Goal: Task Accomplishment & Management: Manage account settings

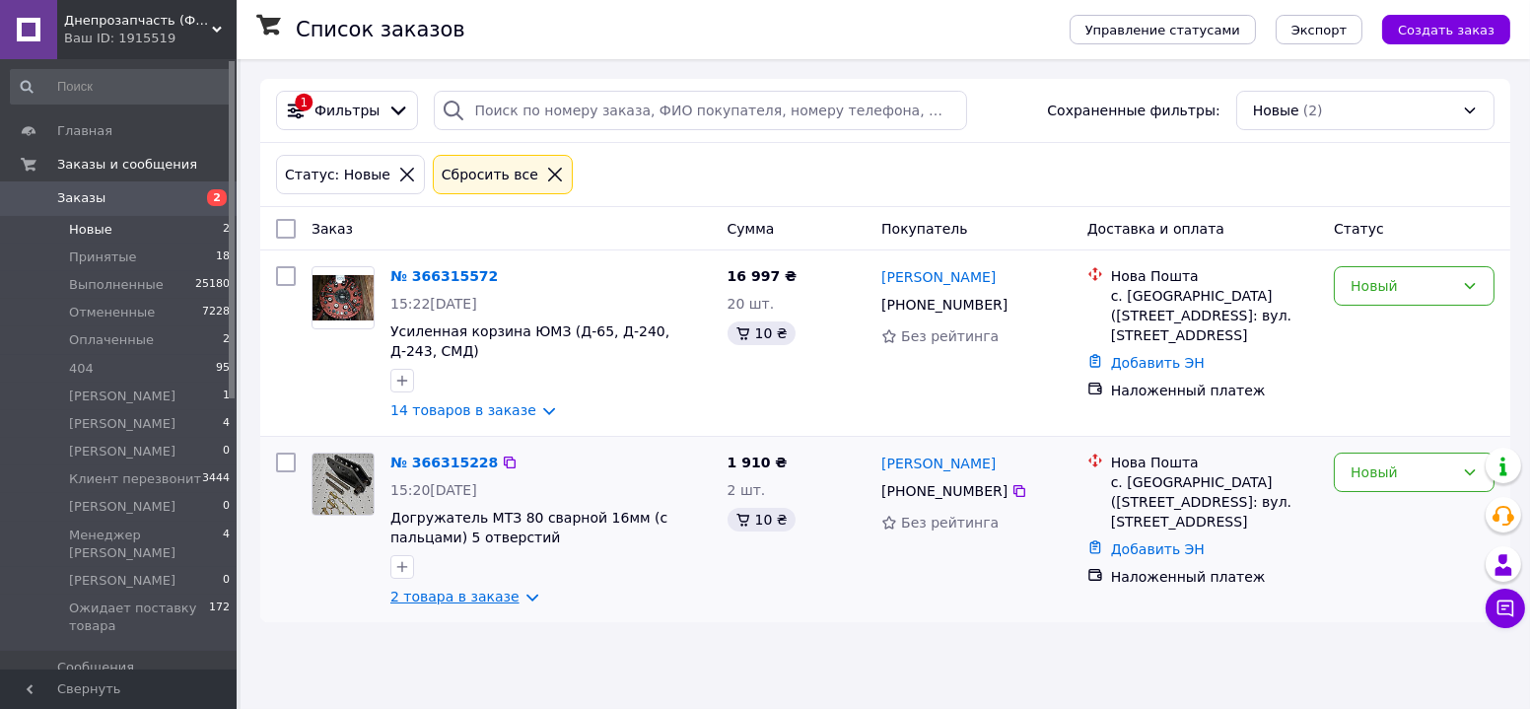
click at [472, 603] on link "2 товара в заказе" at bounding box center [454, 597] width 129 height 16
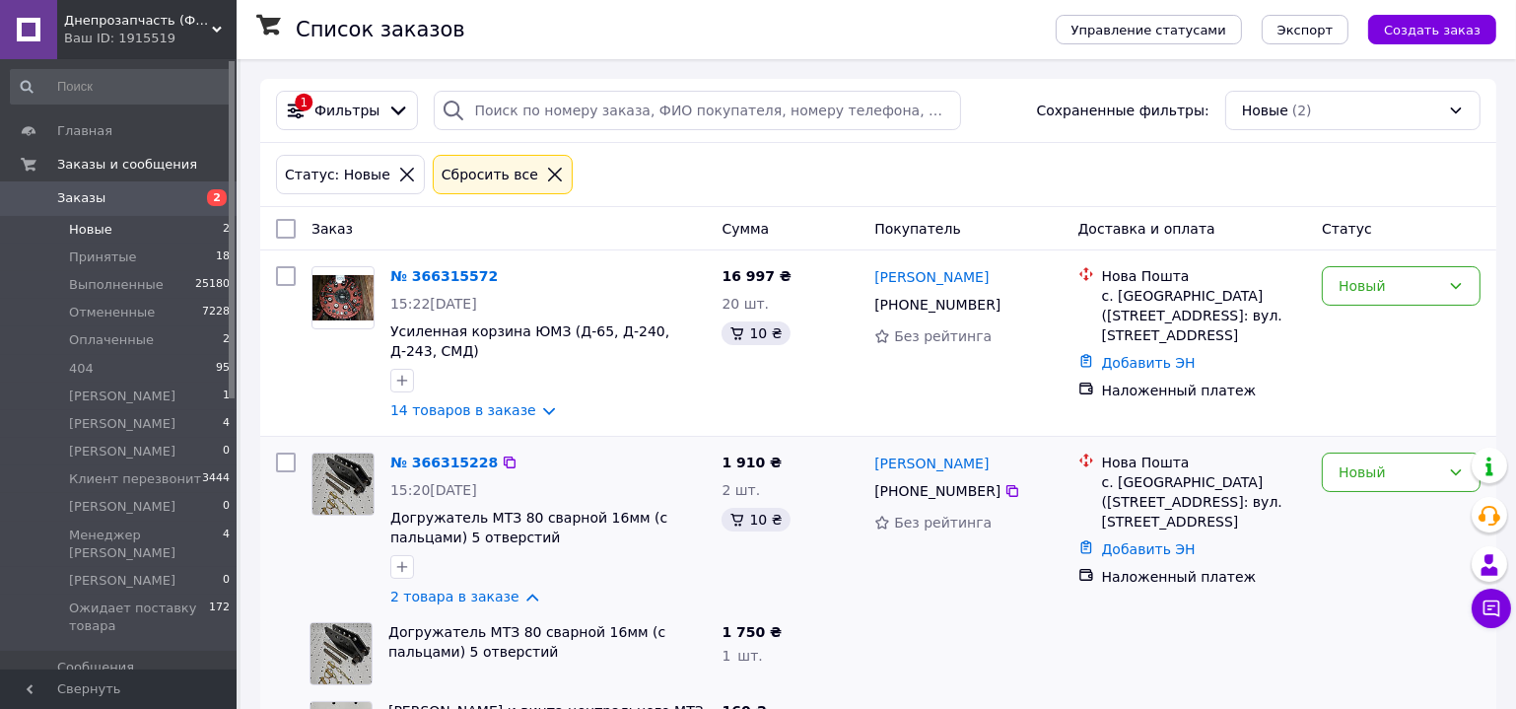
scroll to position [95, 0]
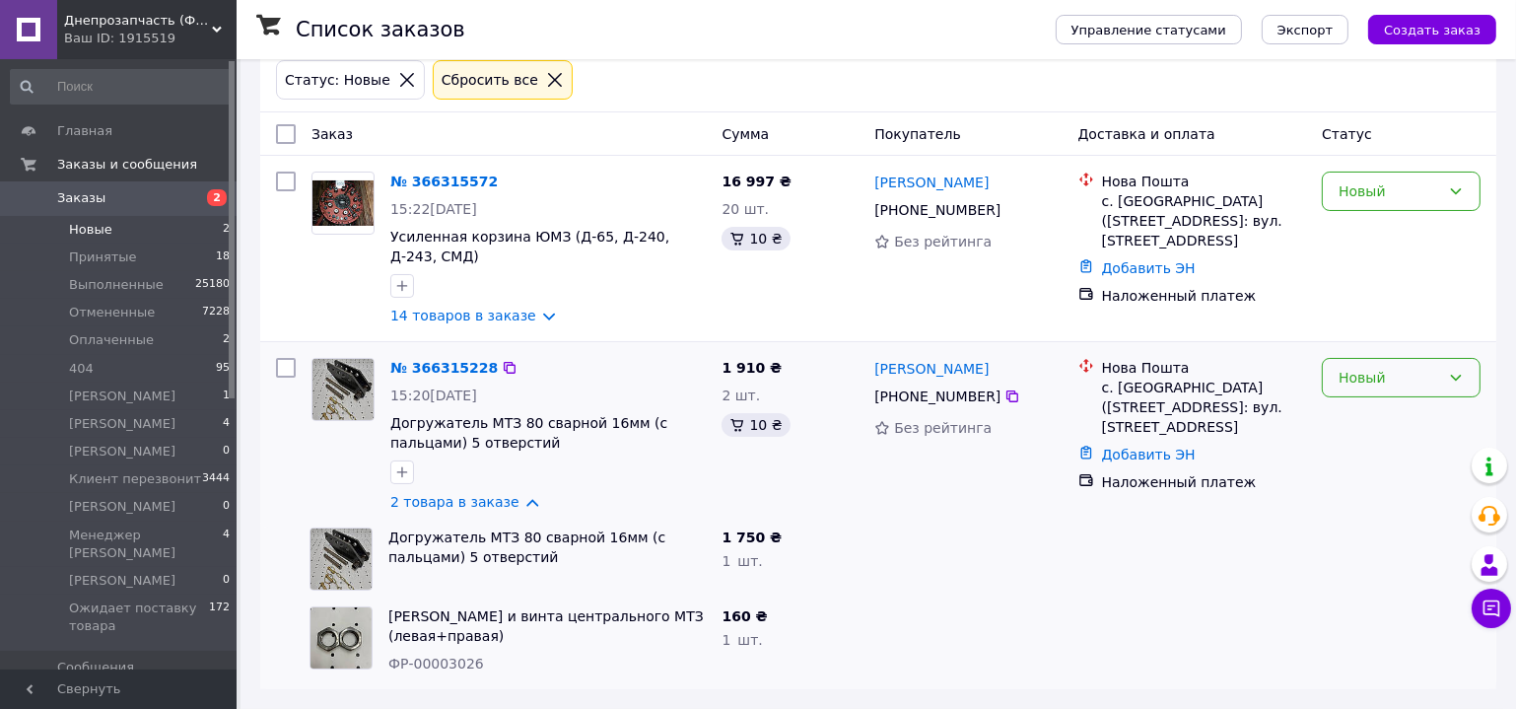
click at [1420, 379] on div "Новый" at bounding box center [1390, 378] width 102 height 22
click at [1407, 470] on li "[PERSON_NAME]" at bounding box center [1401, 452] width 157 height 35
click at [107, 255] on span "Принятые" at bounding box center [103, 257] width 68 height 18
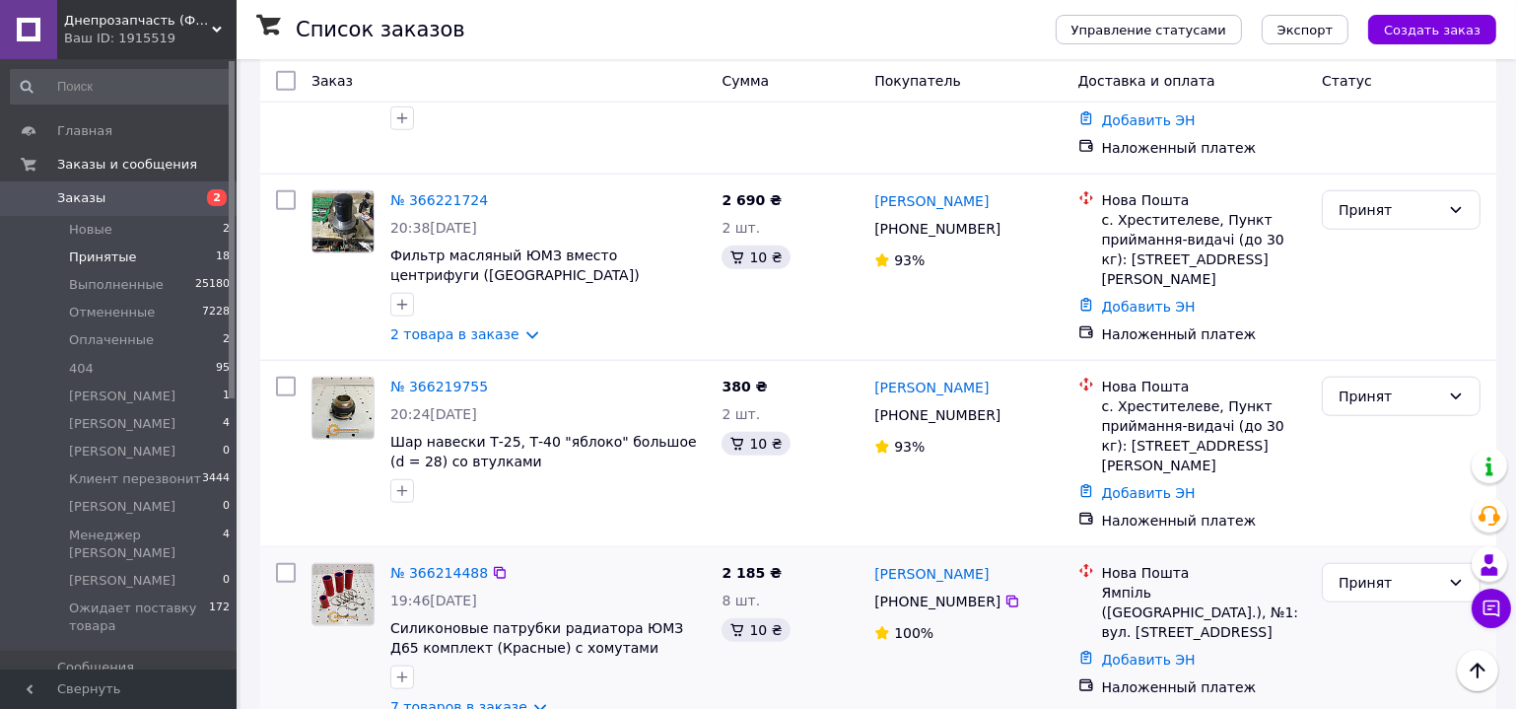
scroll to position [2449, 0]
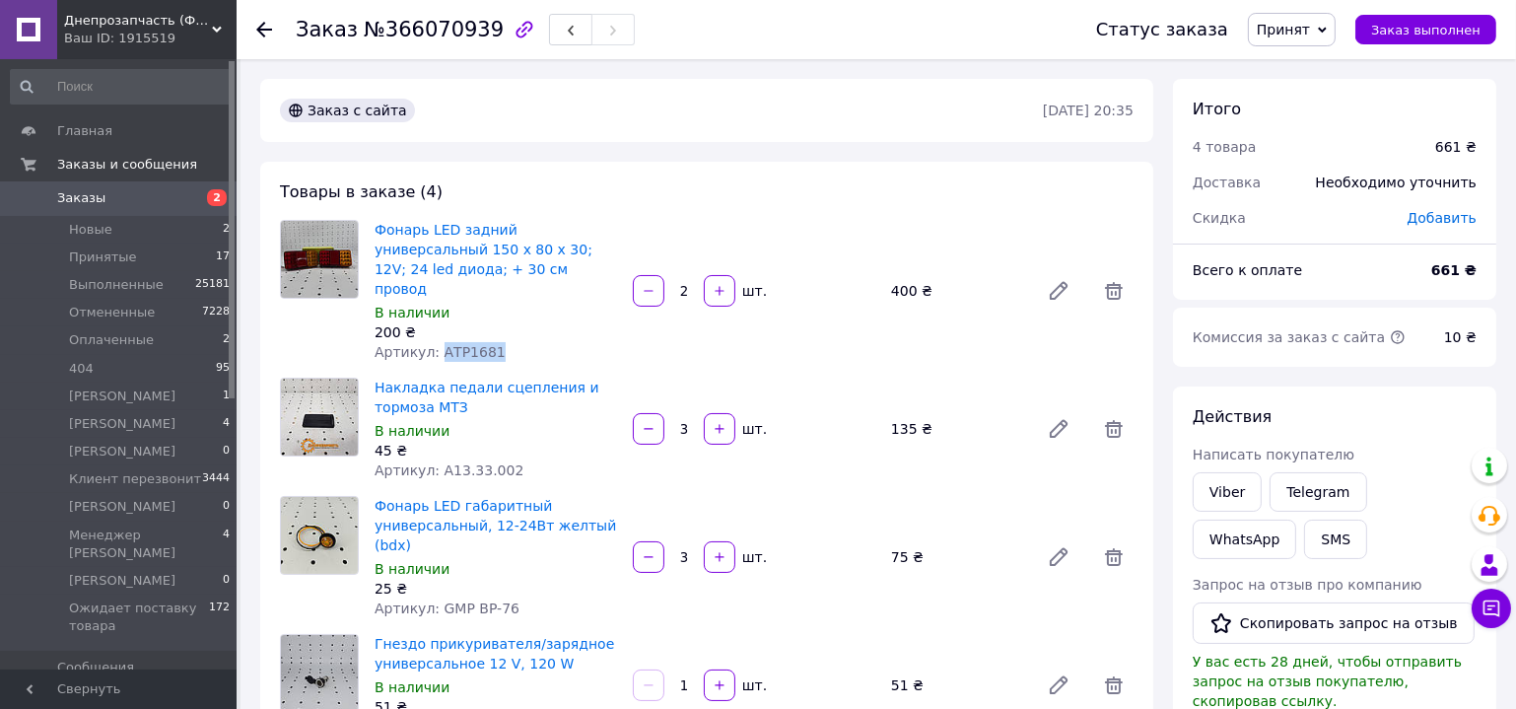
drag, startPoint x: 492, startPoint y: 335, endPoint x: 436, endPoint y: 340, distance: 56.4
click at [436, 342] on div "Артикул: АТР1681" at bounding box center [496, 352] width 243 height 20
copy span "АТР1681"
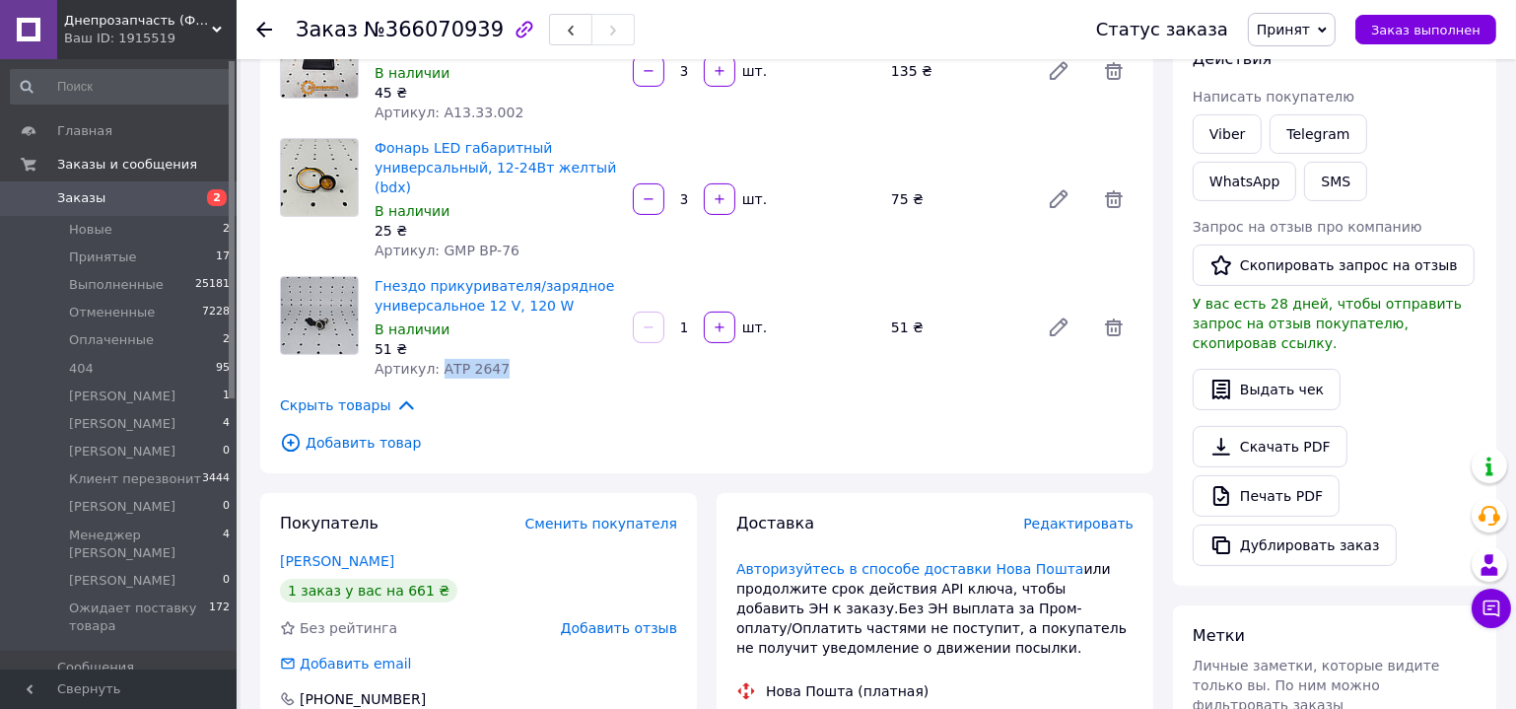
drag, startPoint x: 497, startPoint y: 329, endPoint x: 432, endPoint y: 331, distance: 65.1
click at [432, 359] on div "Артикул: АТР 2647" at bounding box center [496, 369] width 243 height 20
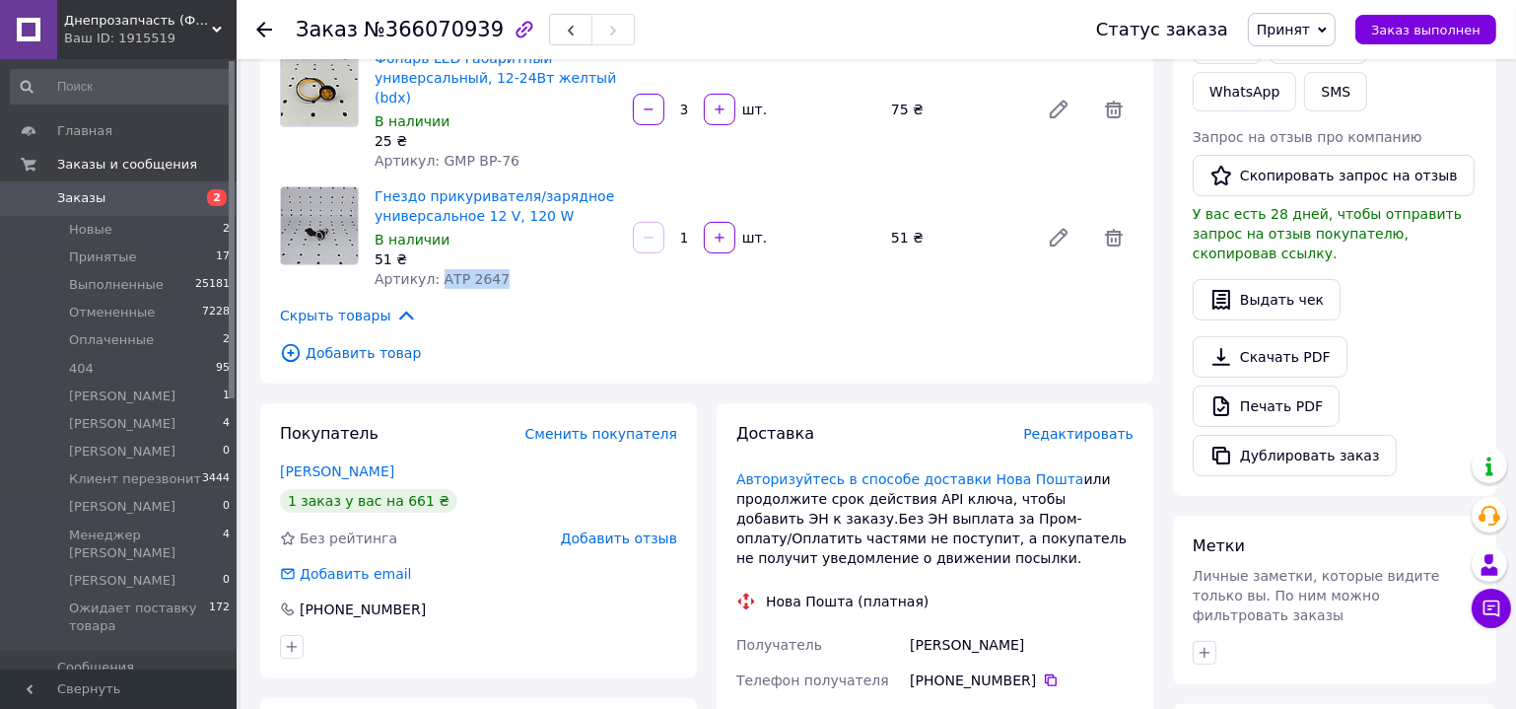
copy span "АТР 2647"
click at [483, 599] on div "+380 98 323 34 16" at bounding box center [478, 609] width 397 height 20
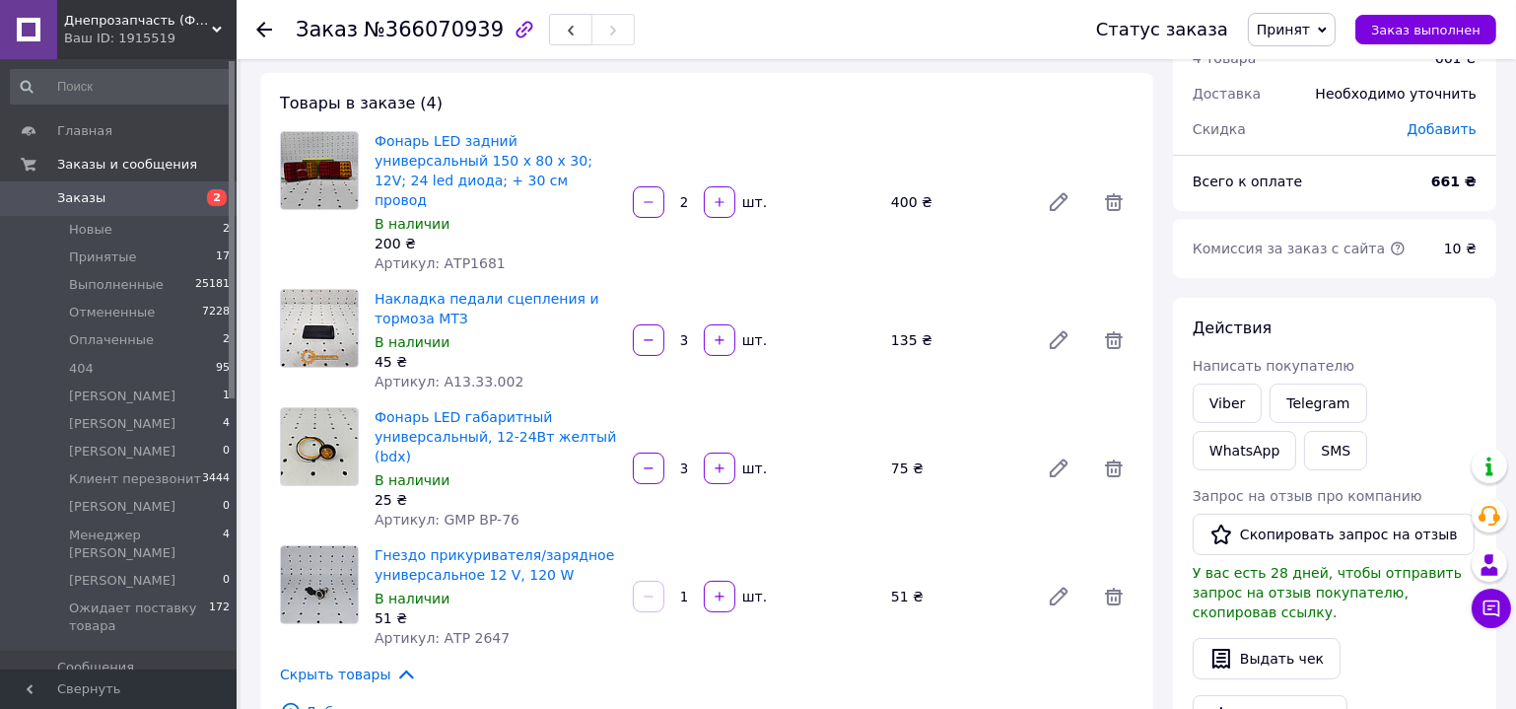
scroll to position [0, 0]
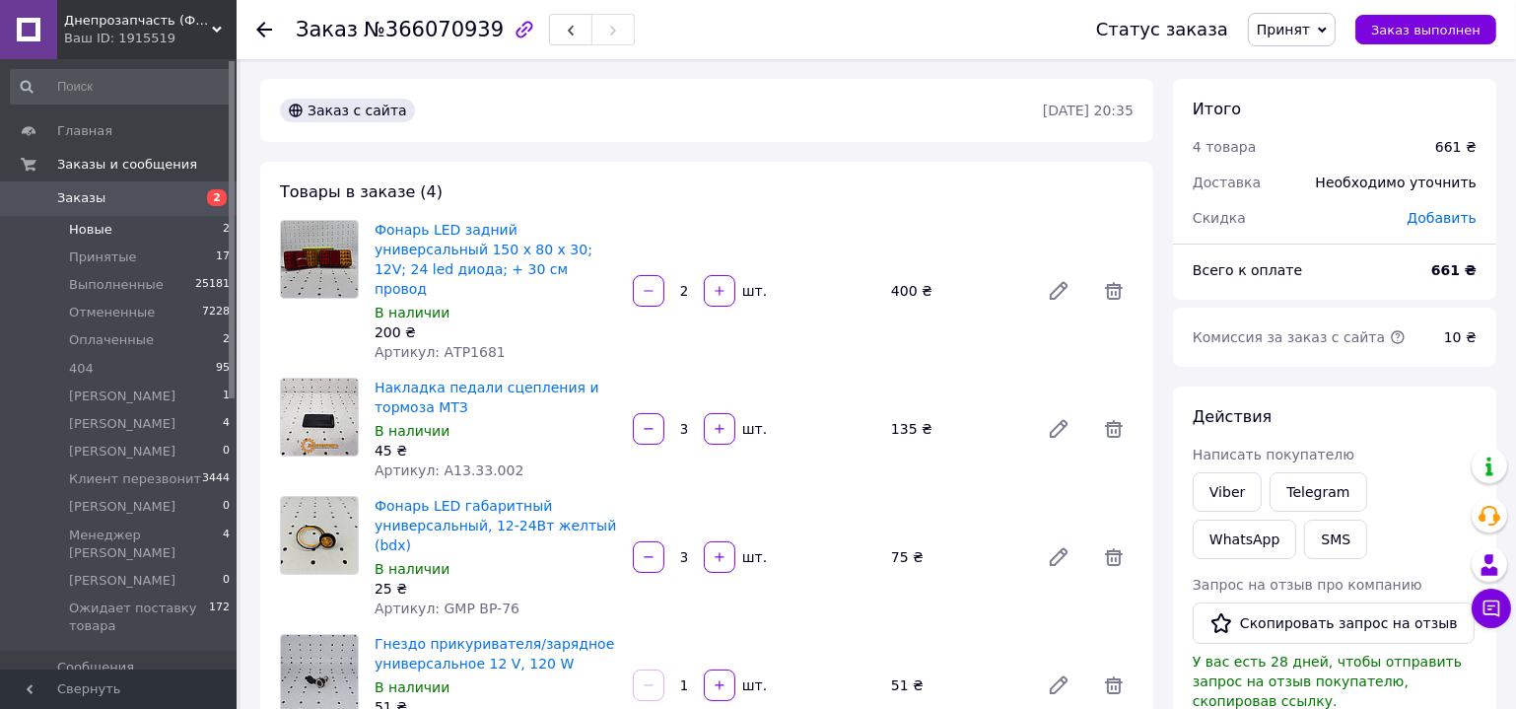
click at [95, 236] on span "Новые" at bounding box center [90, 230] width 43 height 18
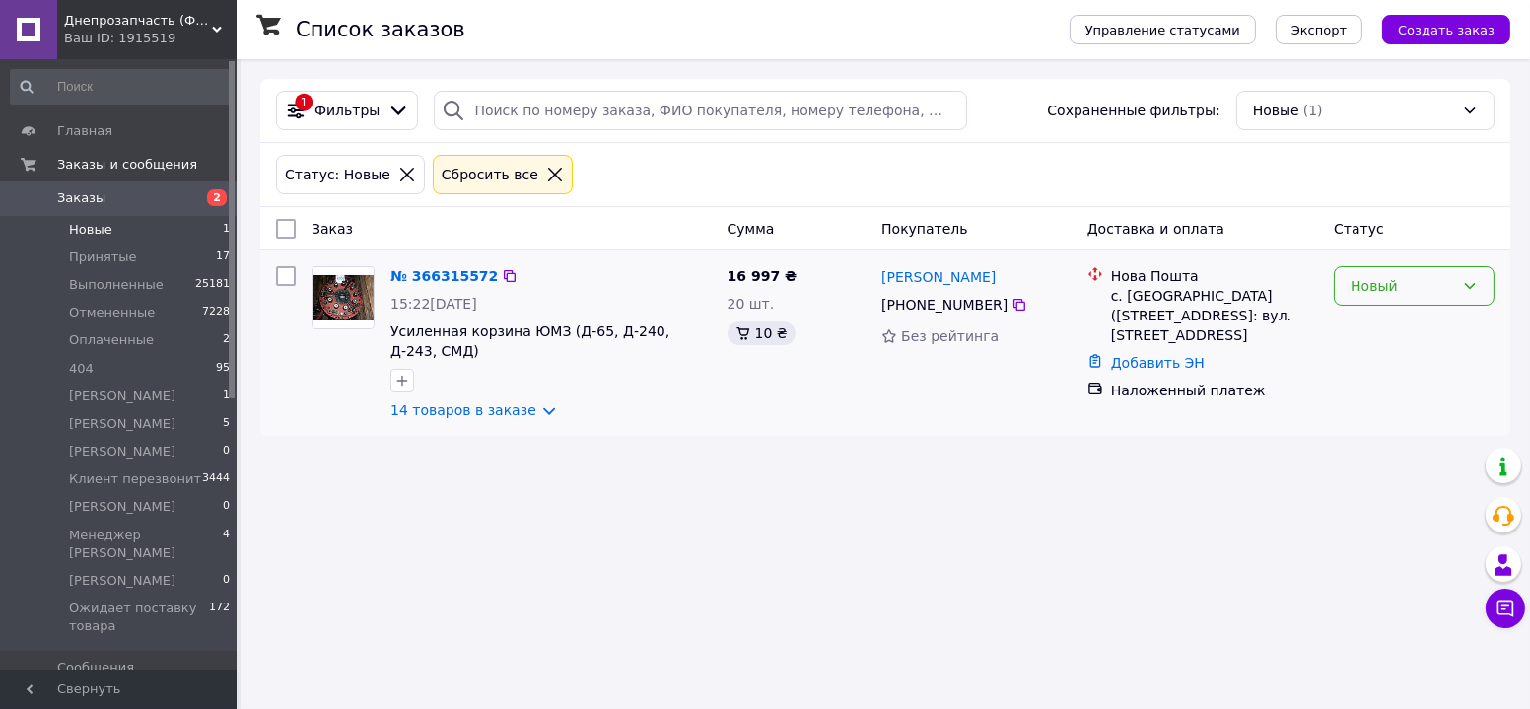
click at [1395, 286] on div "Новый" at bounding box center [1403, 286] width 104 height 22
drag, startPoint x: 1382, startPoint y: 325, endPoint x: 1181, endPoint y: 298, distance: 203.0
click at [1381, 326] on li "Принят" at bounding box center [1414, 326] width 159 height 35
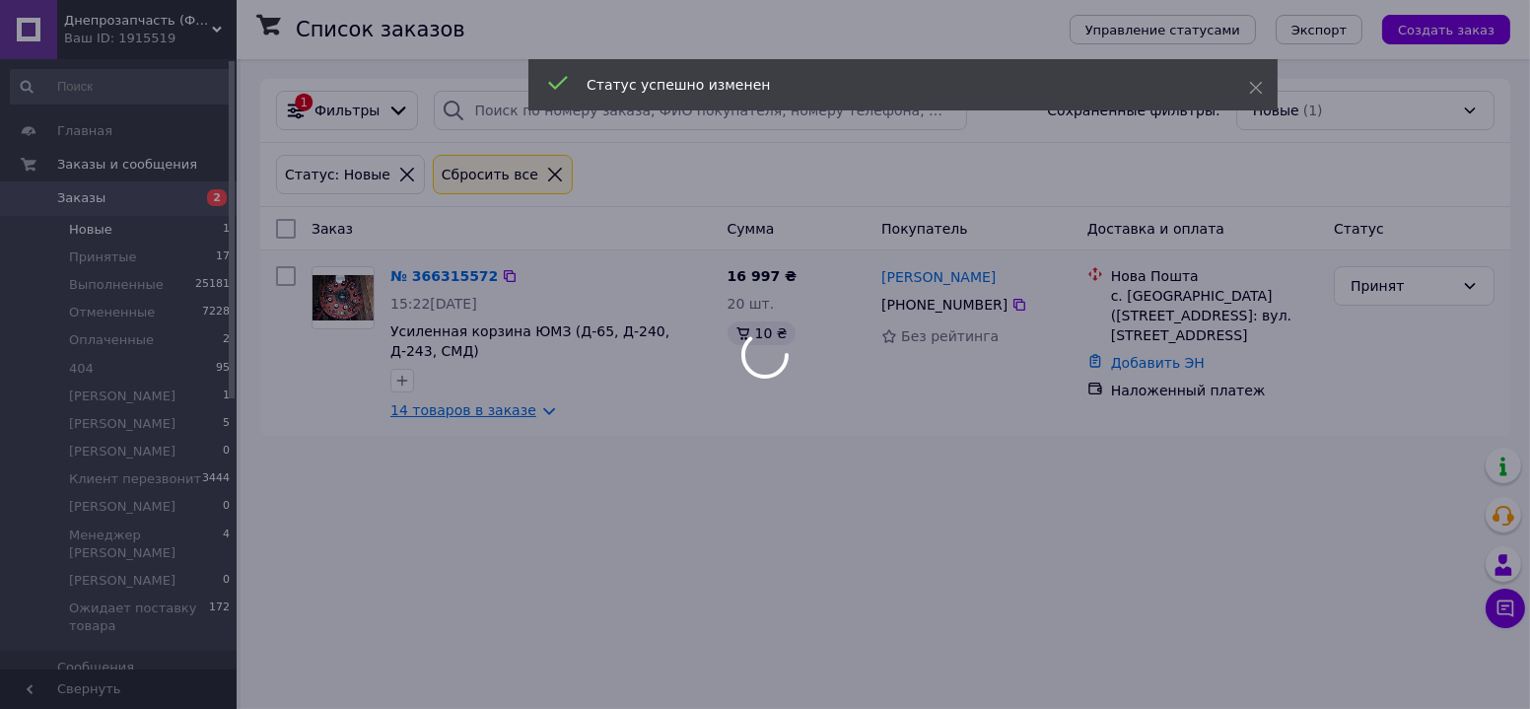
click at [474, 406] on body "Днепрозапчасть (ФОП Гаркуша Андрій Олексійович) Ваш ID: 1915519 Сайт Днепрозапч…" at bounding box center [765, 354] width 1530 height 709
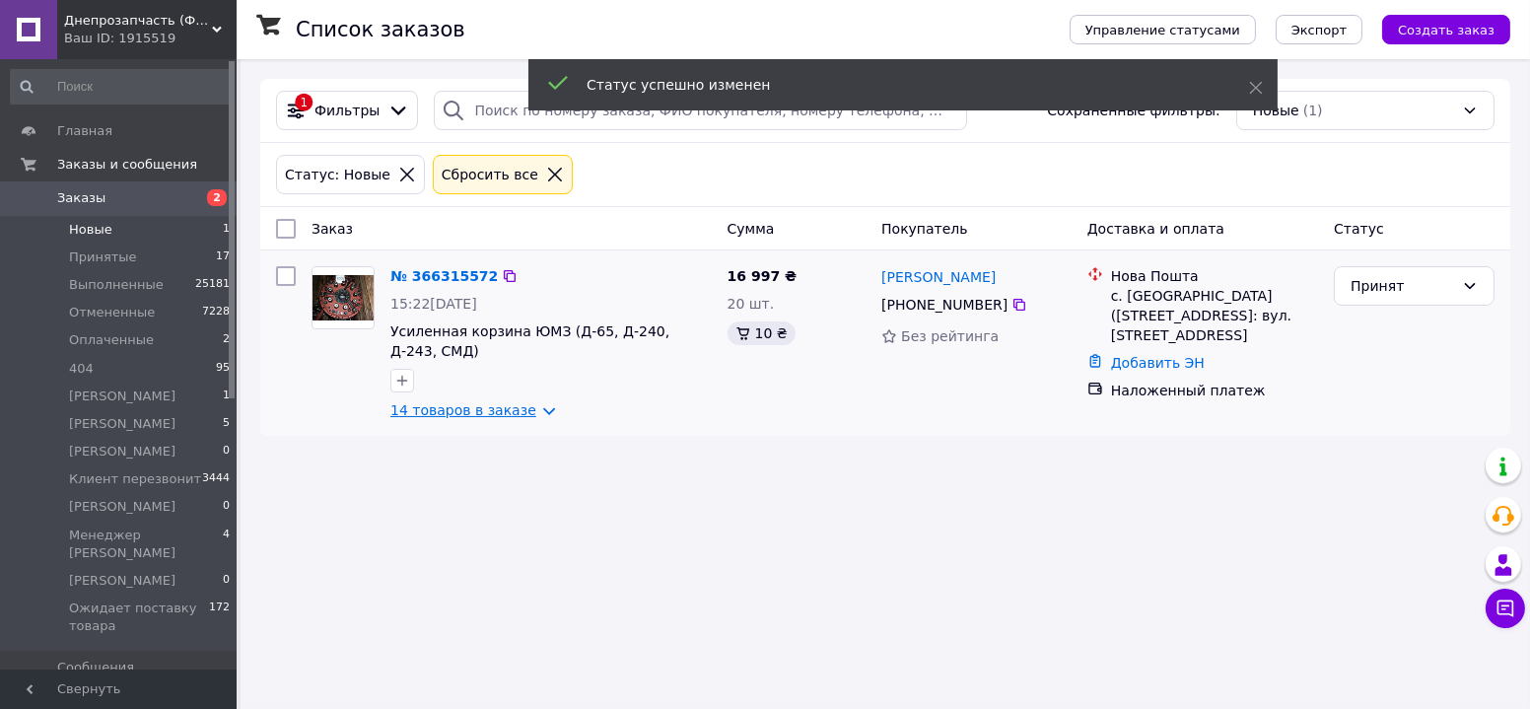
click at [443, 416] on link "14 товаров в заказе" at bounding box center [463, 410] width 146 height 16
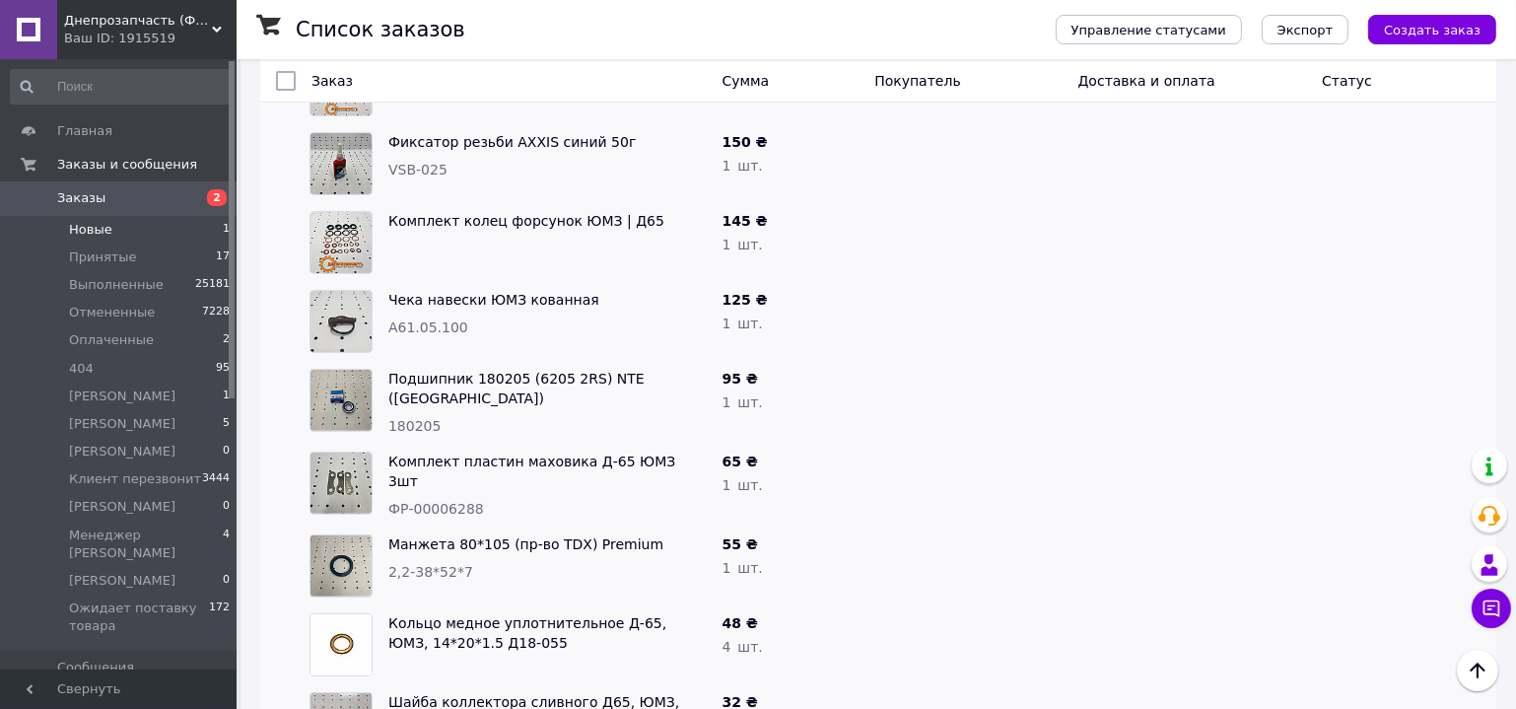
scroll to position [870, 0]
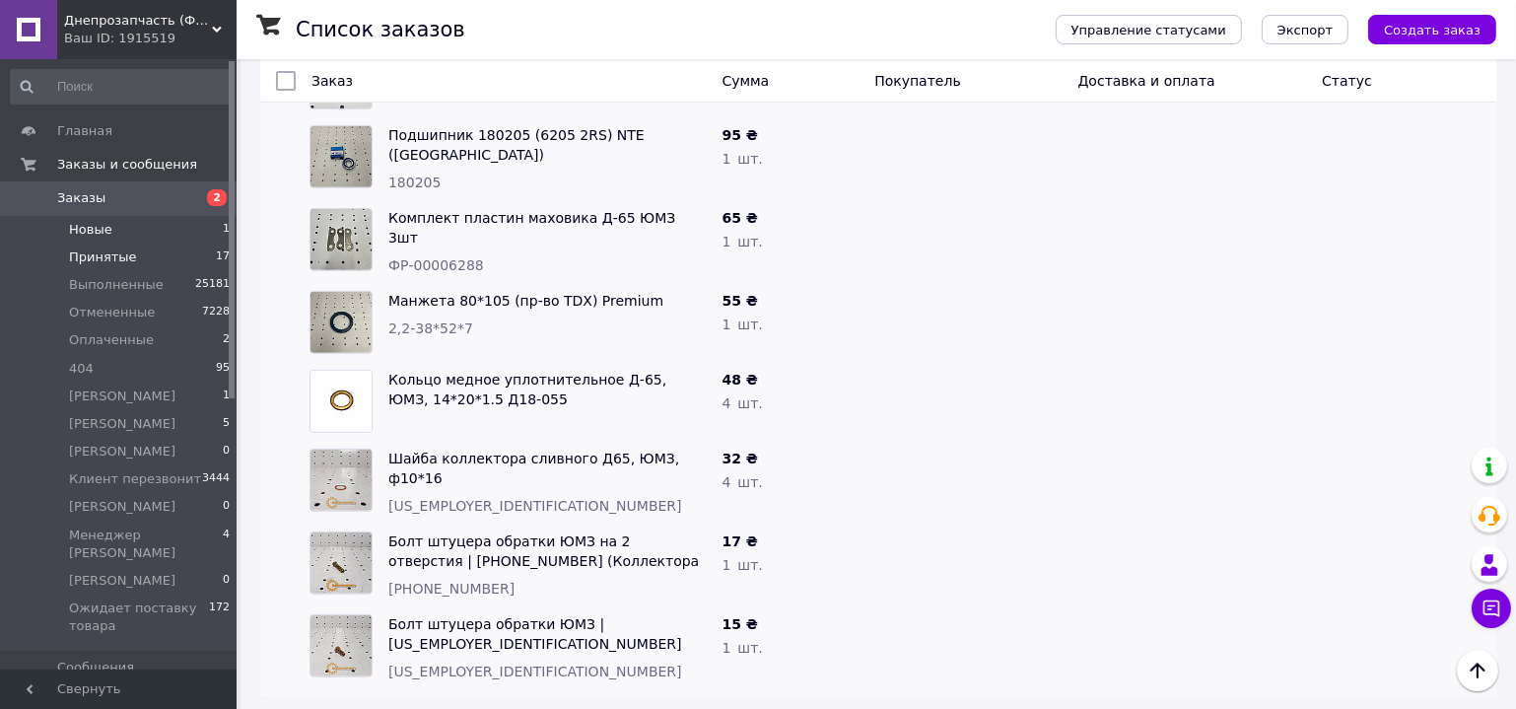
click at [112, 256] on span "Принятые" at bounding box center [103, 257] width 68 height 18
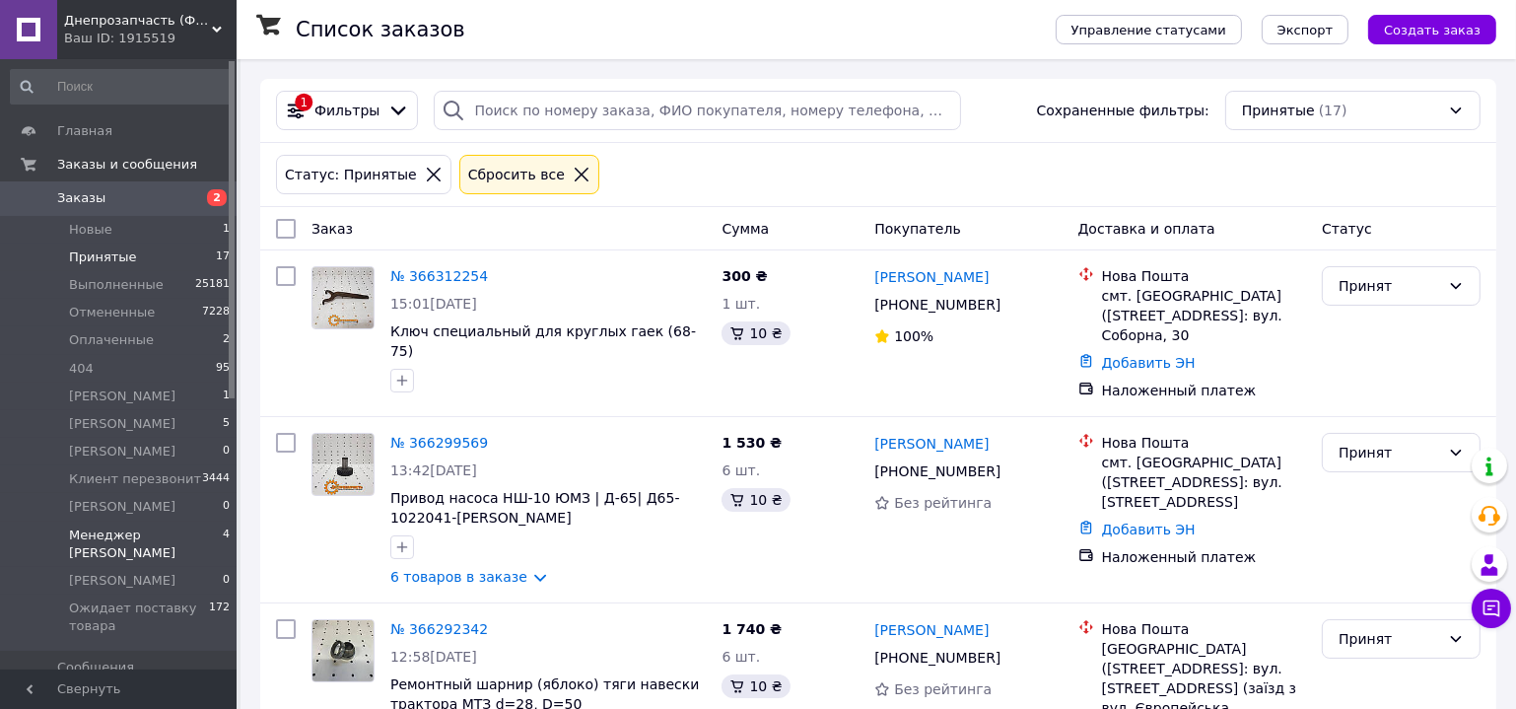
click at [129, 536] on span "Менеджер [PERSON_NAME]" at bounding box center [146, 543] width 154 height 35
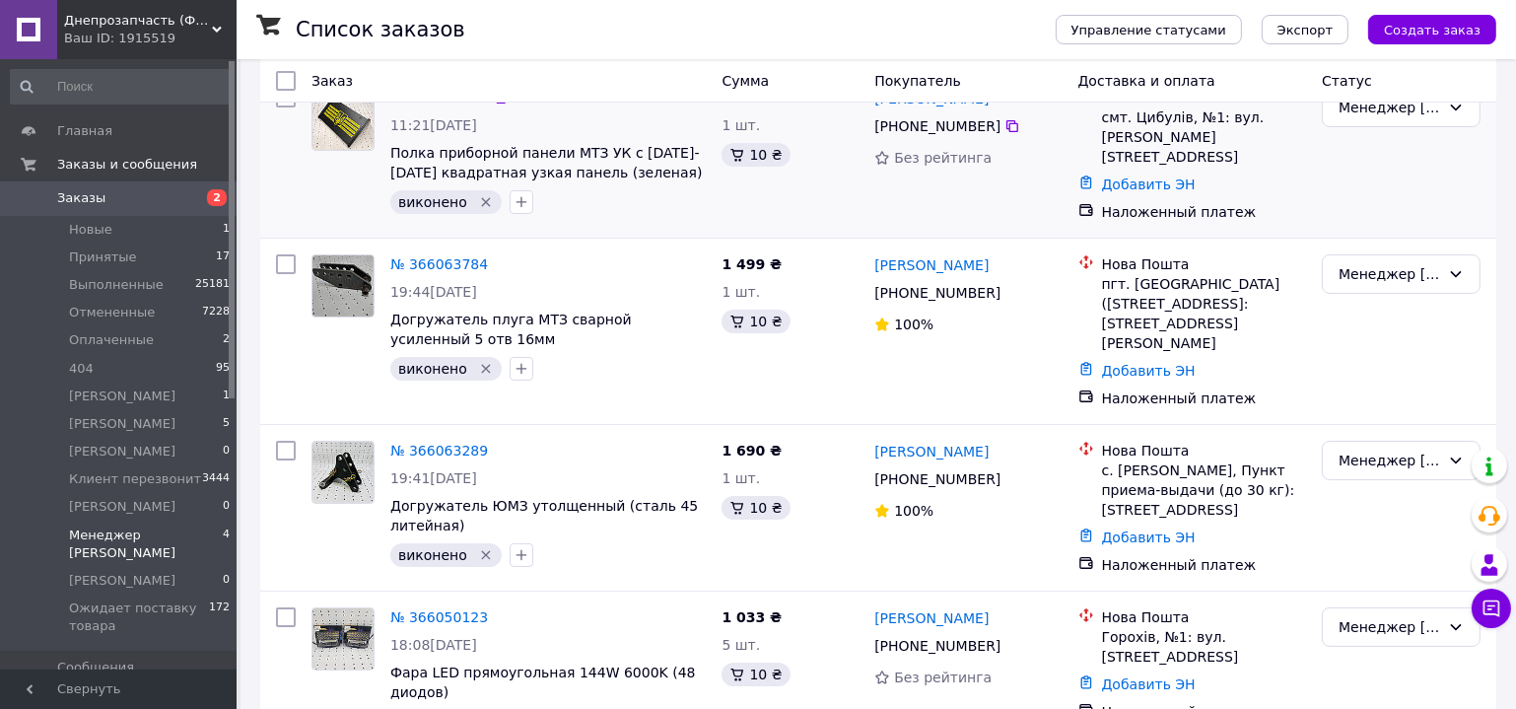
scroll to position [238, 0]
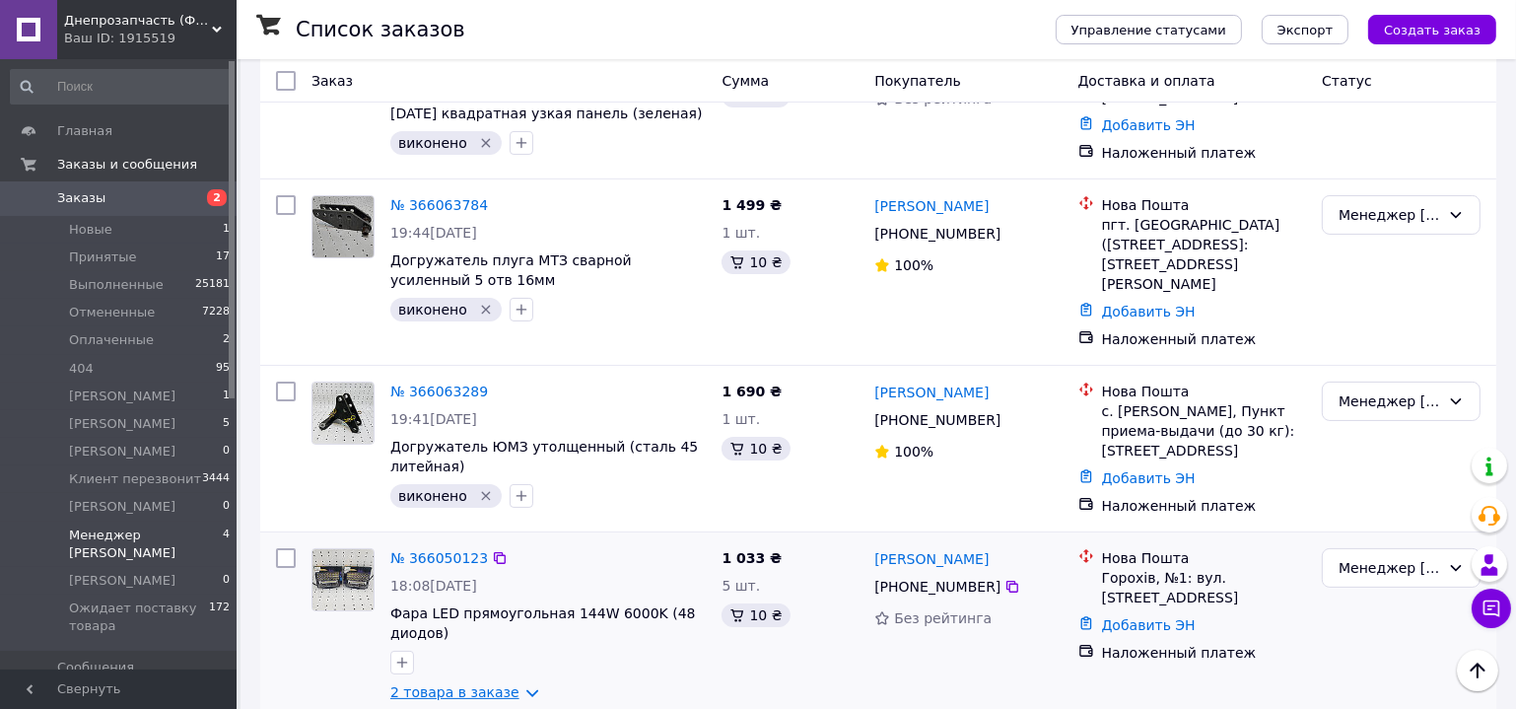
click at [466, 684] on link "2 товара в заказе" at bounding box center [454, 692] width 129 height 16
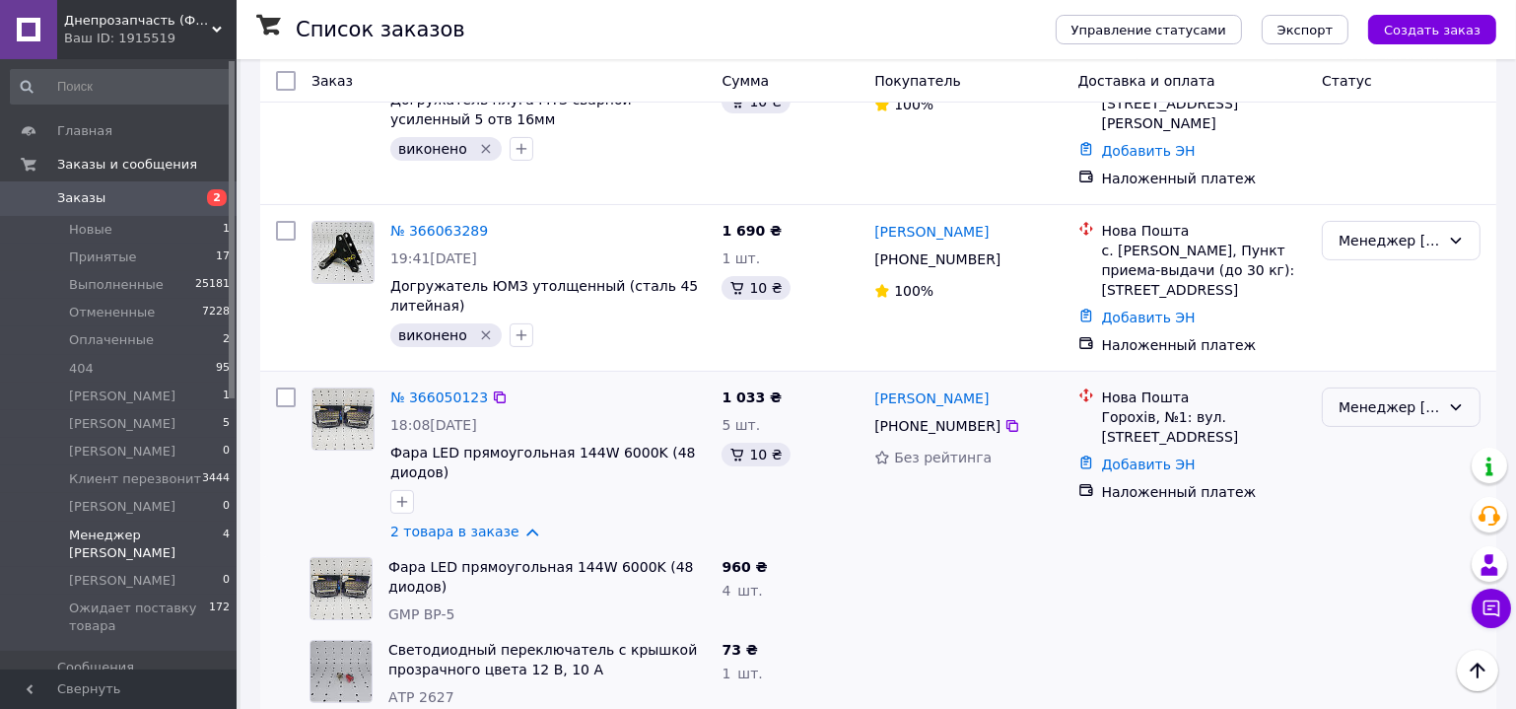
click at [1394, 396] on div "Менеджер [PERSON_NAME]" at bounding box center [1390, 407] width 102 height 22
click at [1392, 452] on li "Выполнен" at bounding box center [1401, 453] width 157 height 35
click at [113, 226] on li "Новые 1" at bounding box center [121, 230] width 242 height 28
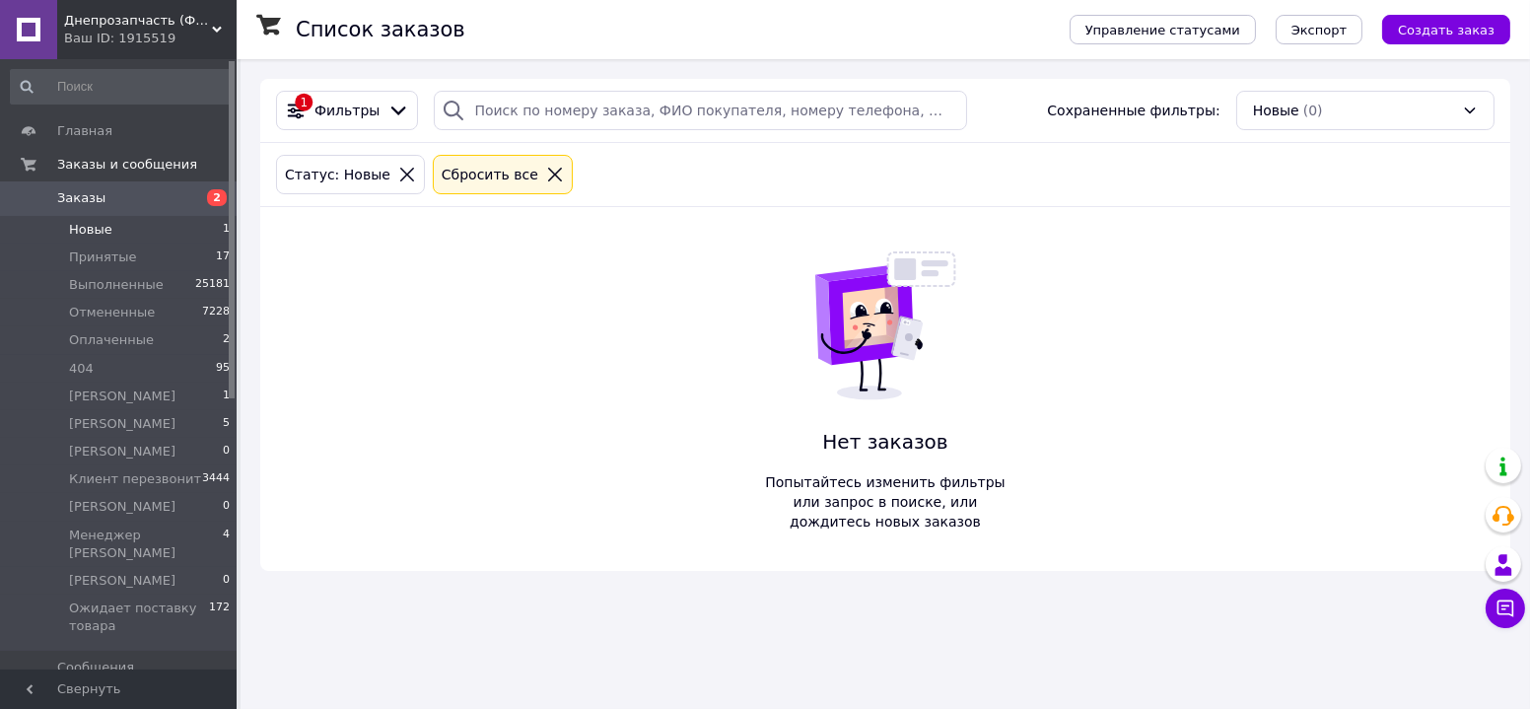
click at [105, 230] on span "Новые" at bounding box center [90, 230] width 43 height 18
click at [121, 257] on span "Принятые" at bounding box center [103, 257] width 68 height 18
click at [113, 254] on span "Принятые" at bounding box center [103, 257] width 68 height 18
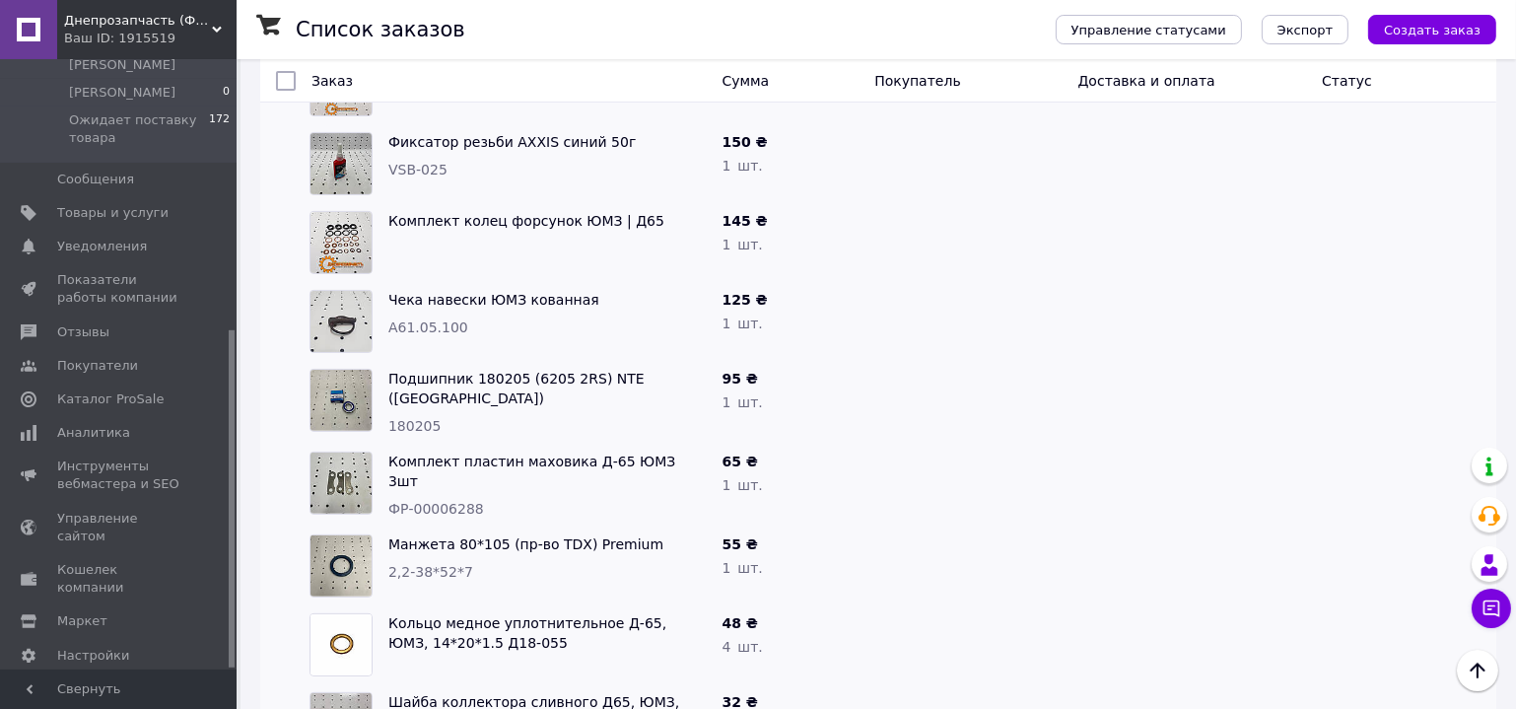
scroll to position [178, 0]
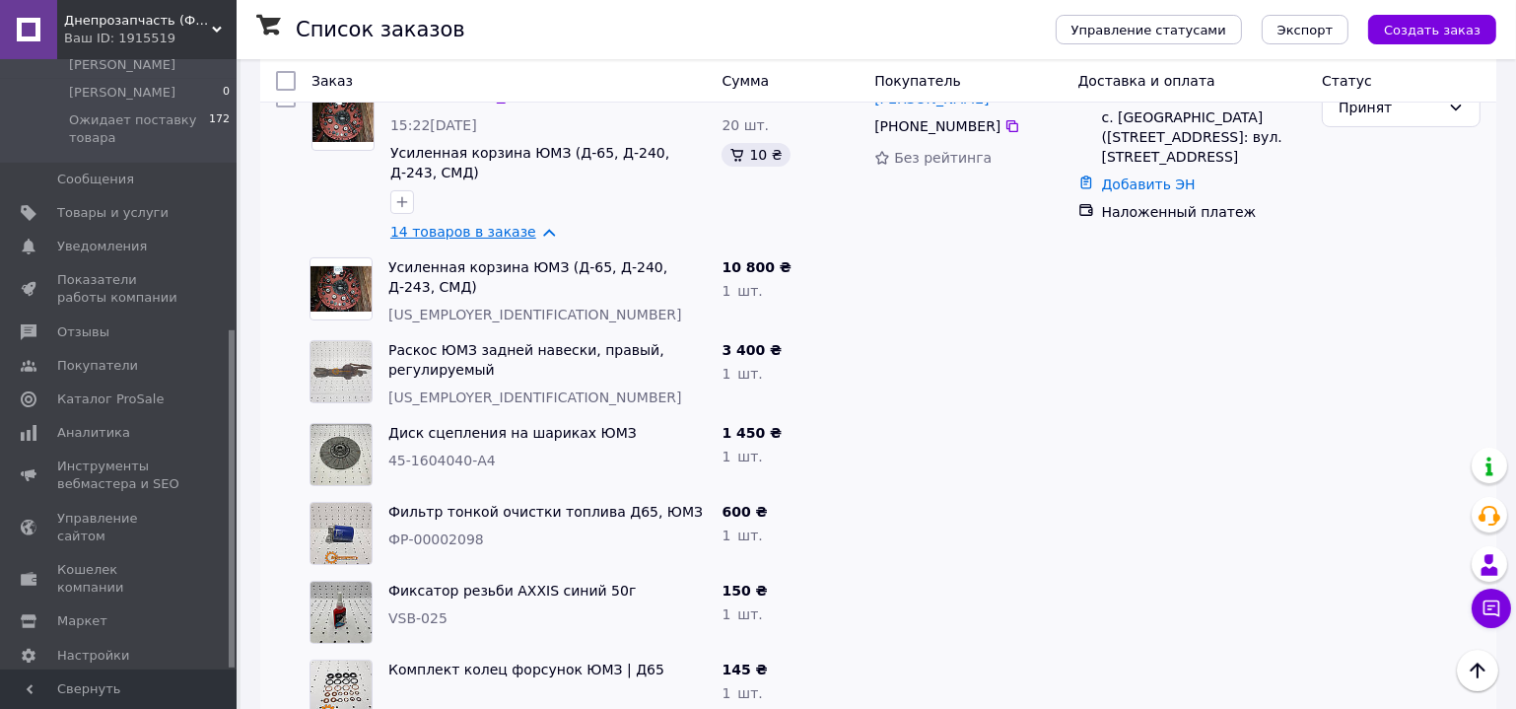
click at [464, 232] on link "14 товаров в заказе" at bounding box center [463, 232] width 146 height 16
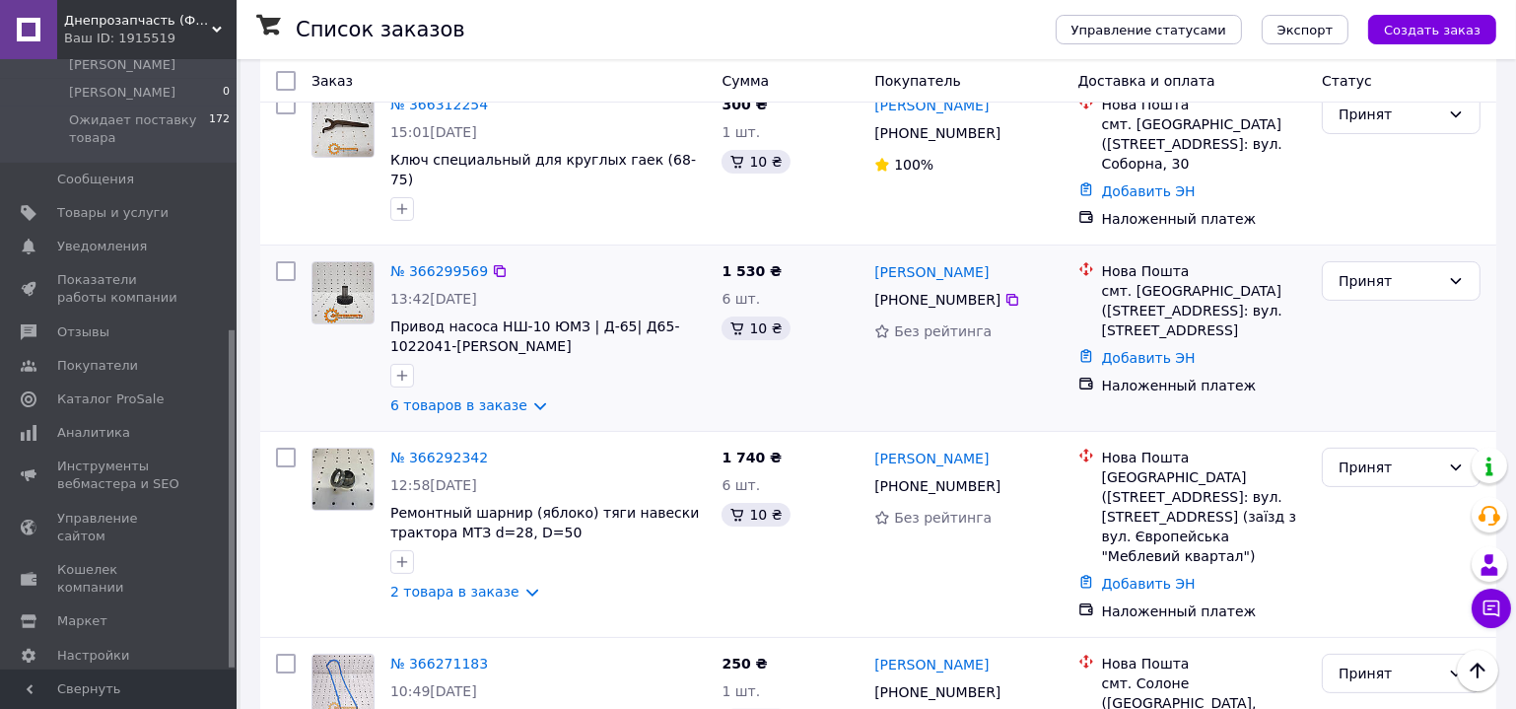
scroll to position [537, 0]
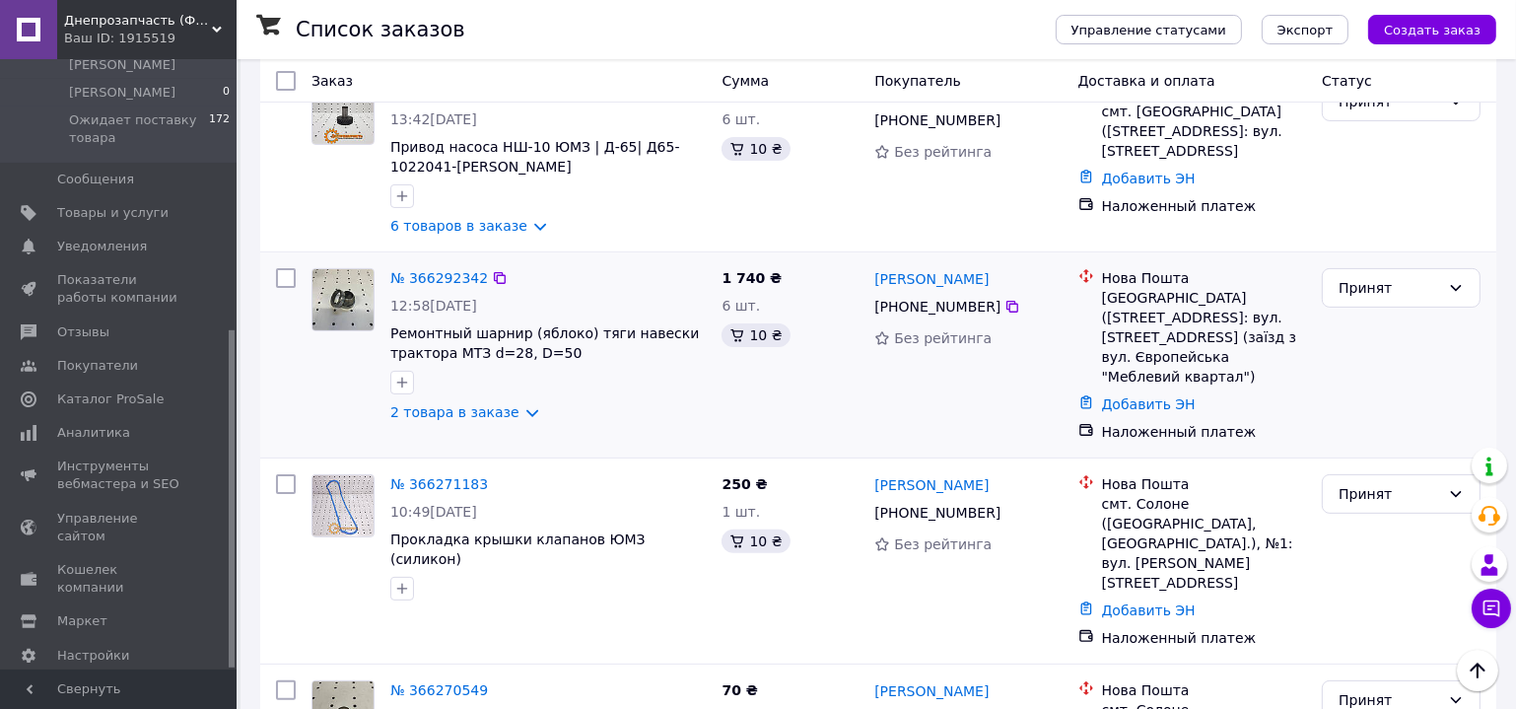
click at [466, 425] on div "№ 366292342 12:58, 12.10.2025 Ремонтный шарнир (яблоко) тяги навески трактора М…" at bounding box center [547, 345] width 331 height 170
click at [471, 417] on link "2 товара в заказе" at bounding box center [454, 412] width 129 height 16
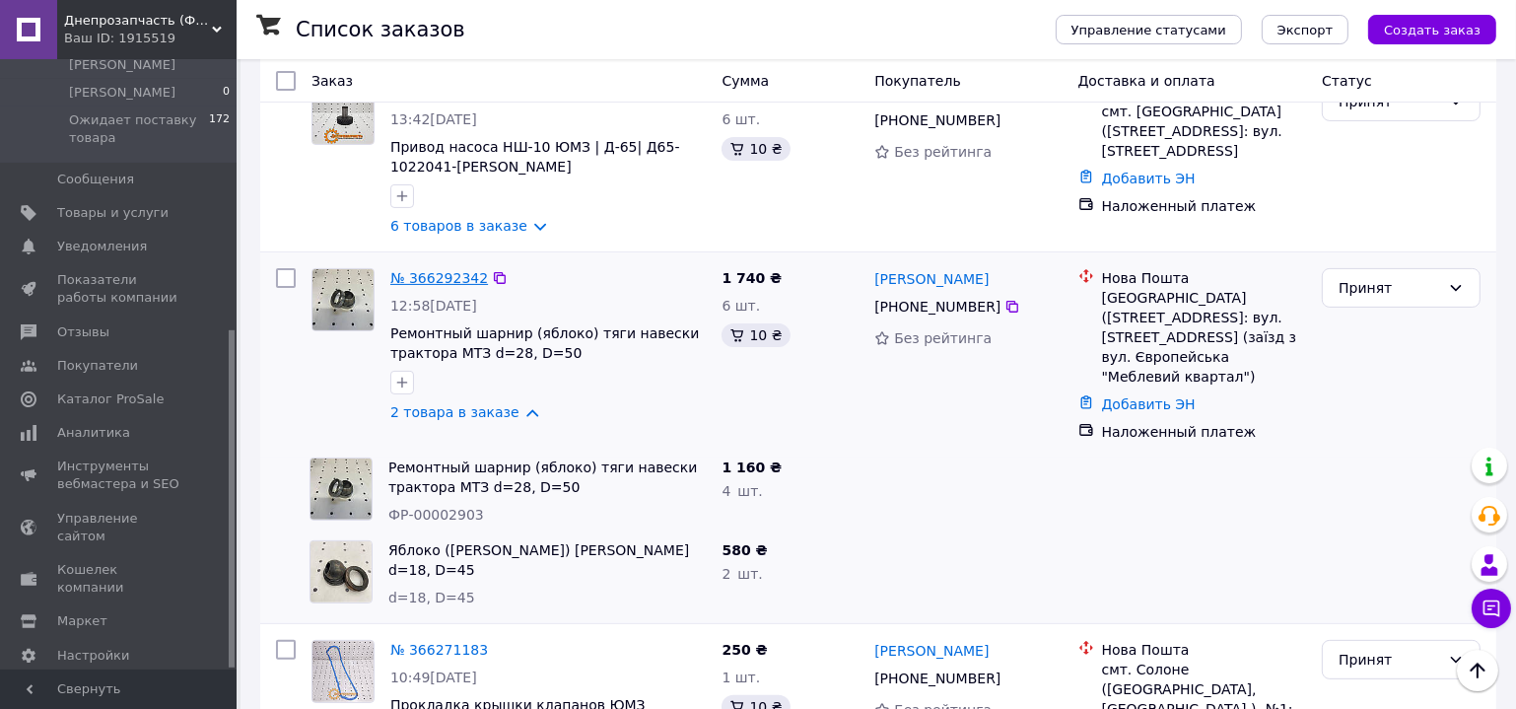
click at [443, 276] on link "№ 366292342" at bounding box center [439, 278] width 98 height 16
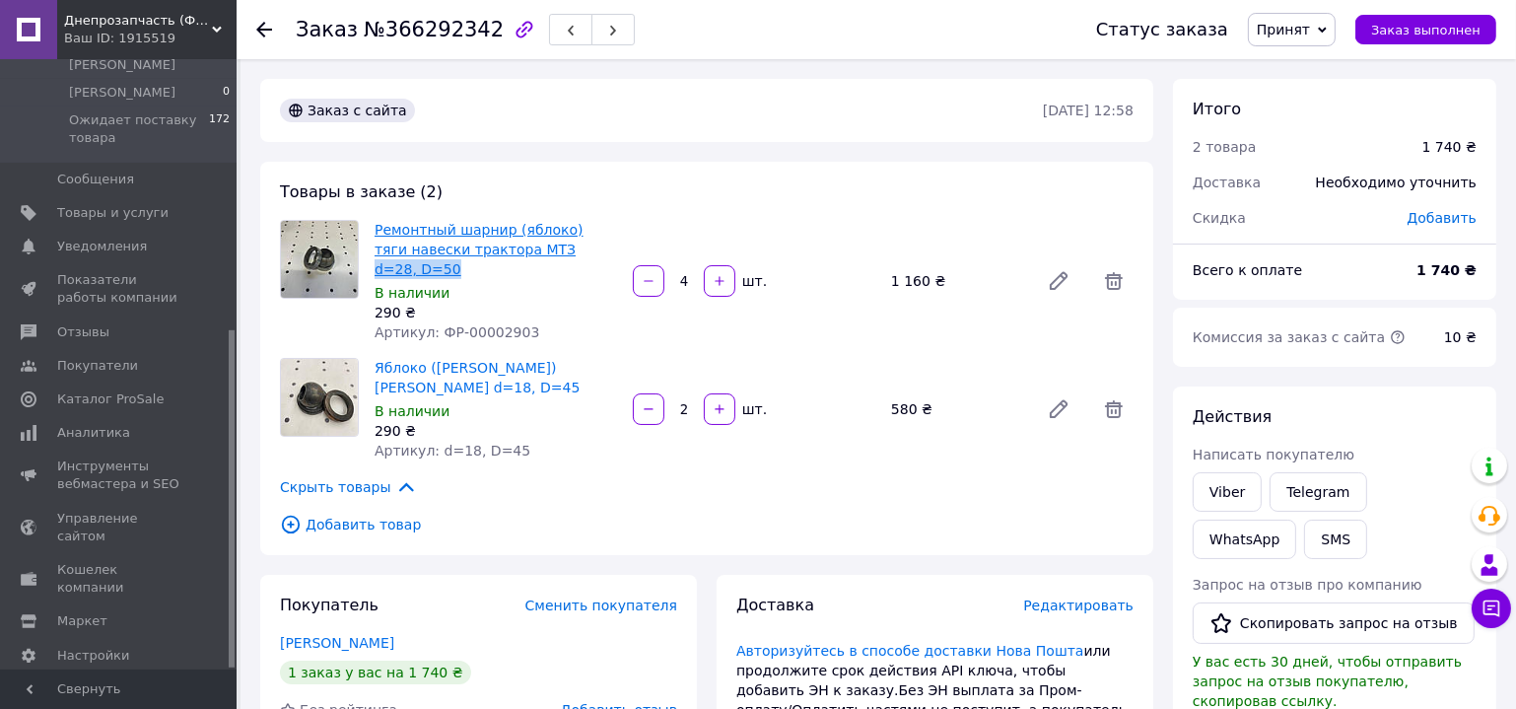
drag, startPoint x: 598, startPoint y: 253, endPoint x: 519, endPoint y: 253, distance: 79.8
click at [519, 253] on span "Ремонтный шарнир (яблоко) тяги навески трактора МТЗ d=28, D=50" at bounding box center [496, 249] width 243 height 59
copy link "d=28, D=50"
drag, startPoint x: 407, startPoint y: 372, endPoint x: 579, endPoint y: 352, distance: 172.7
click at [579, 358] on span "Яблоко (шарнир) роскоса ЮМЗ d=18, D=45" at bounding box center [496, 377] width 243 height 39
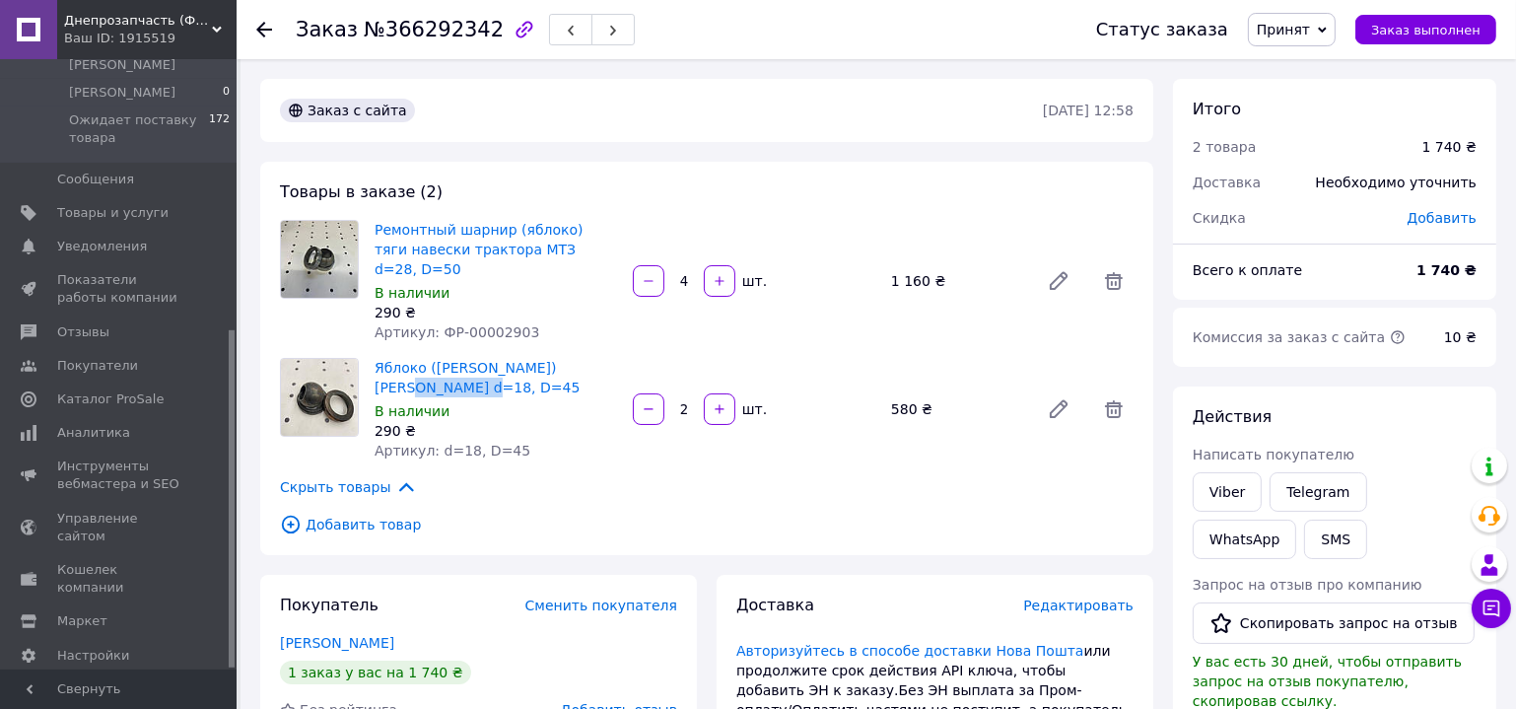
copy link "d=18, D=45"
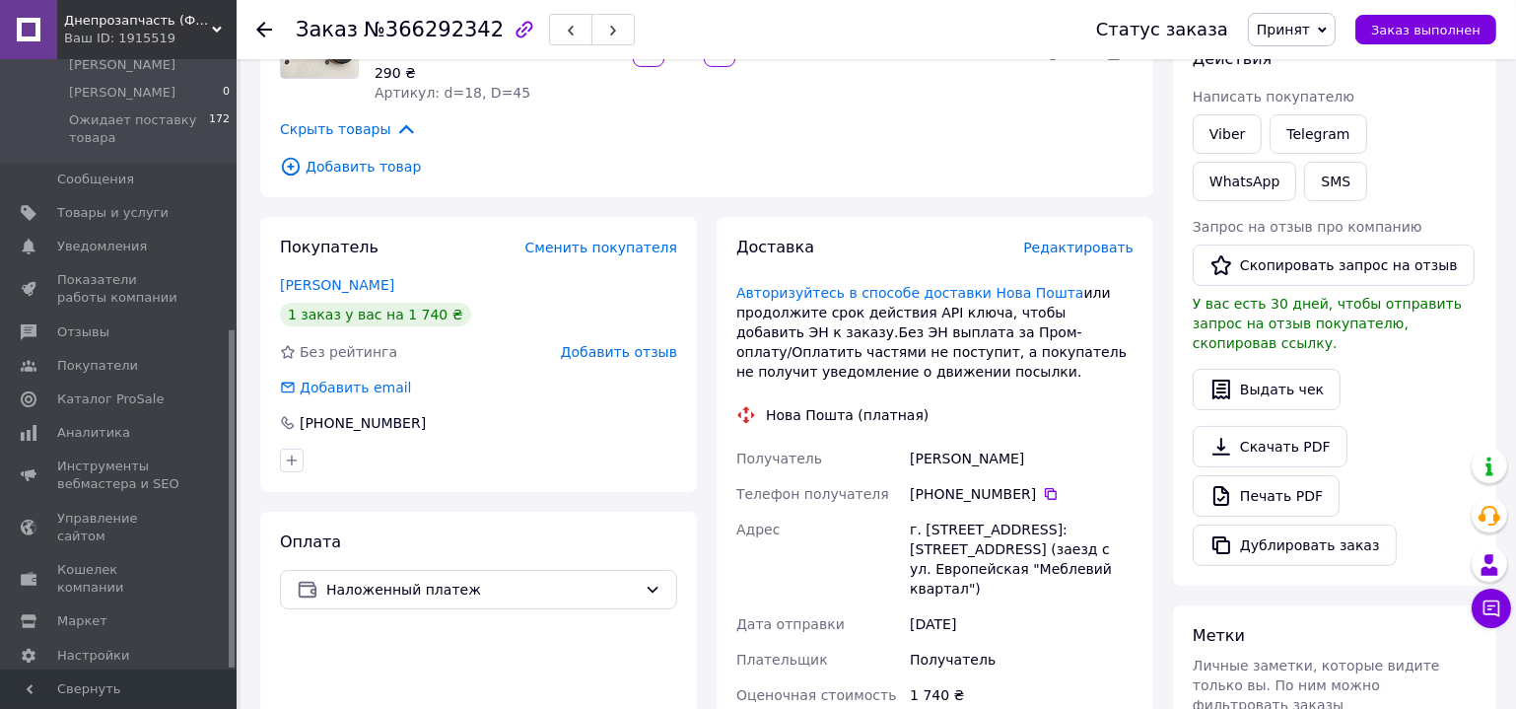
drag, startPoint x: 908, startPoint y: 441, endPoint x: 1025, endPoint y: 437, distance: 117.4
click at [1024, 441] on div "Діденко Дмитро" at bounding box center [1022, 458] width 232 height 35
copy div "Діденко Дмитро"
drag, startPoint x: 934, startPoint y: 473, endPoint x: 1021, endPoint y: 475, distance: 87.8
click at [1021, 484] on div "+380 98 982 02 64" at bounding box center [1022, 494] width 224 height 20
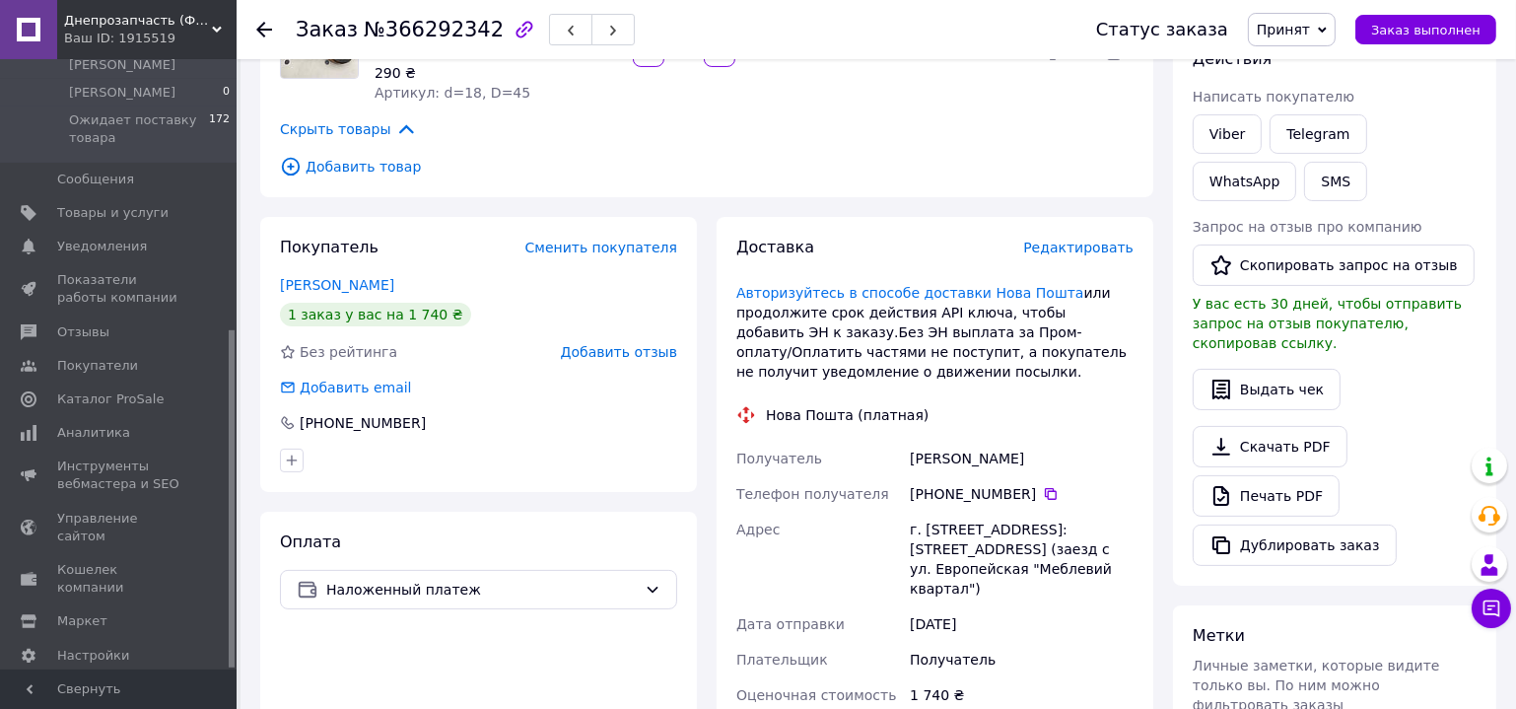
copy div "0 98 982 02 64"
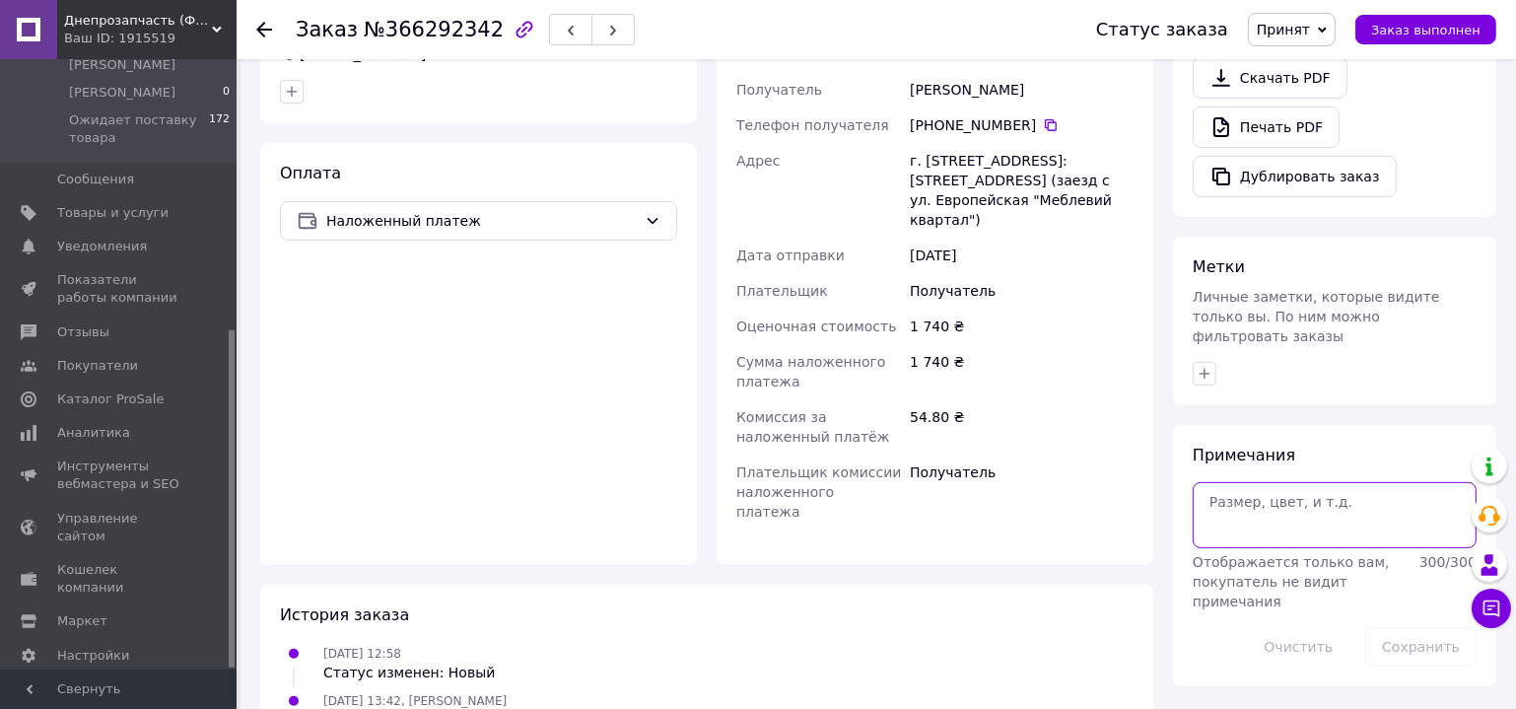
click at [1275, 482] on textarea at bounding box center [1335, 514] width 284 height 65
paste textarea "0 98 982 02 64"
click at [1218, 482] on textarea "0 98 982 02 64" at bounding box center [1335, 514] width 284 height 65
click at [1238, 482] on textarea "098 982 02 64" at bounding box center [1335, 514] width 284 height 65
click at [1258, 482] on textarea "098982 02 64" at bounding box center [1335, 514] width 284 height 65
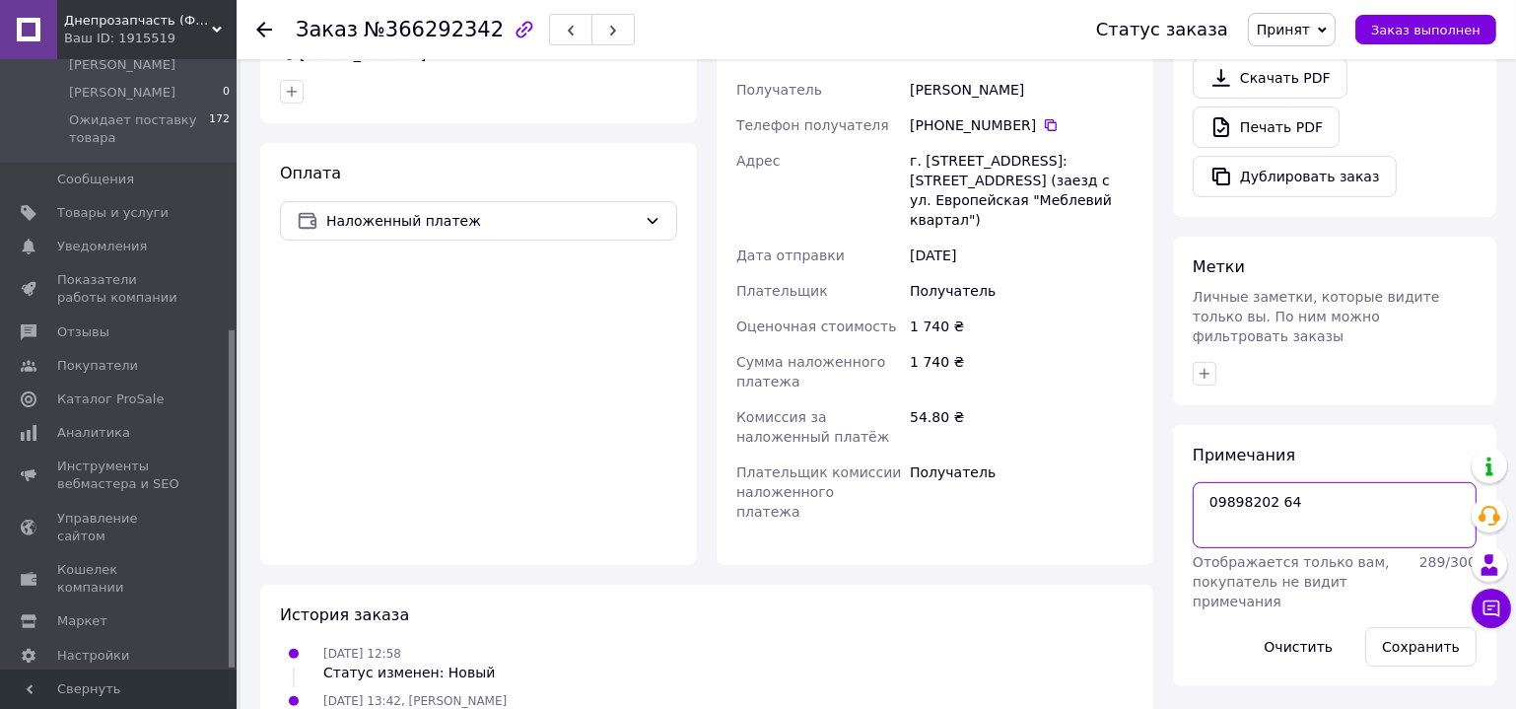
click at [1272, 482] on textarea "09898202 64" at bounding box center [1335, 514] width 284 height 65
drag, startPoint x: 1339, startPoint y: 467, endPoint x: 1141, endPoint y: 462, distance: 198.2
click at [1141, 462] on div "Заказ с сайта 12.10.2025 • 12:58 Товары в заказе (2) Ремонтный шарнир (яблоко) …" at bounding box center [878, 50] width 1256 height 1397
type textarea "0989820264"
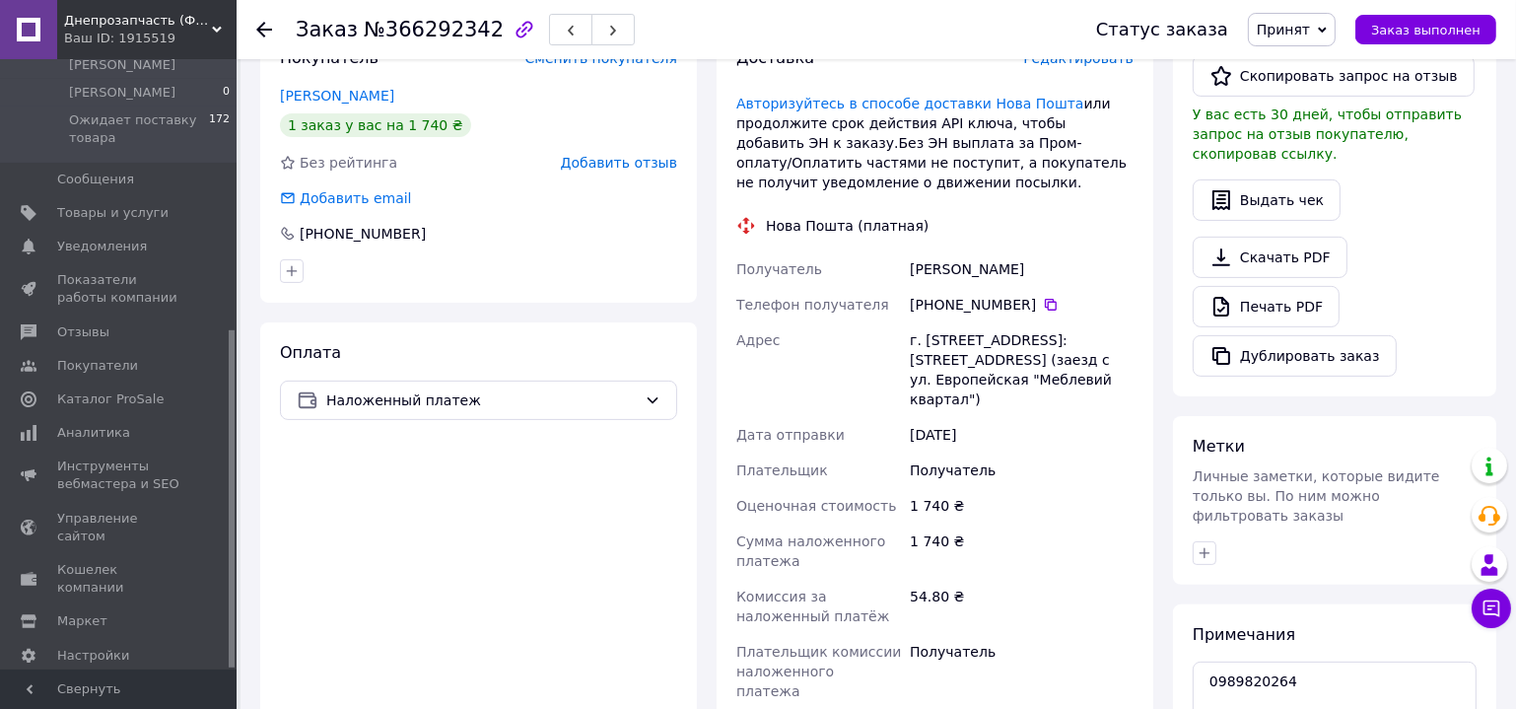
drag, startPoint x: 929, startPoint y: 323, endPoint x: 1125, endPoint y: 357, distance: 199.0
click at [1125, 357] on div "г. Полтава (Полтавская обл.), №1: ул. Ветеринарная, 22 (заезд с ул. Европейская…" at bounding box center [1022, 369] width 232 height 95
click at [1446, 33] on span "Заказ выполнен" at bounding box center [1425, 30] width 109 height 15
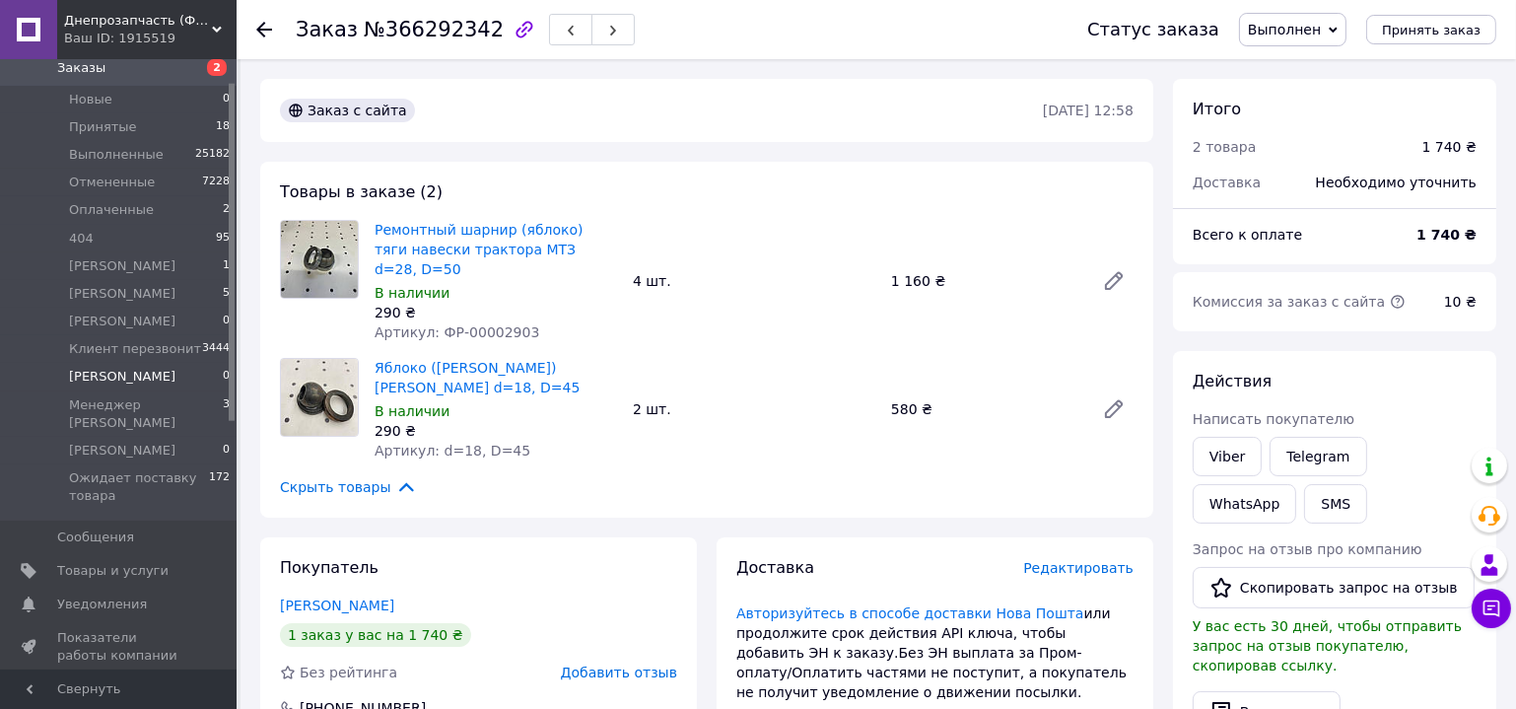
scroll to position [40, 0]
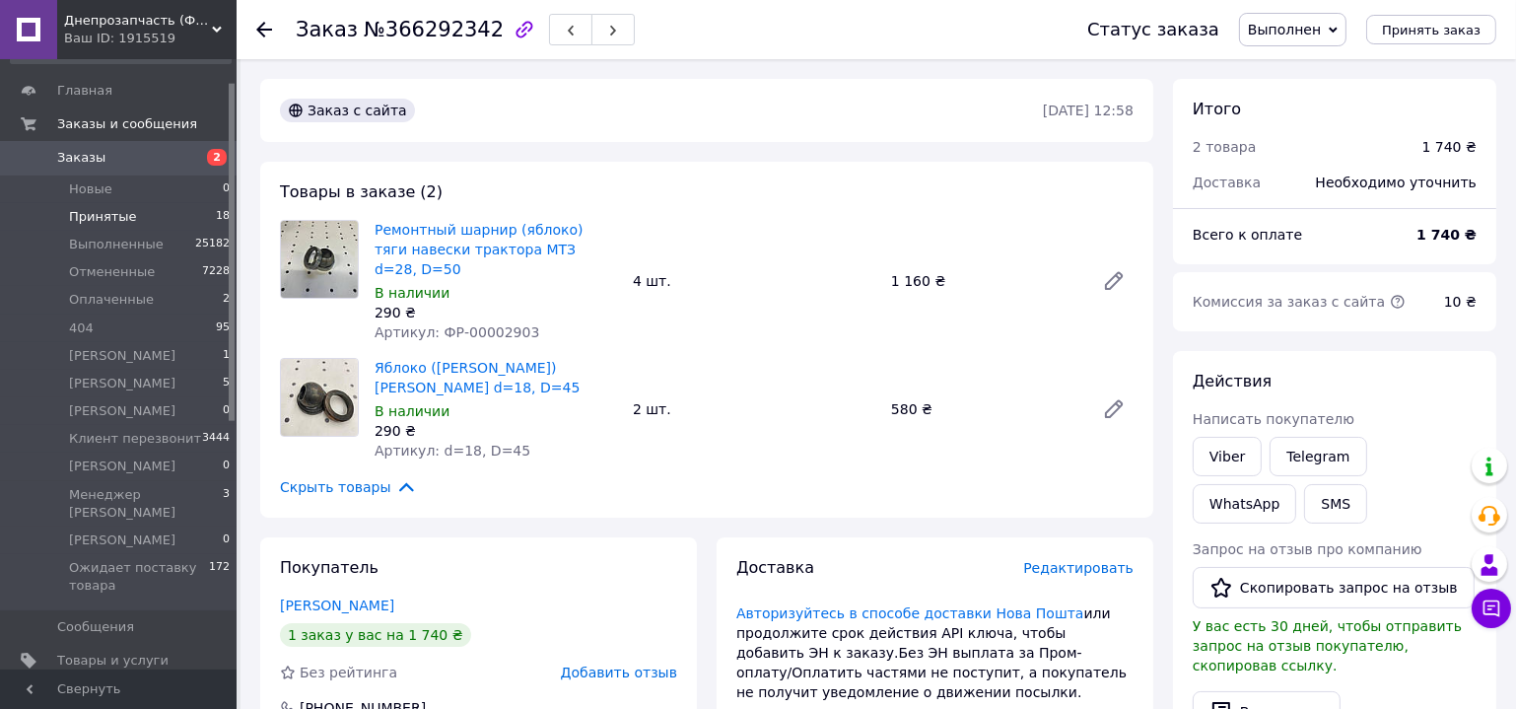
click at [147, 225] on li "Принятые 18" at bounding box center [121, 217] width 242 height 28
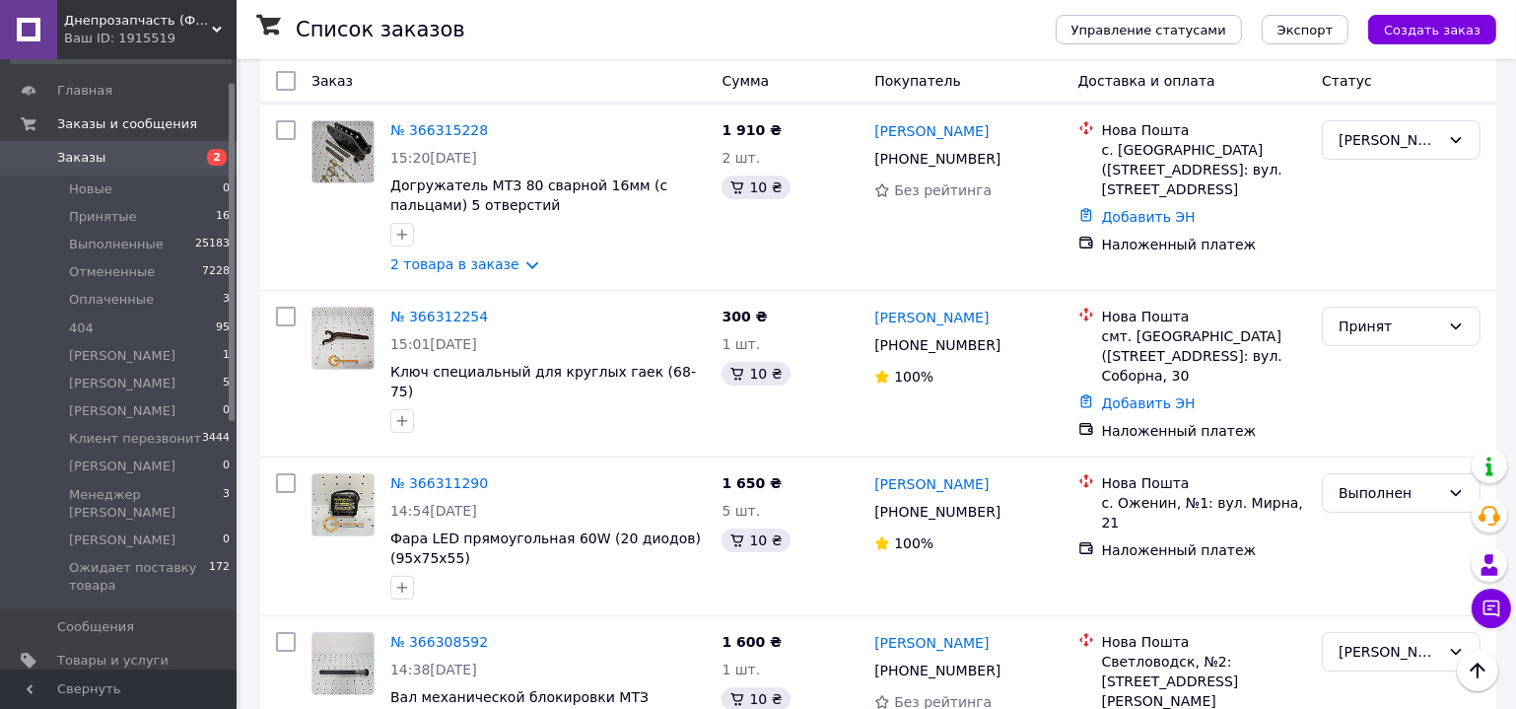
scroll to position [627, 0]
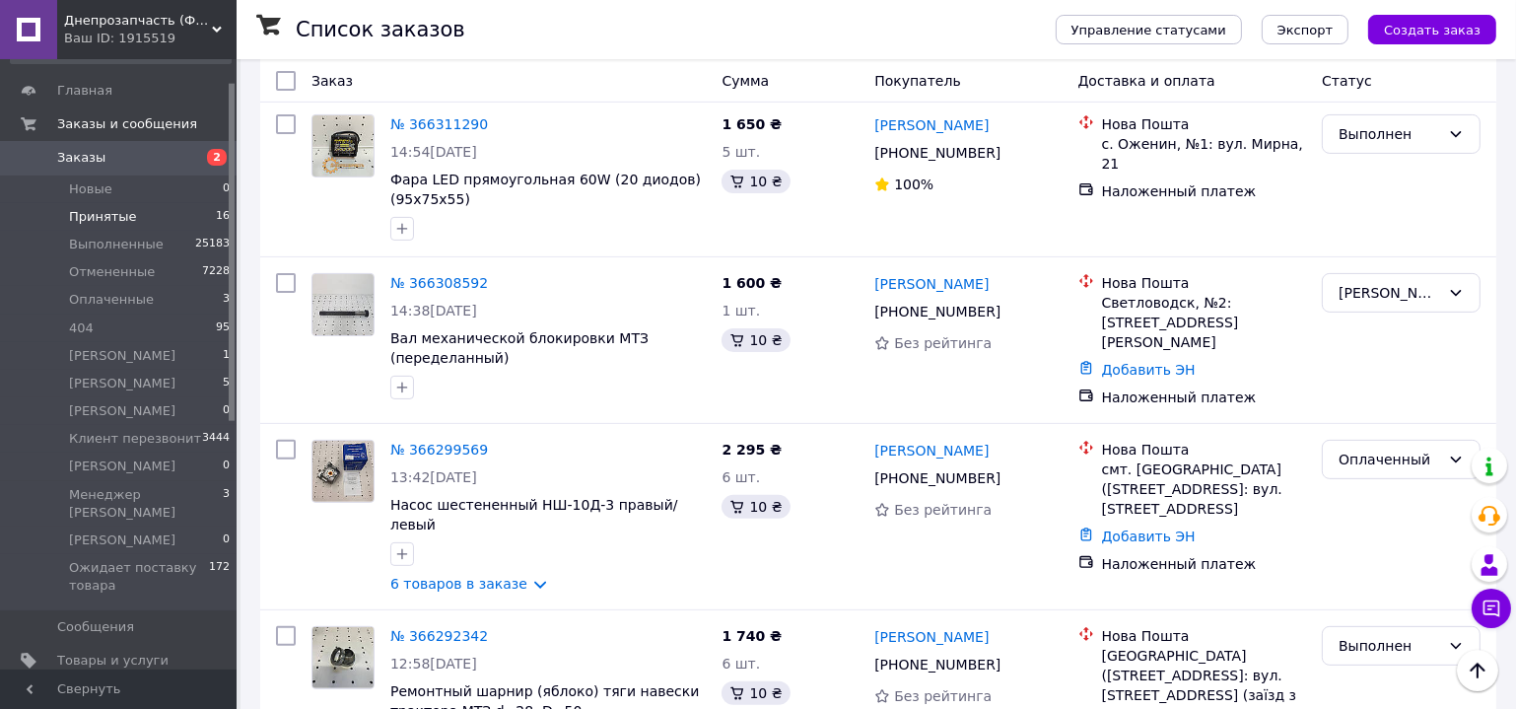
click at [154, 220] on li "Принятые 16" at bounding box center [121, 217] width 242 height 28
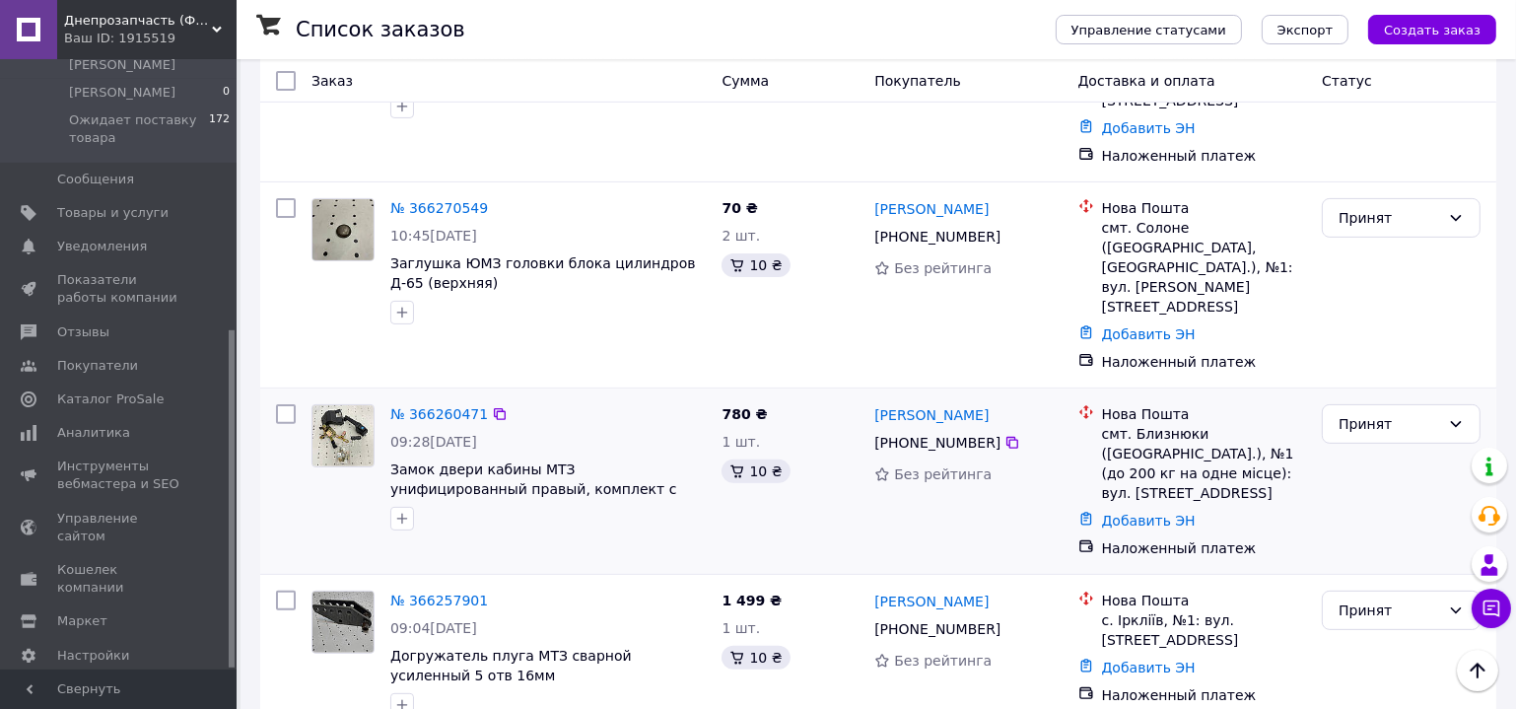
scroll to position [358, 0]
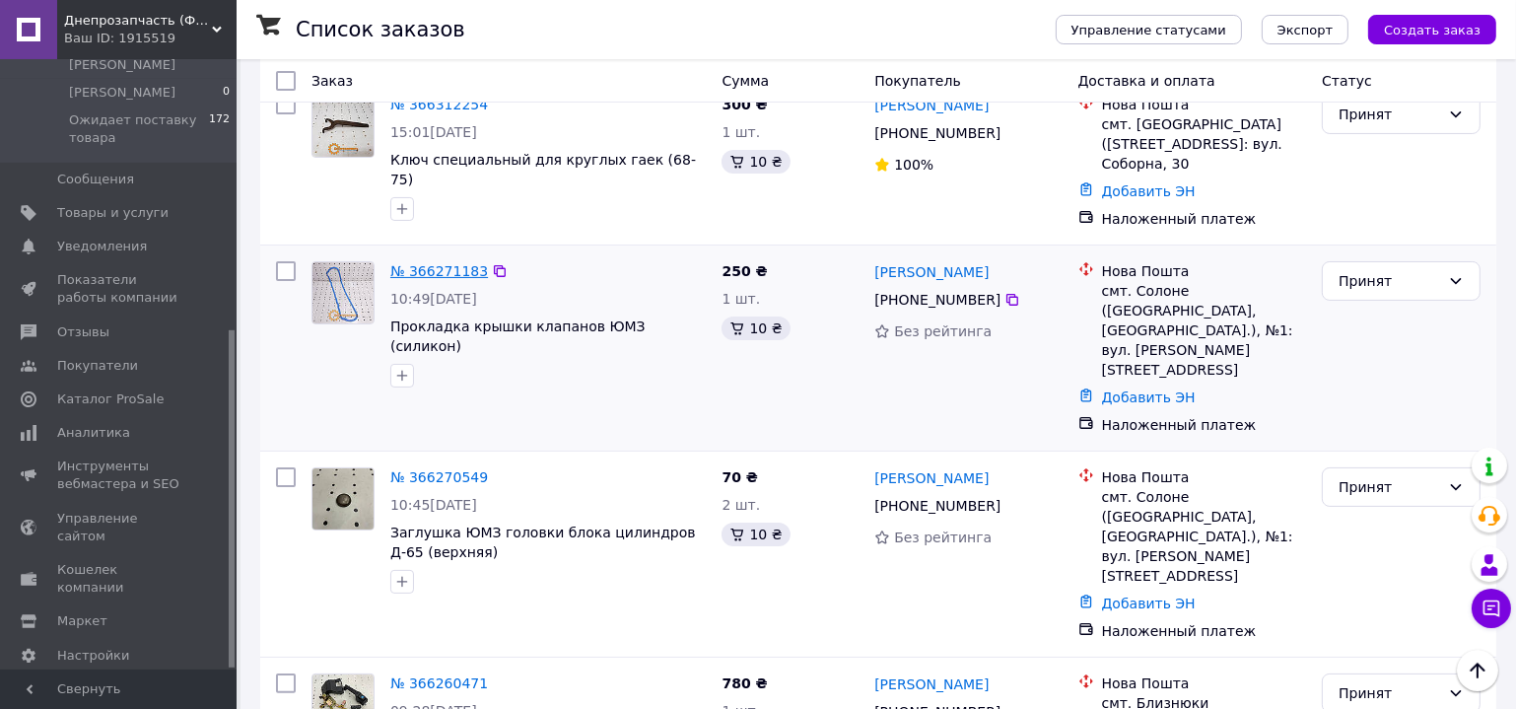
click at [438, 264] on link "№ 366271183" at bounding box center [439, 271] width 98 height 16
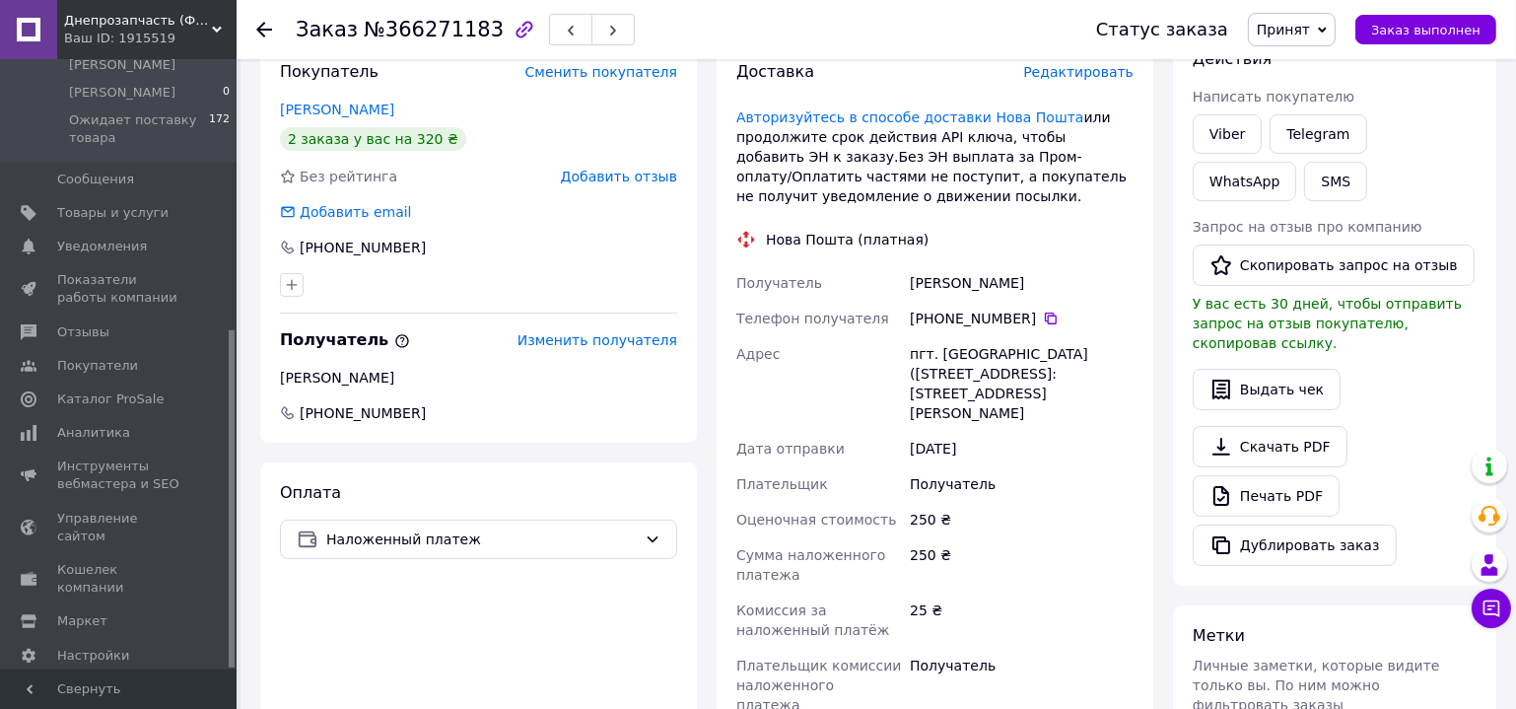
scroll to position [89, 0]
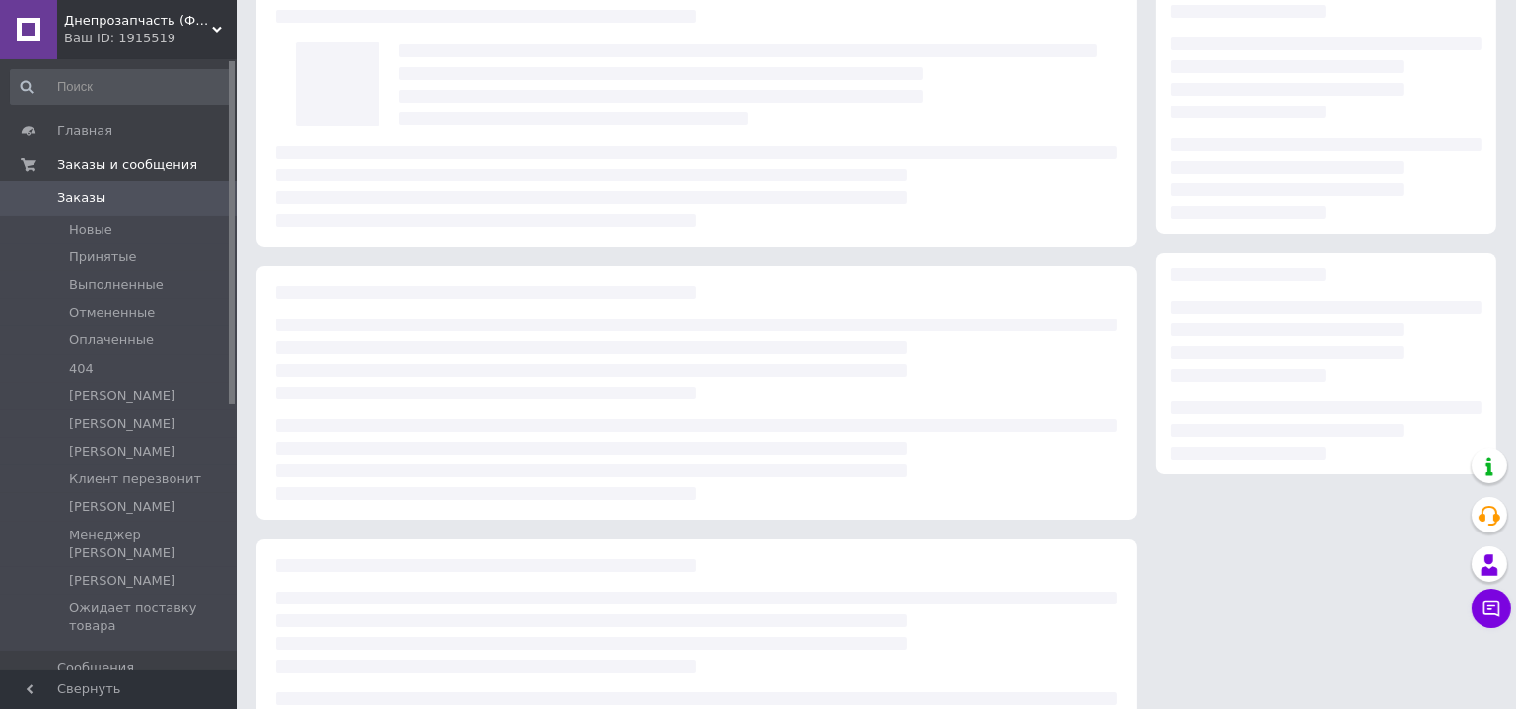
scroll to position [89, 0]
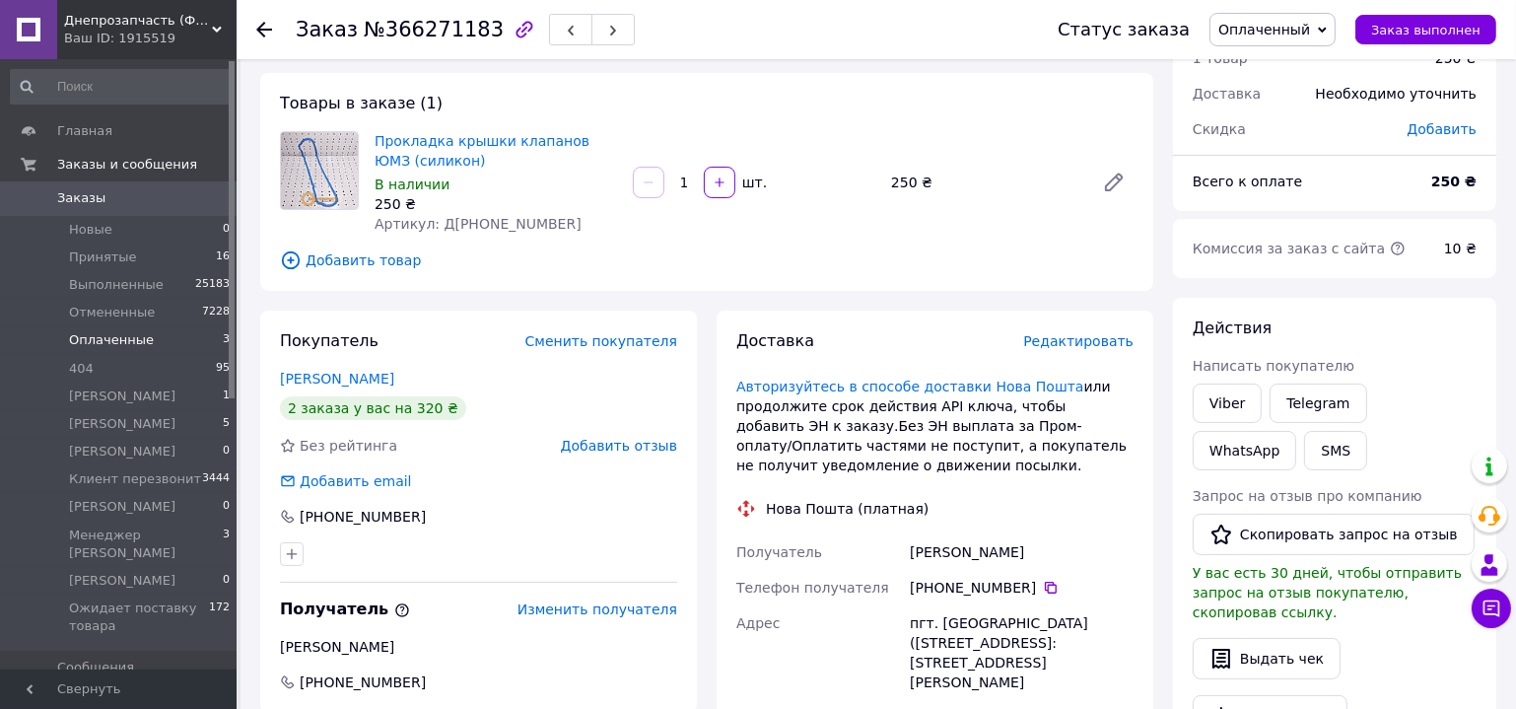
click at [108, 343] on span "Оплаченные" at bounding box center [111, 340] width 85 height 18
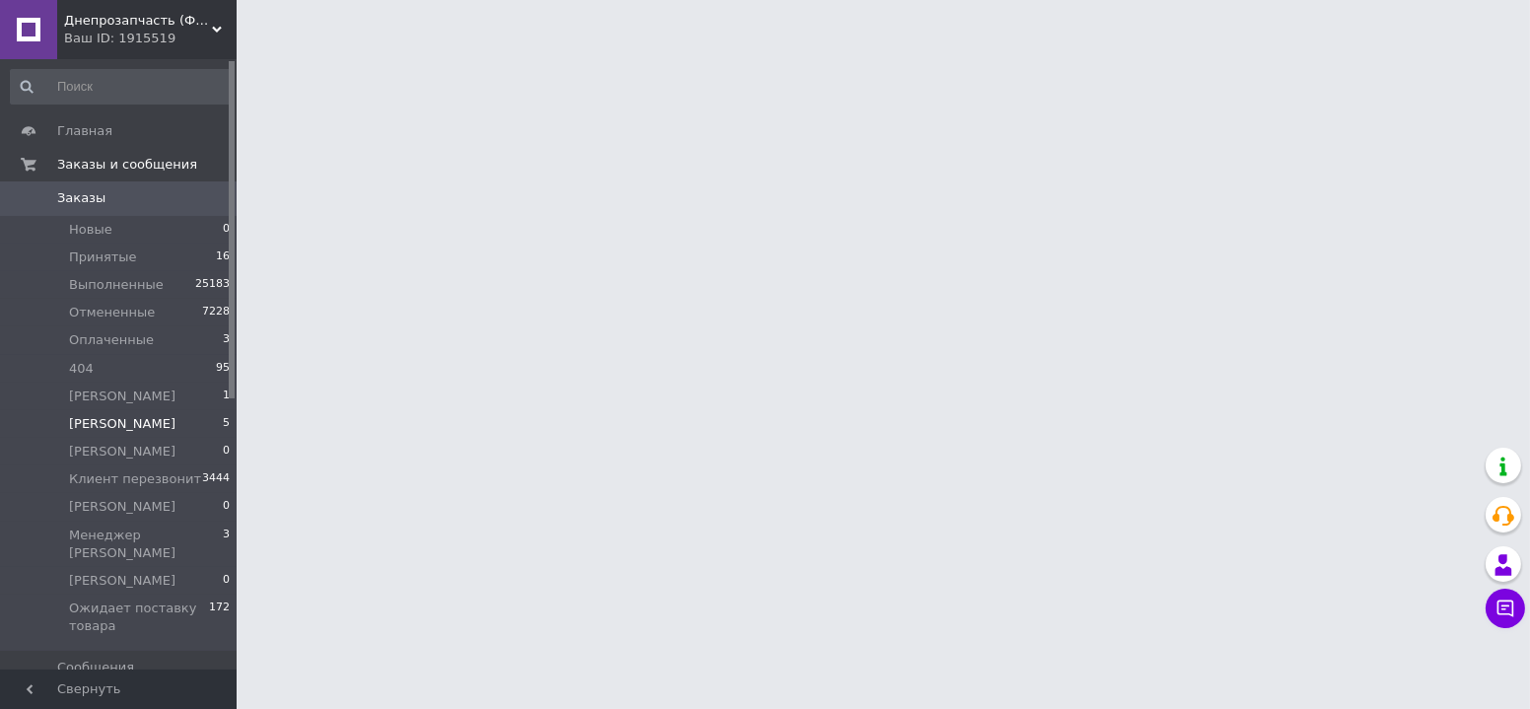
click at [128, 431] on span "[PERSON_NAME]" at bounding box center [122, 424] width 106 height 18
click at [145, 432] on span "[PERSON_NAME]" at bounding box center [122, 424] width 106 height 18
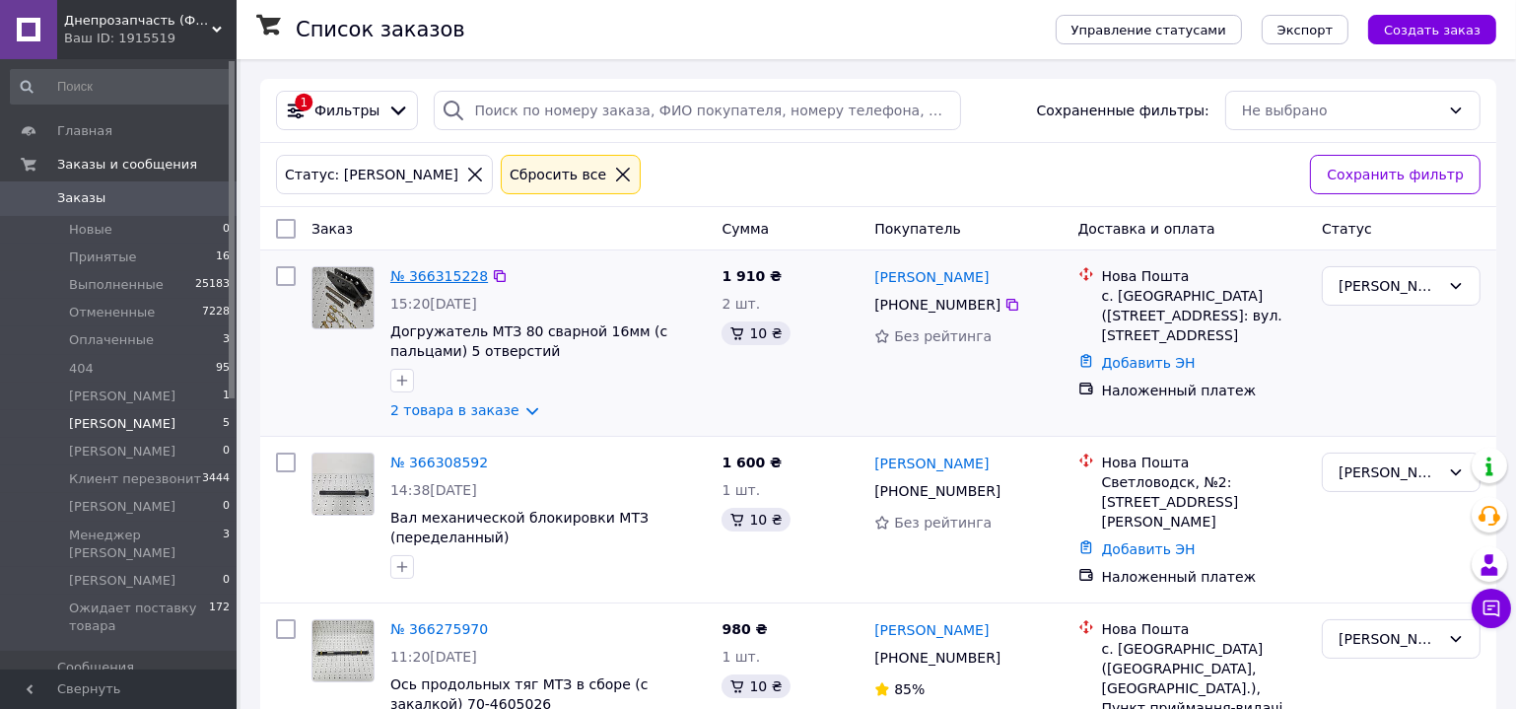
click at [432, 275] on link "№ 366315228" at bounding box center [439, 276] width 98 height 16
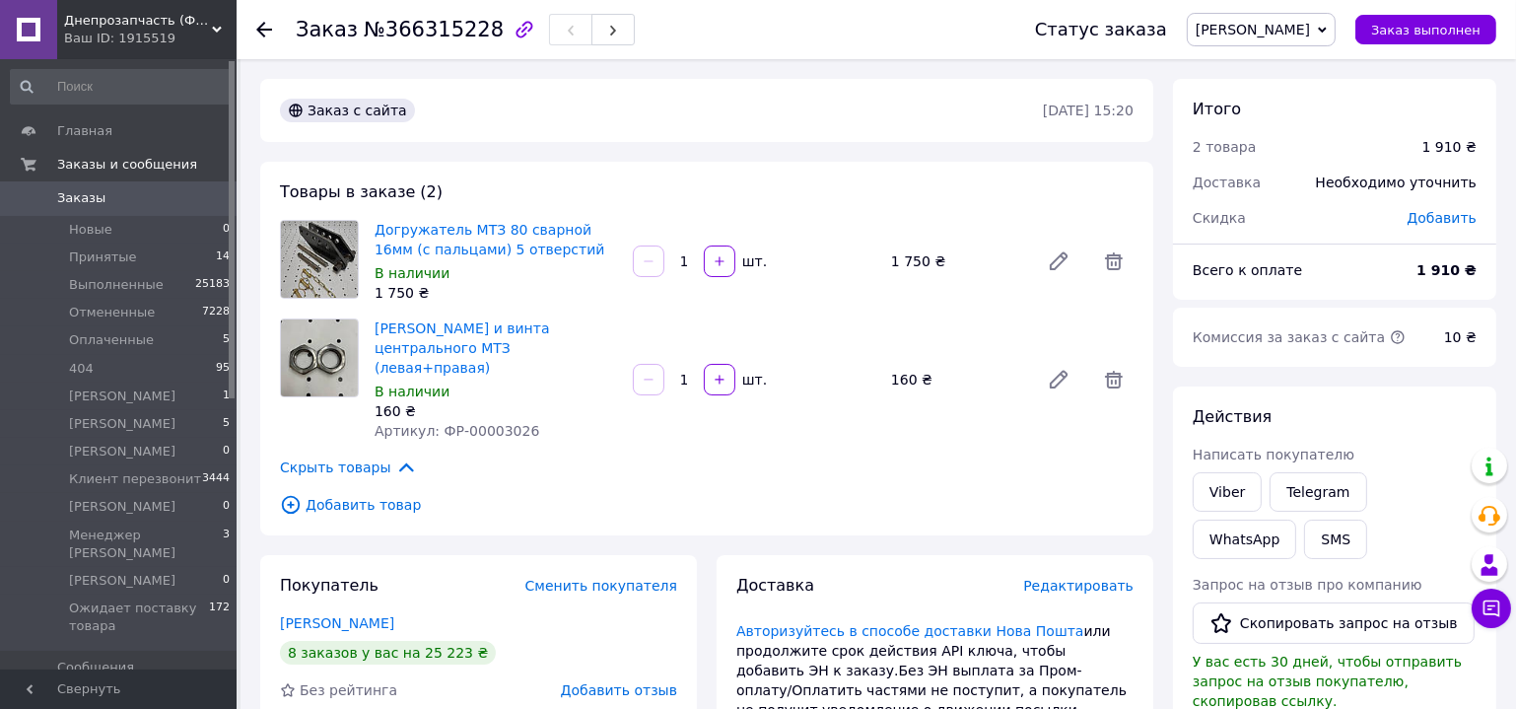
scroll to position [358, 0]
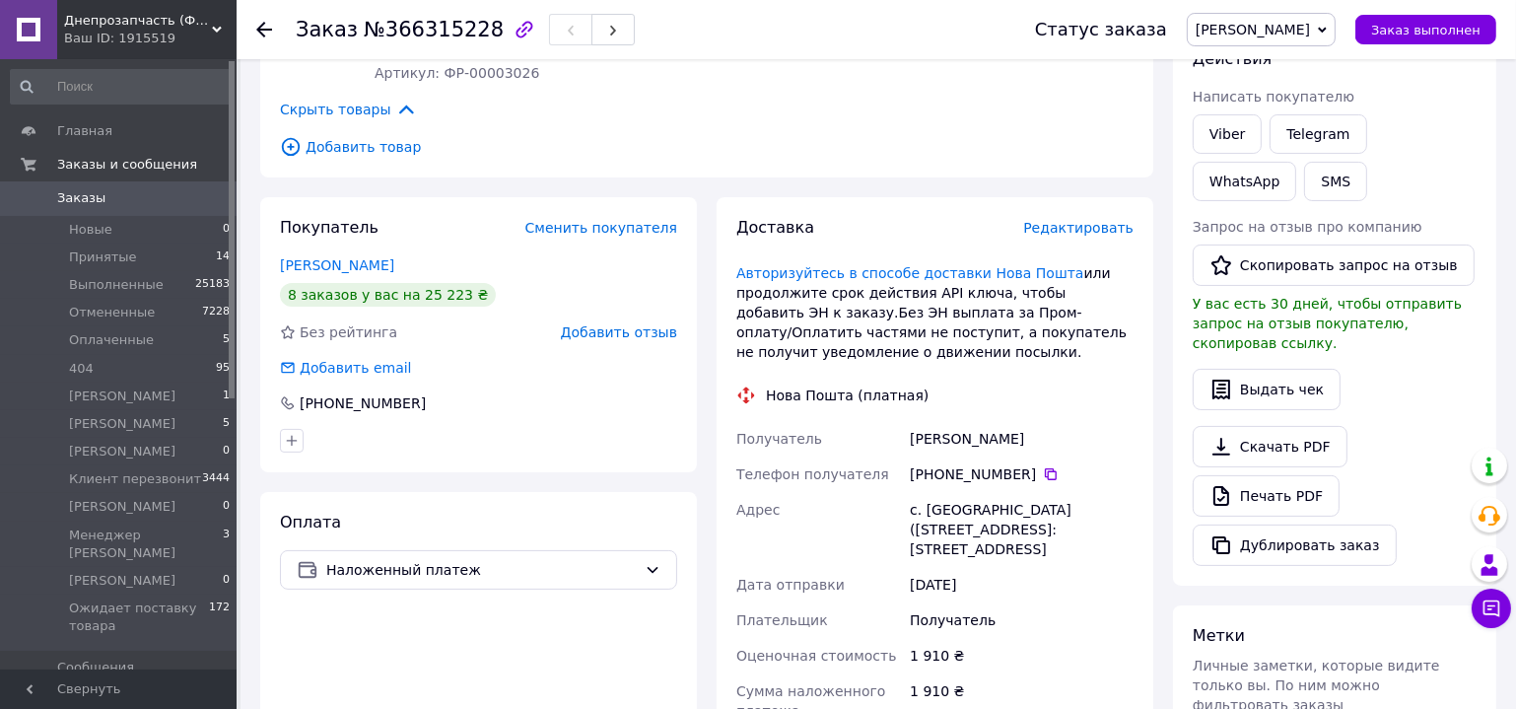
drag, startPoint x: 909, startPoint y: 421, endPoint x: 1028, endPoint y: 421, distance: 119.3
click at [1028, 421] on div "Бондаренко Олег" at bounding box center [1022, 438] width 232 height 35
copy div "Бондаренко Олег"
click at [1415, 32] on span "Заказ выполнен" at bounding box center [1425, 30] width 109 height 15
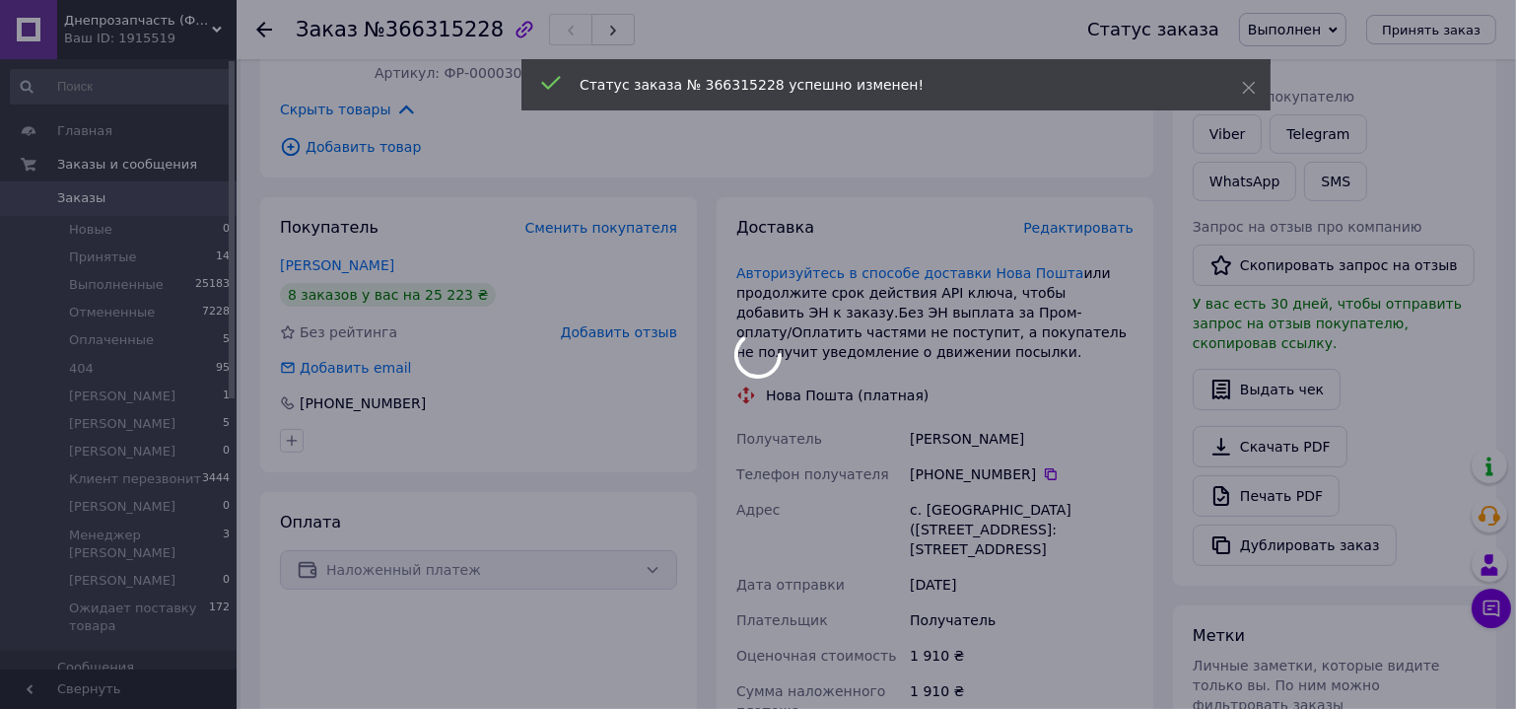
scroll to position [89, 0]
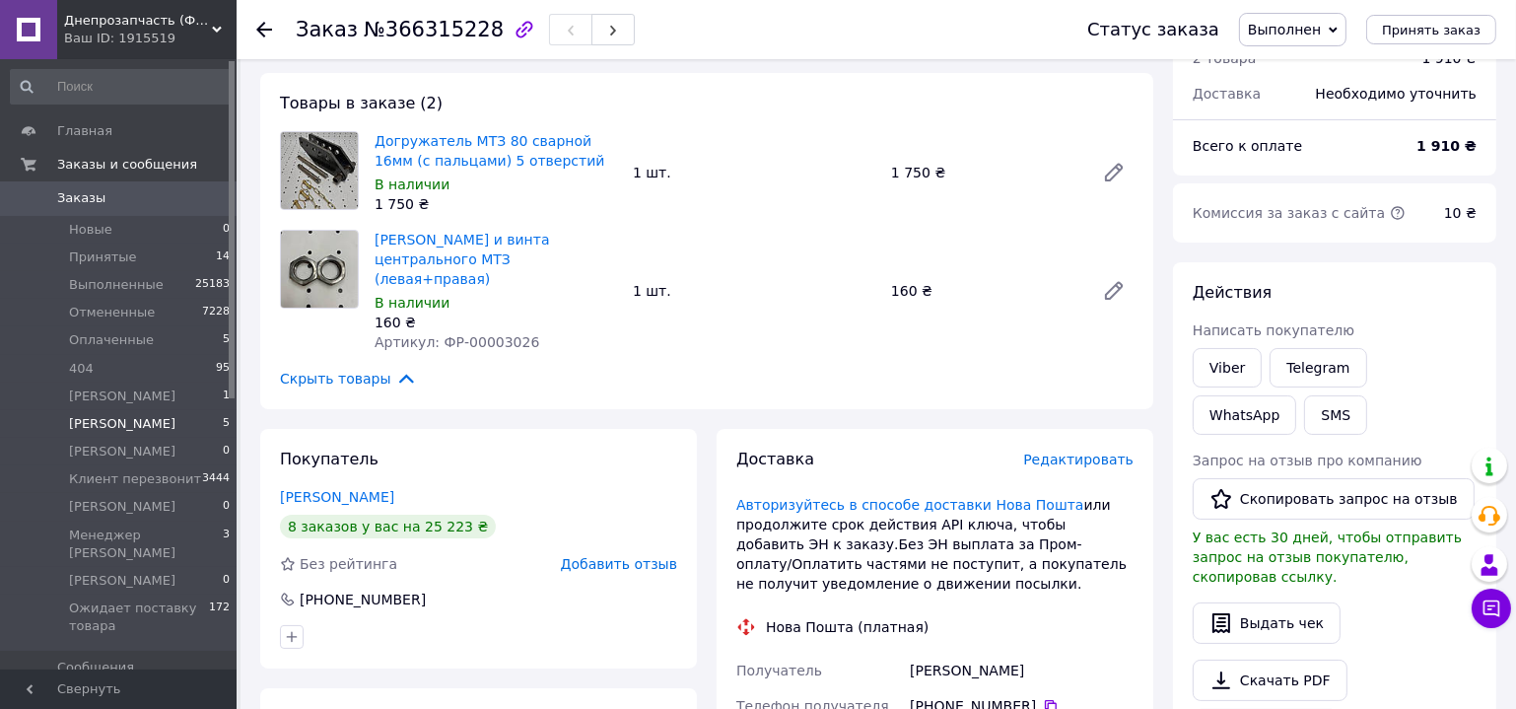
click at [139, 425] on span "[PERSON_NAME]" at bounding box center [122, 424] width 106 height 18
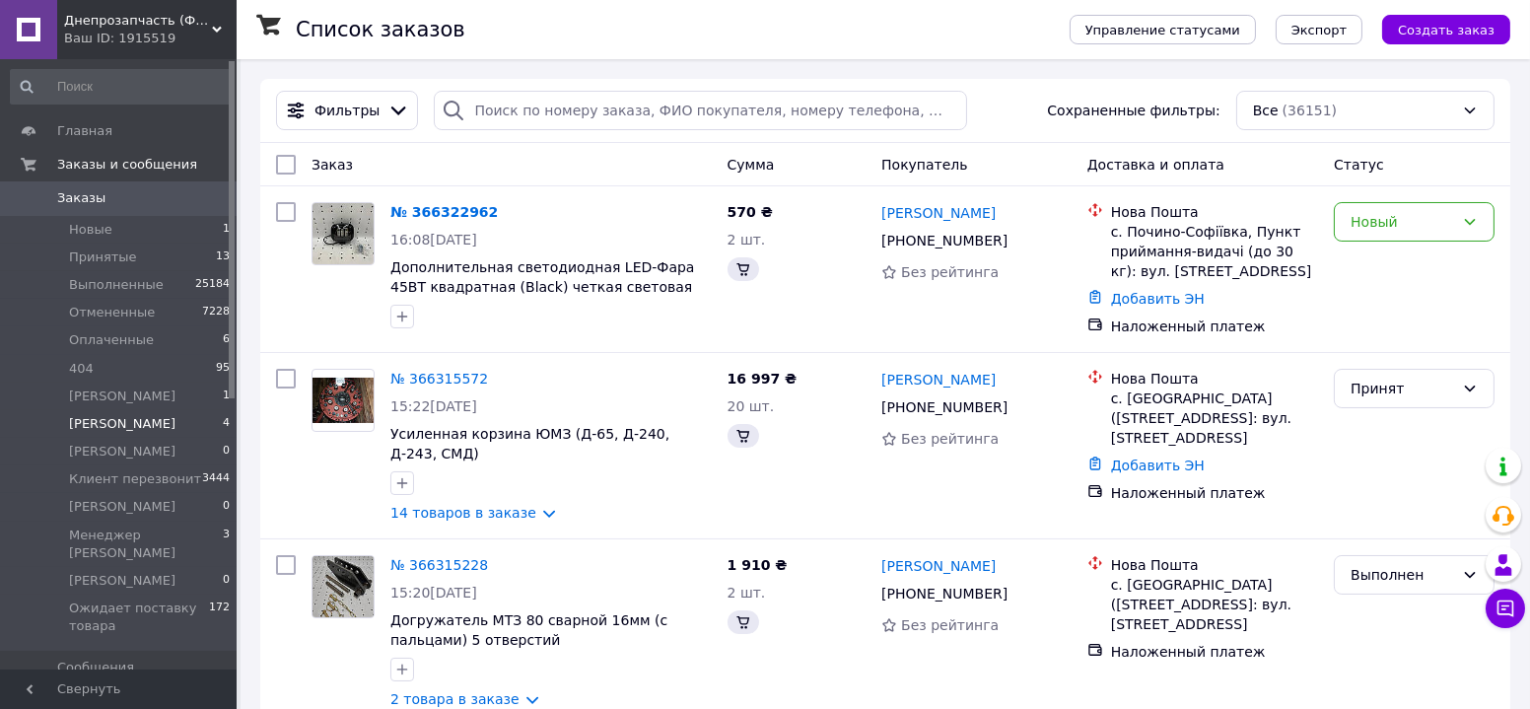
click at [128, 427] on span "[PERSON_NAME]" at bounding box center [122, 424] width 106 height 18
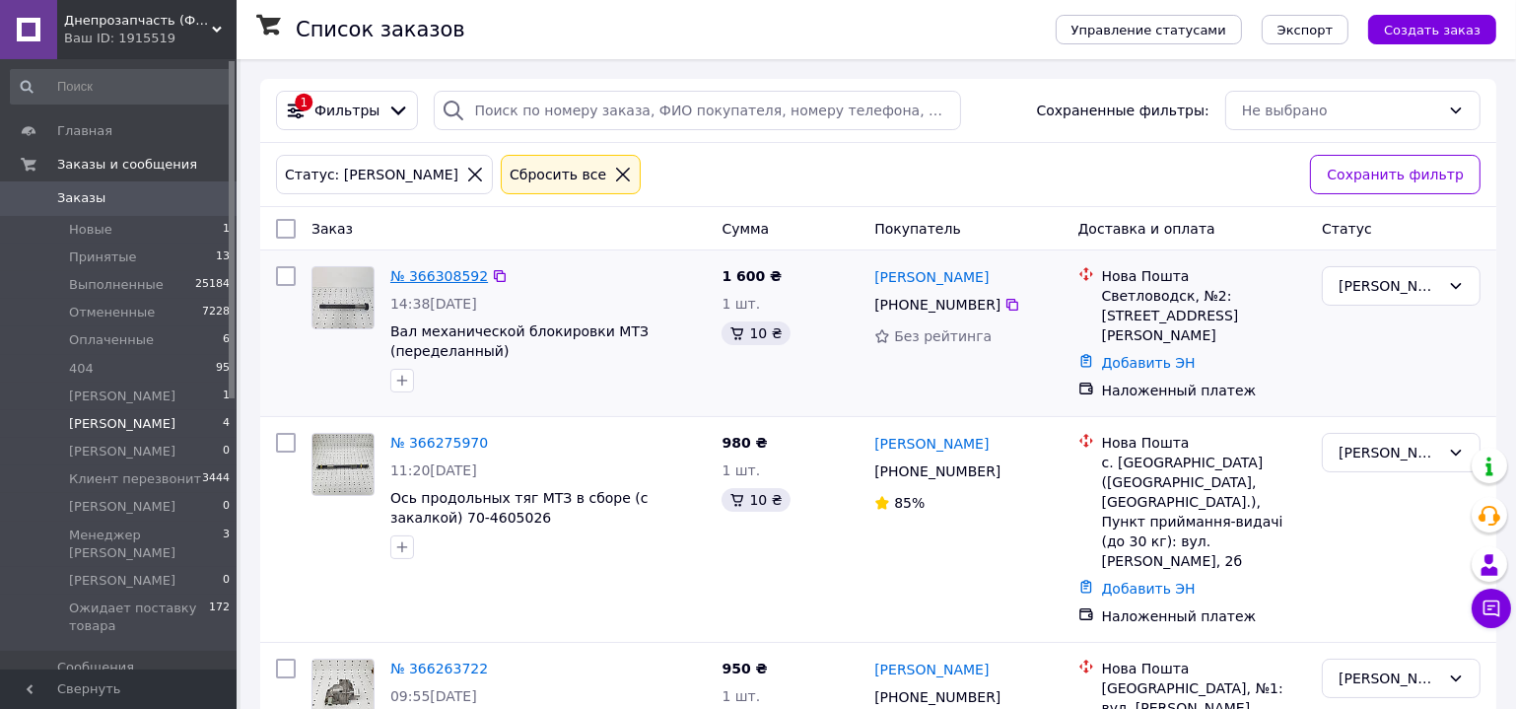
click at [441, 277] on link "№ 366308592" at bounding box center [439, 276] width 98 height 16
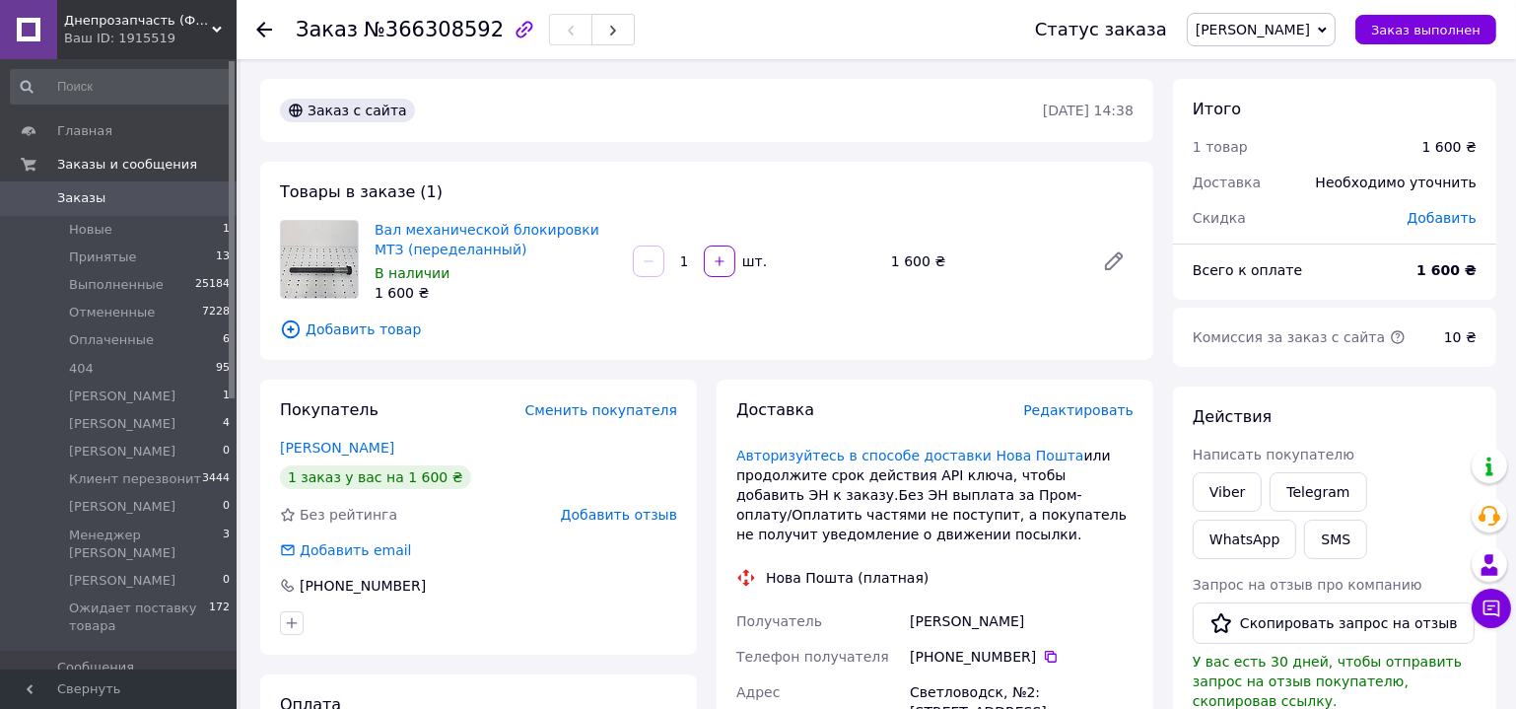
scroll to position [178, 0]
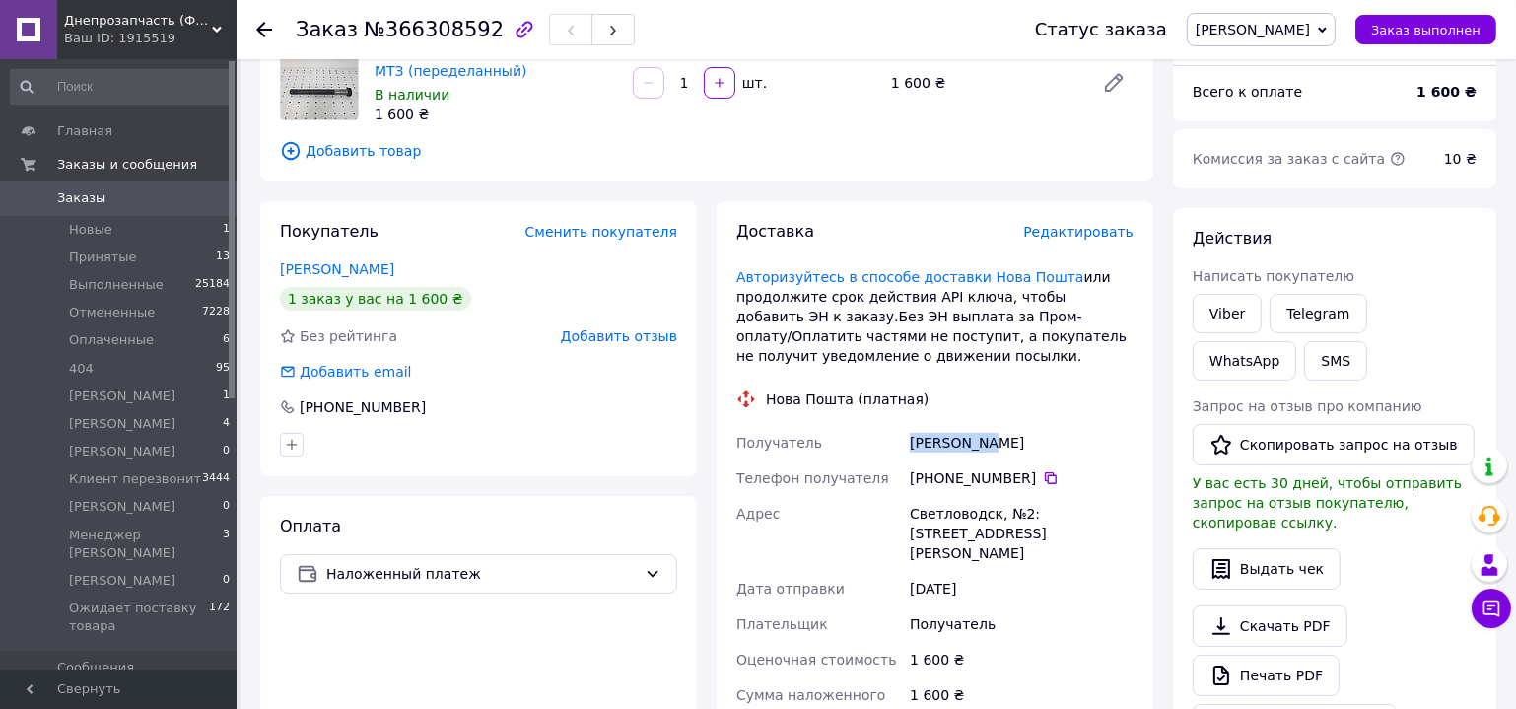
drag, startPoint x: 905, startPoint y: 448, endPoint x: 993, endPoint y: 447, distance: 87.7
click at [993, 447] on div "Получатель Дубик Вова Телефон получателя +380 98 486 76 63   Адрес Светловодск,…" at bounding box center [934, 644] width 405 height 438
copy div "Получатель Дубик Вова"
click at [931, 484] on div "[PHONE_NUMBER]" at bounding box center [1022, 478] width 224 height 20
click at [1045, 474] on icon at bounding box center [1051, 478] width 12 height 12
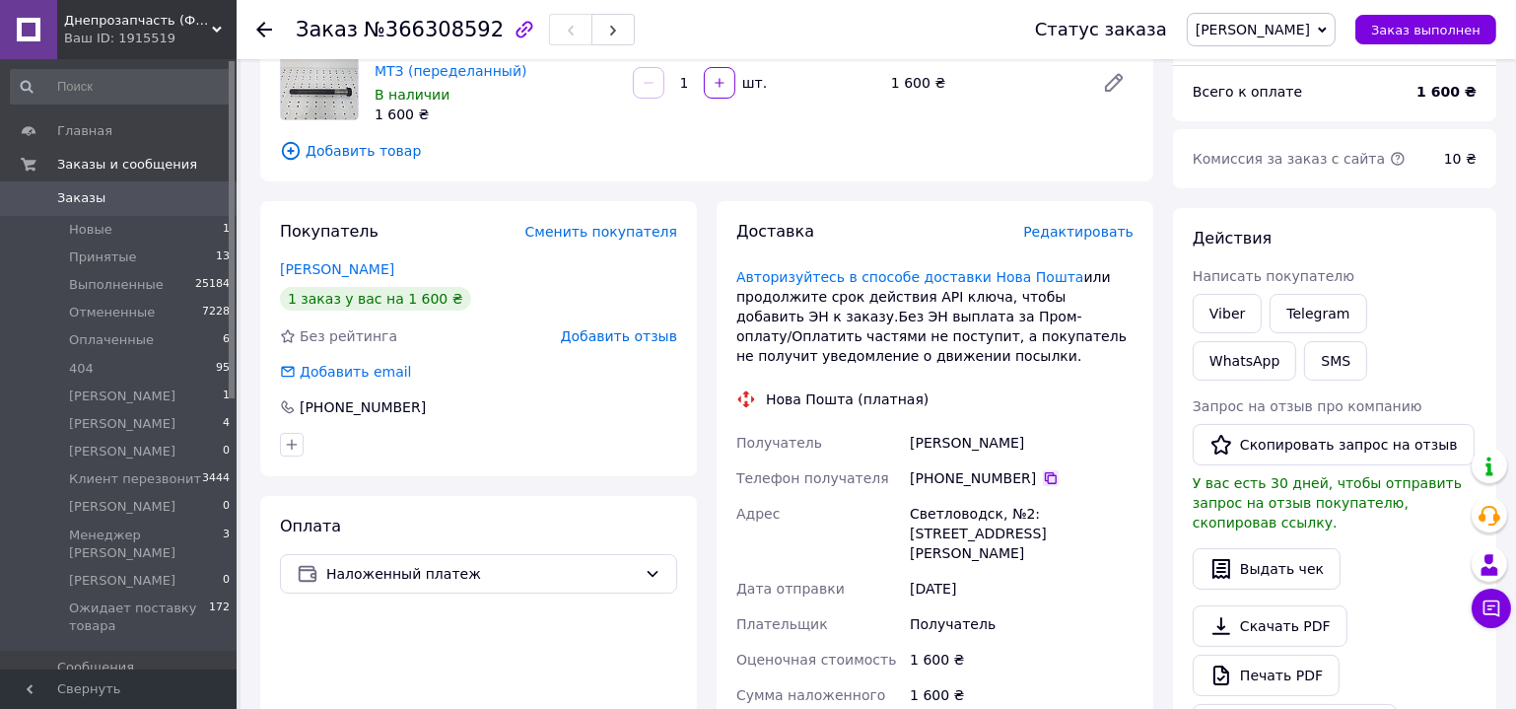
click at [1045, 478] on icon at bounding box center [1051, 478] width 12 height 12
click at [1043, 476] on icon at bounding box center [1051, 478] width 16 height 16
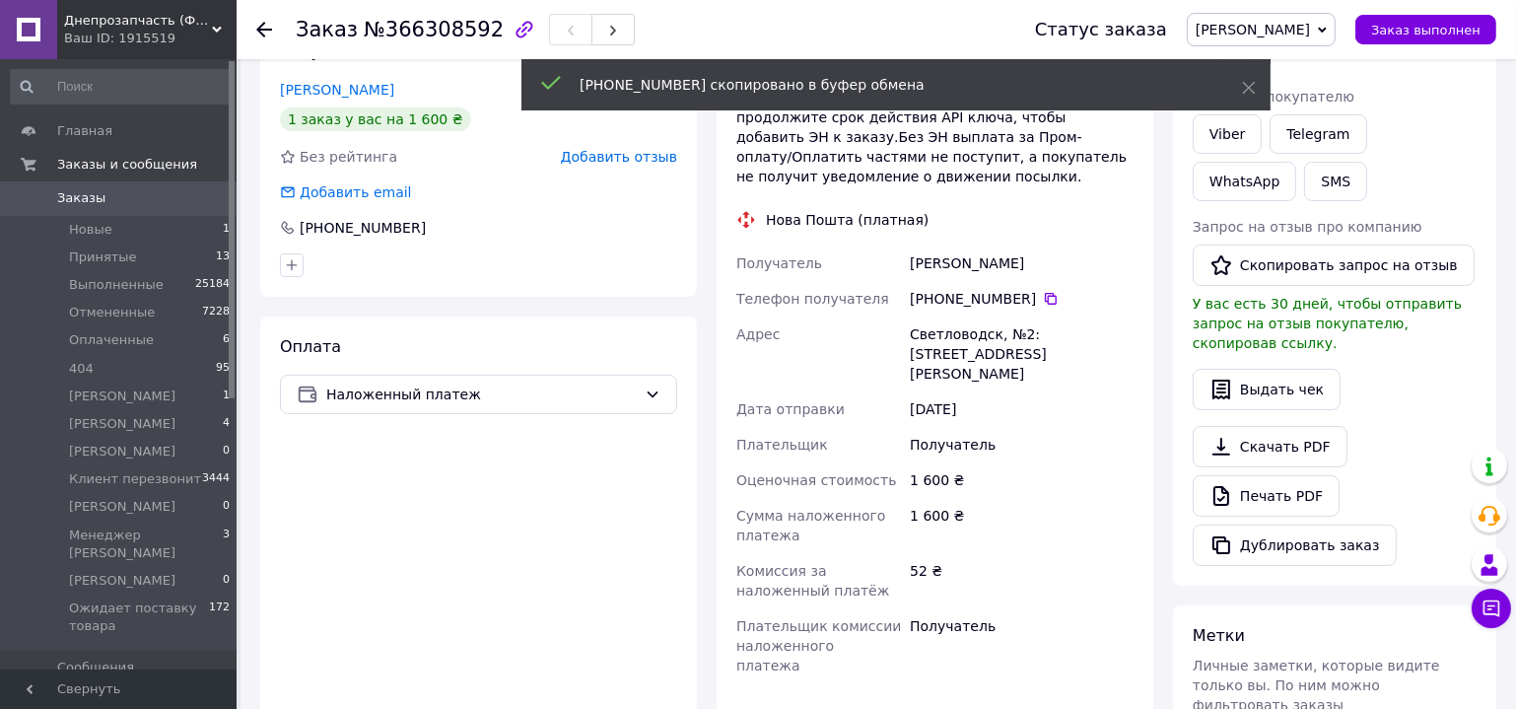
scroll to position [677, 0]
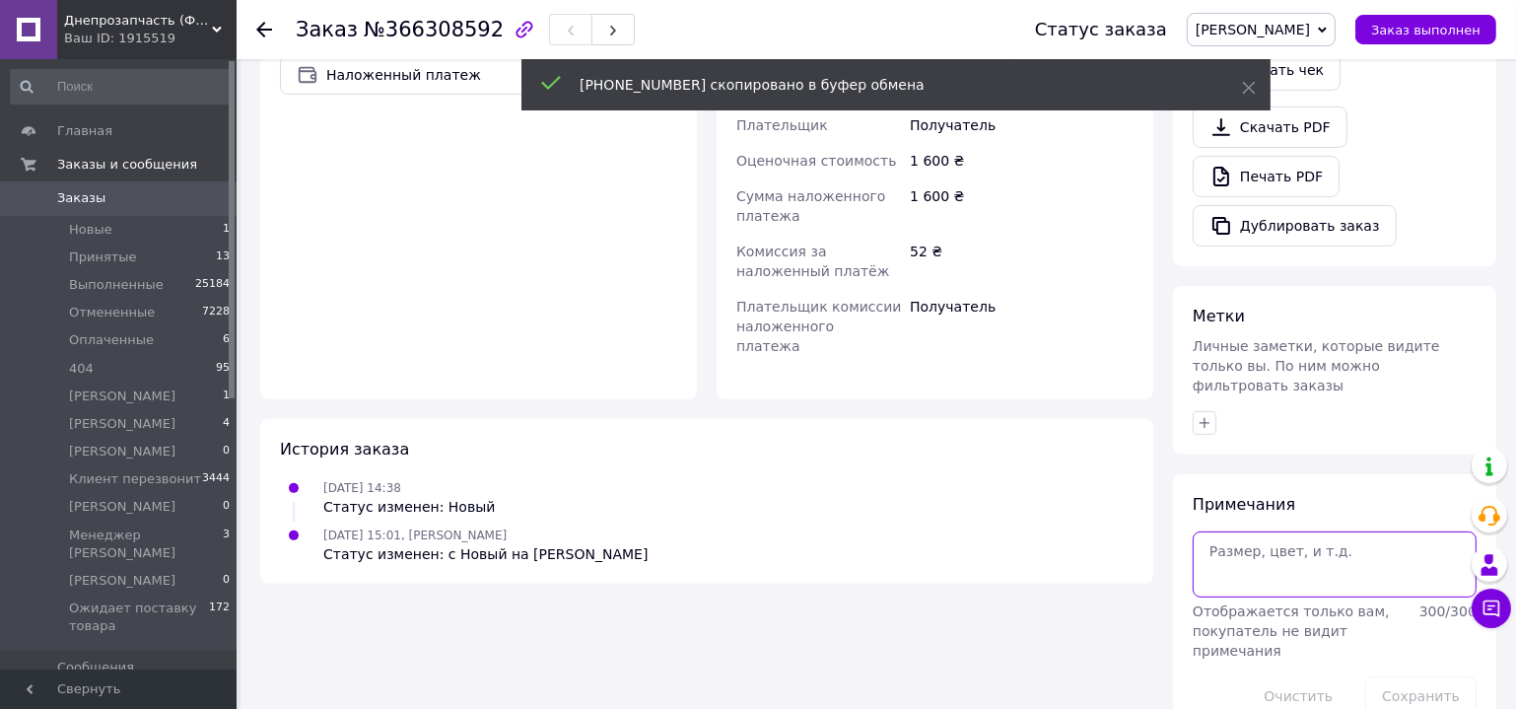
click at [1266, 538] on textarea at bounding box center [1335, 563] width 284 height 65
paste textarea "+380984867663"
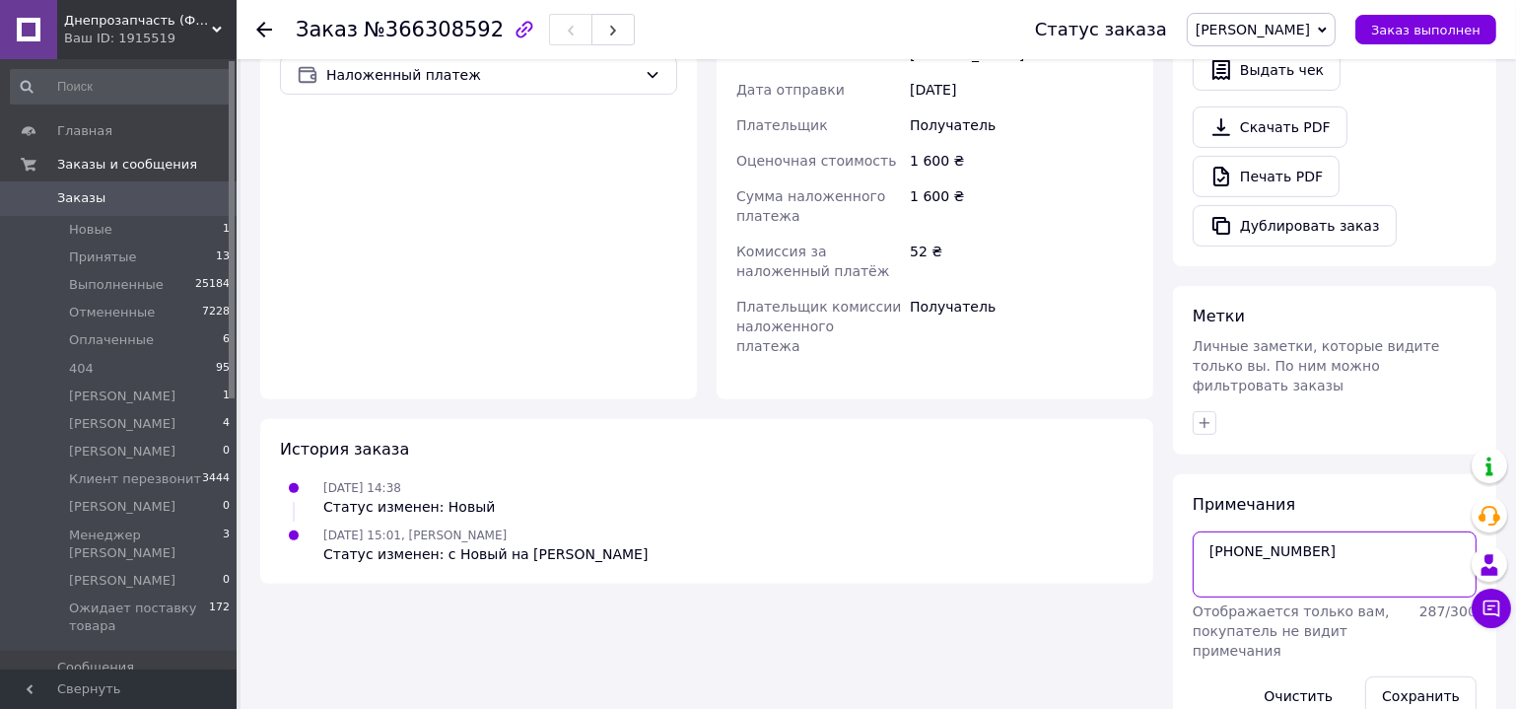
drag, startPoint x: 1290, startPoint y: 510, endPoint x: 1234, endPoint y: 521, distance: 57.2
click at [1234, 531] on textarea "+380984867663" at bounding box center [1335, 563] width 284 height 65
type textarea "+380984867663"
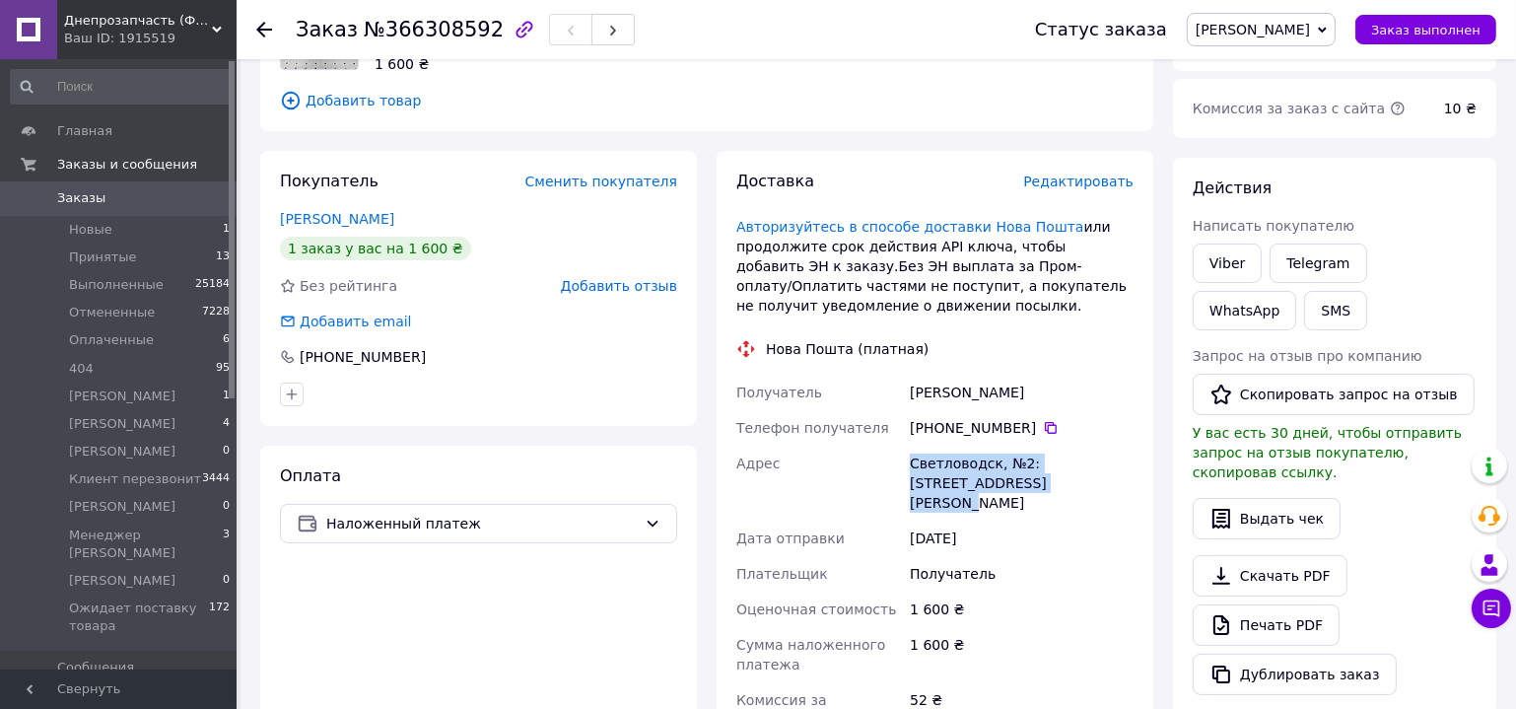
drag, startPoint x: 911, startPoint y: 460, endPoint x: 1125, endPoint y: 479, distance: 214.7
click at [1125, 479] on div "Светловодск, №2: ул. Героев Чернобыля, 9Г" at bounding box center [1022, 483] width 232 height 75
copy div "Светловодск, №2: ул. Героев Чернобыля, 9Г"
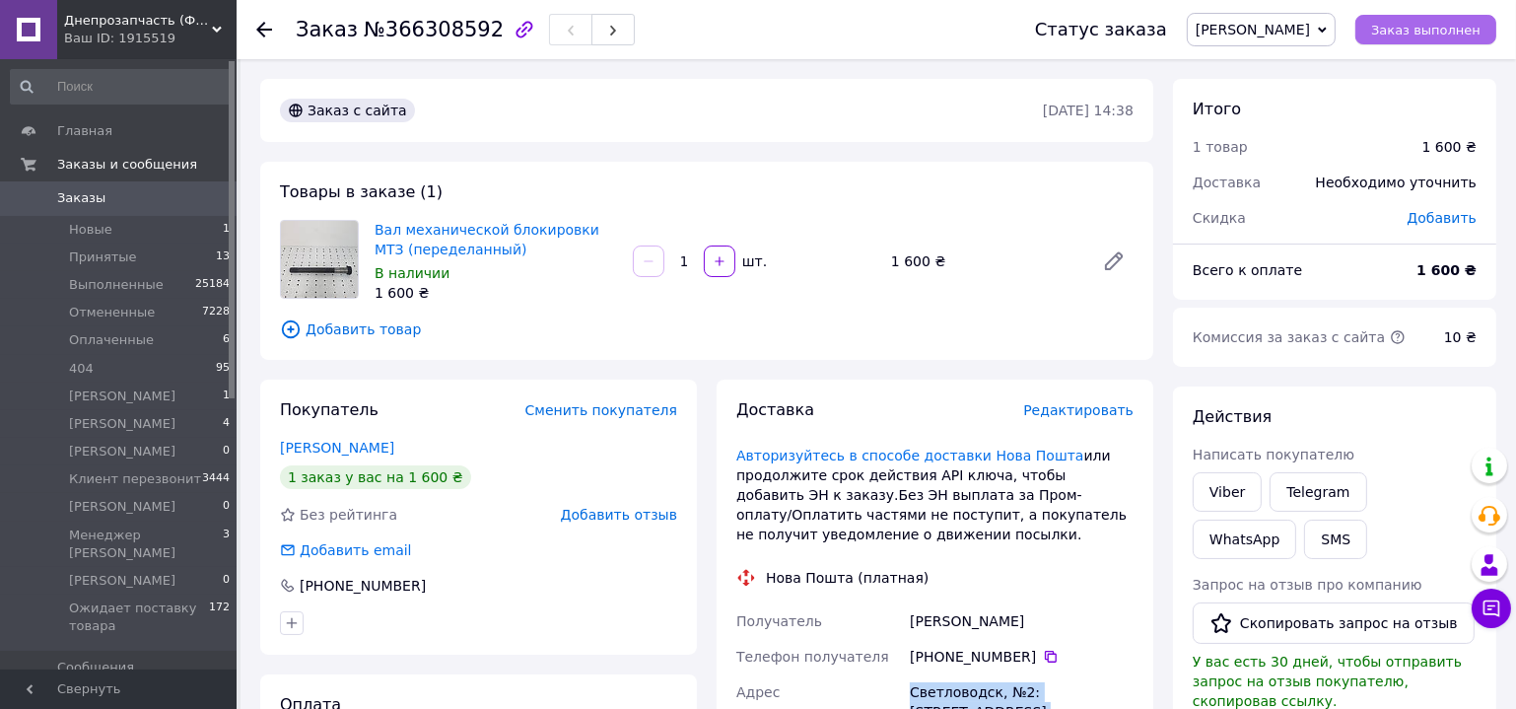
click at [1425, 33] on span "Заказ выполнен" at bounding box center [1425, 30] width 109 height 15
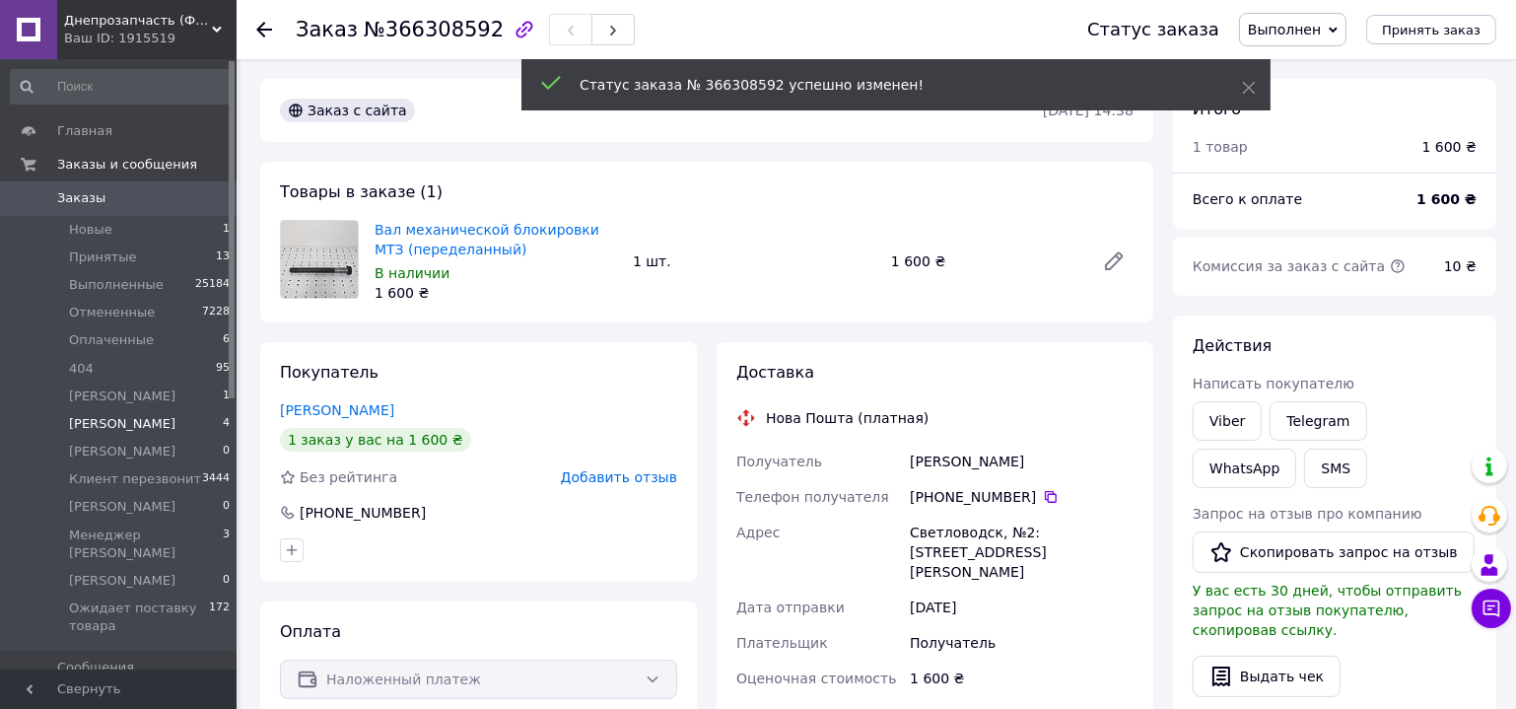
click at [122, 428] on span "[PERSON_NAME]" at bounding box center [122, 424] width 106 height 18
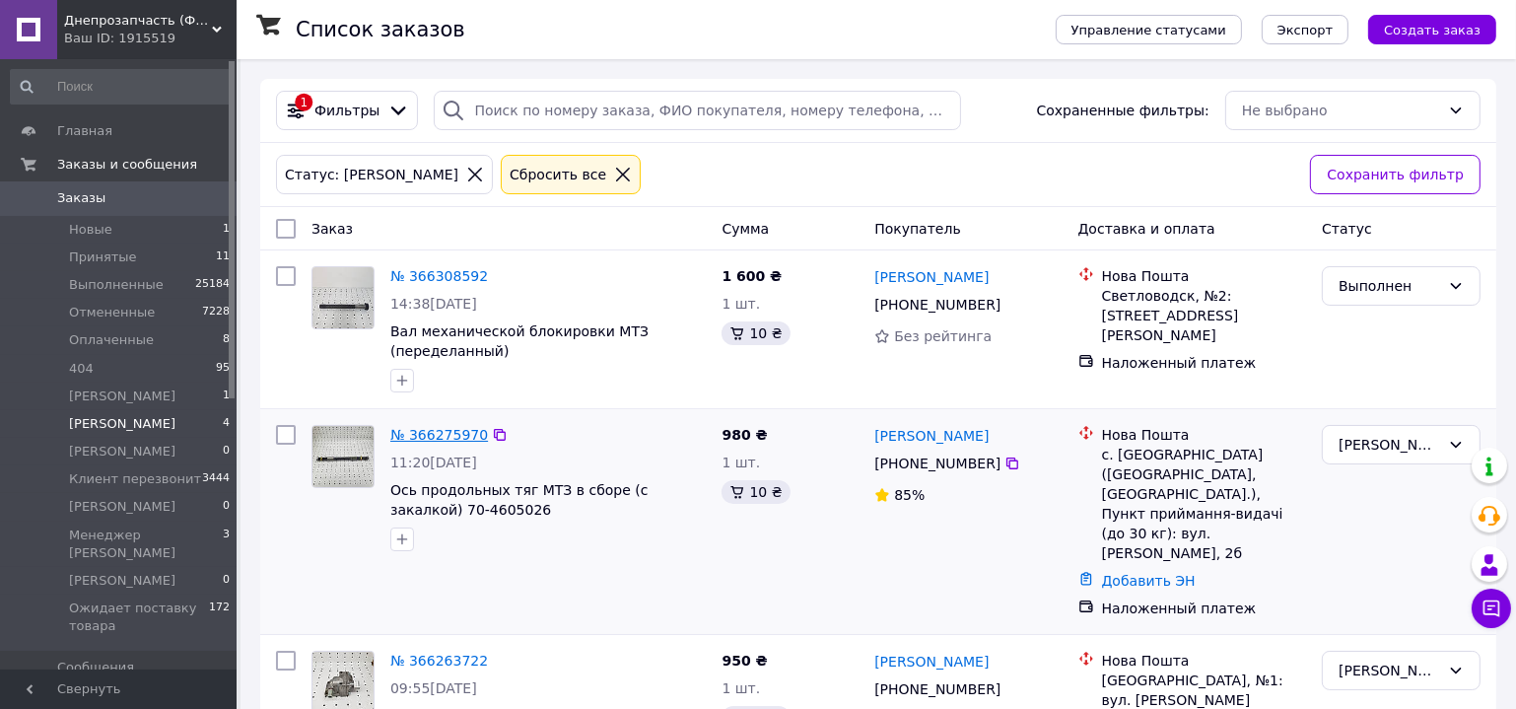
click at [439, 436] on link "№ 366275970" at bounding box center [439, 435] width 98 height 16
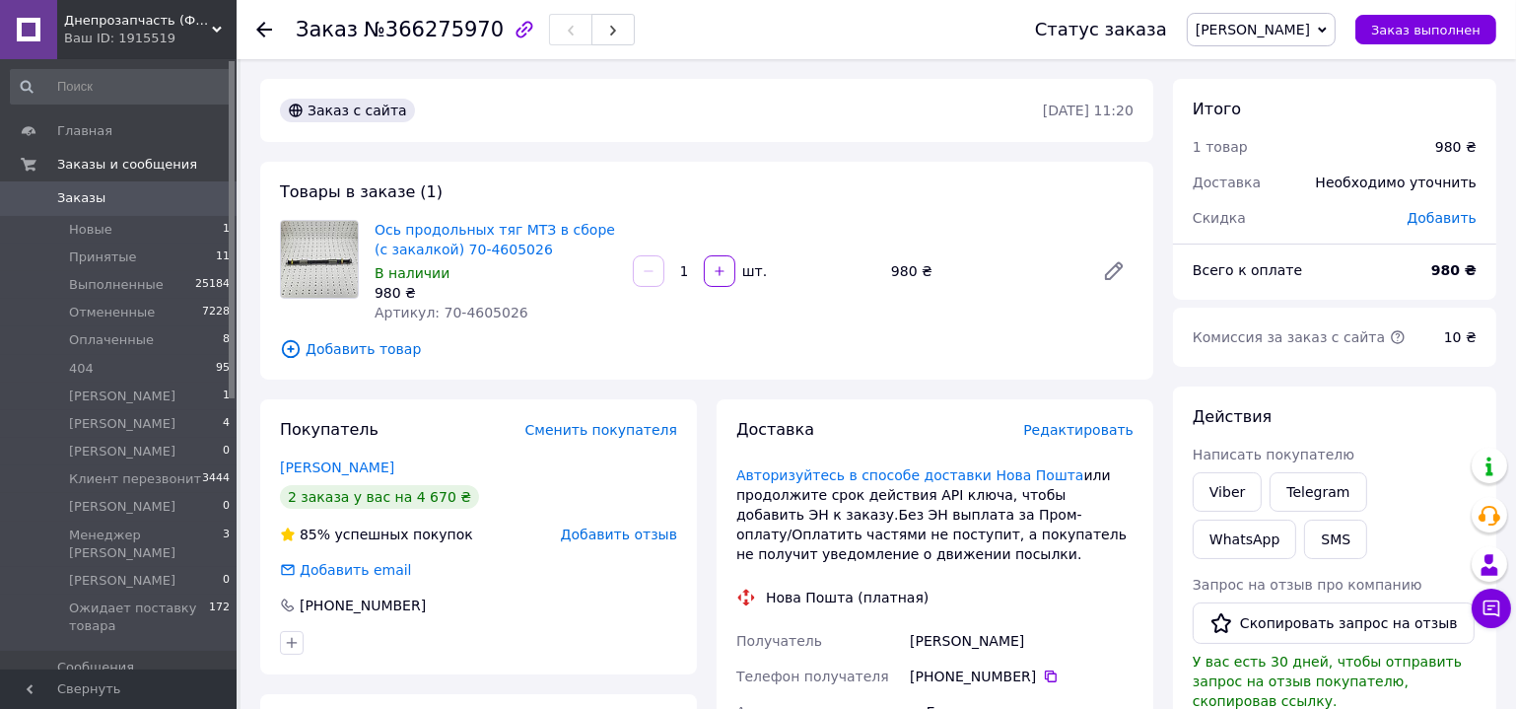
scroll to position [89, 0]
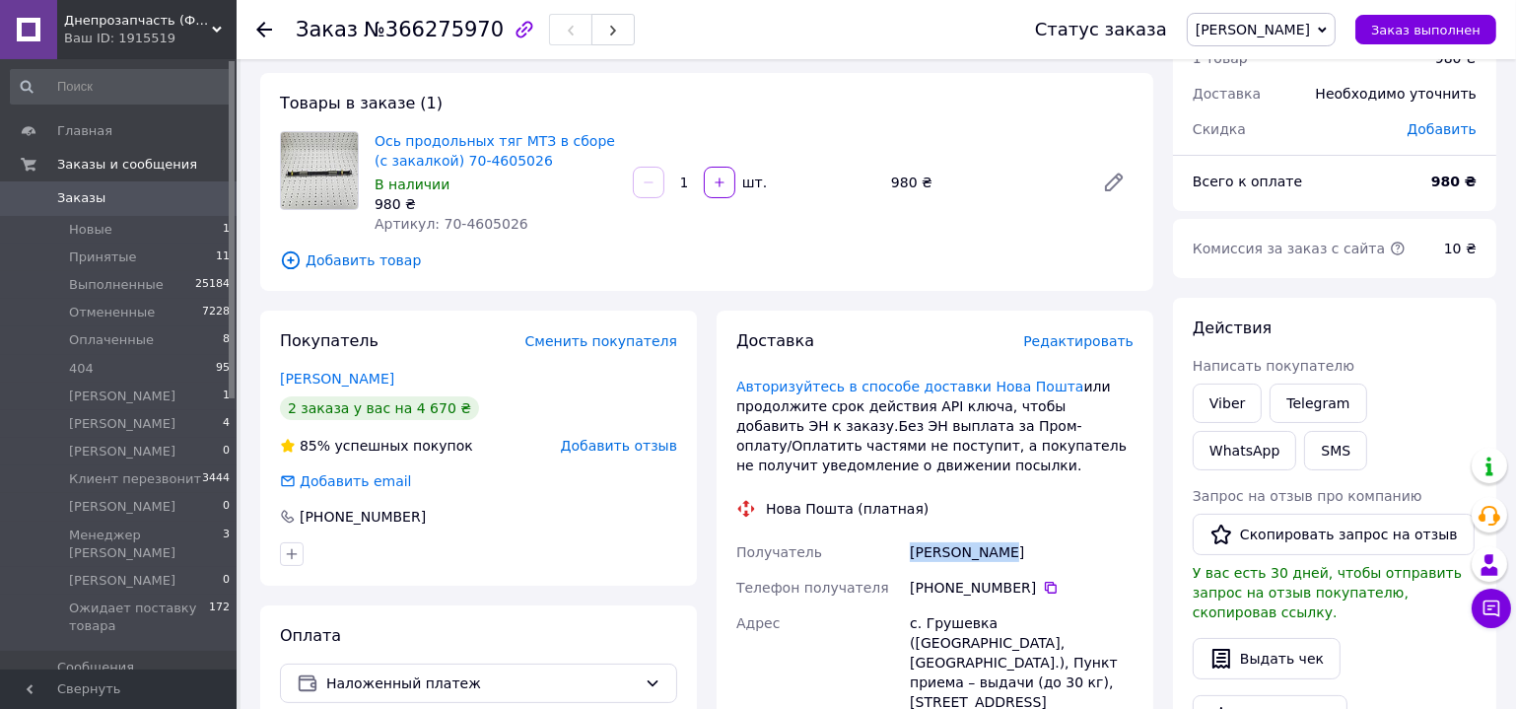
drag, startPoint x: 909, startPoint y: 549, endPoint x: 999, endPoint y: 548, distance: 89.7
click at [999, 550] on div "Кусік Василь" at bounding box center [1022, 551] width 232 height 35
copy div "Кусік Василь"
click at [1048, 588] on div "+380 67 201 47 51" at bounding box center [1022, 588] width 224 height 20
click at [1043, 589] on icon at bounding box center [1051, 588] width 16 height 16
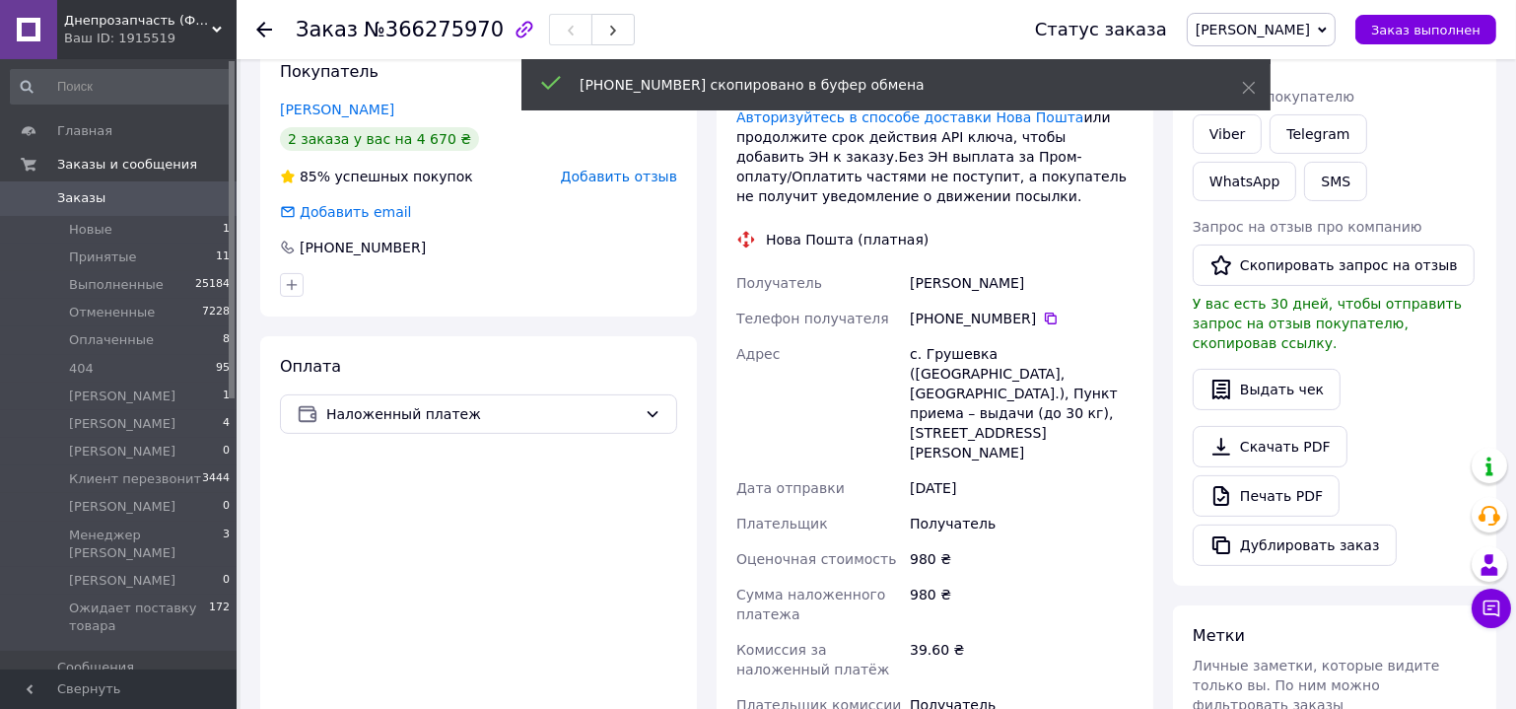
scroll to position [677, 0]
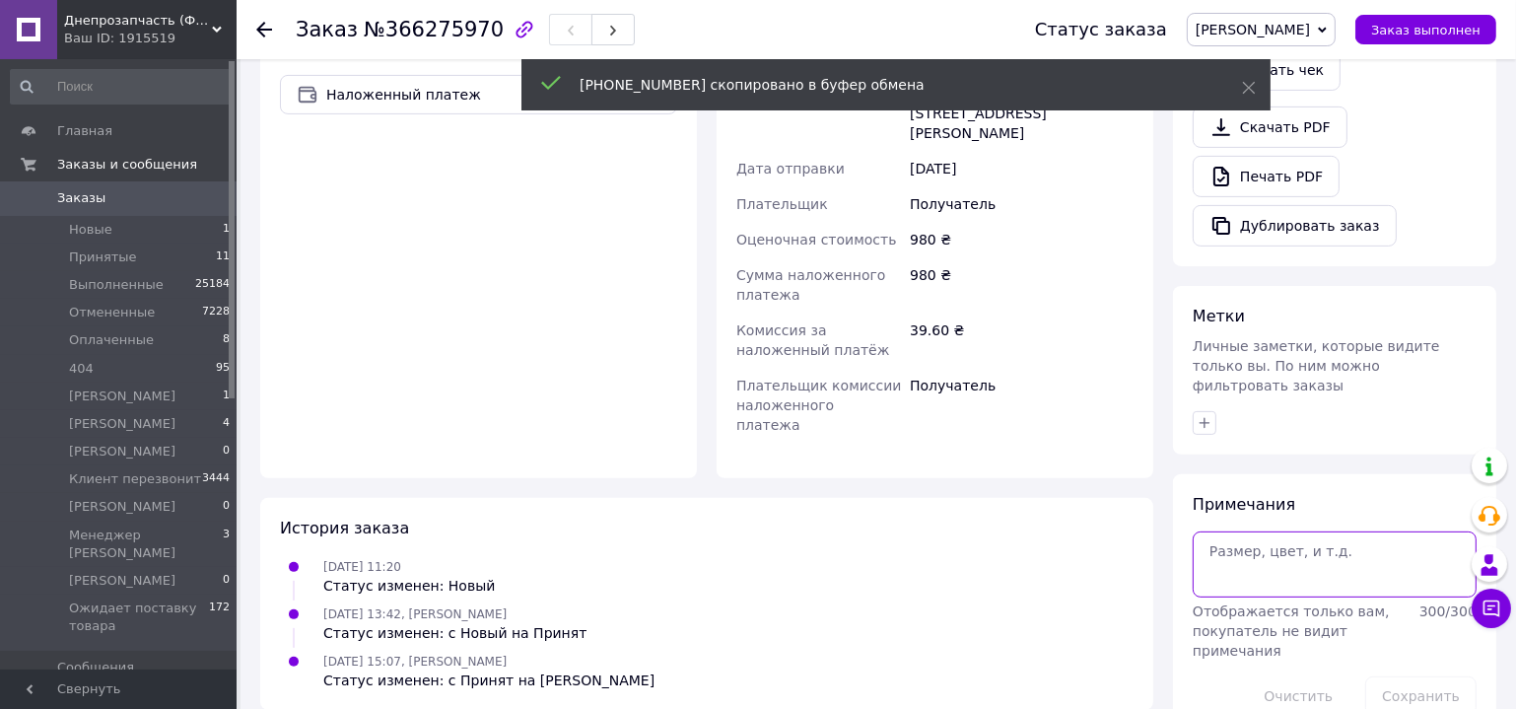
click at [1247, 531] on textarea at bounding box center [1335, 563] width 284 height 65
paste textarea "+380672014751"
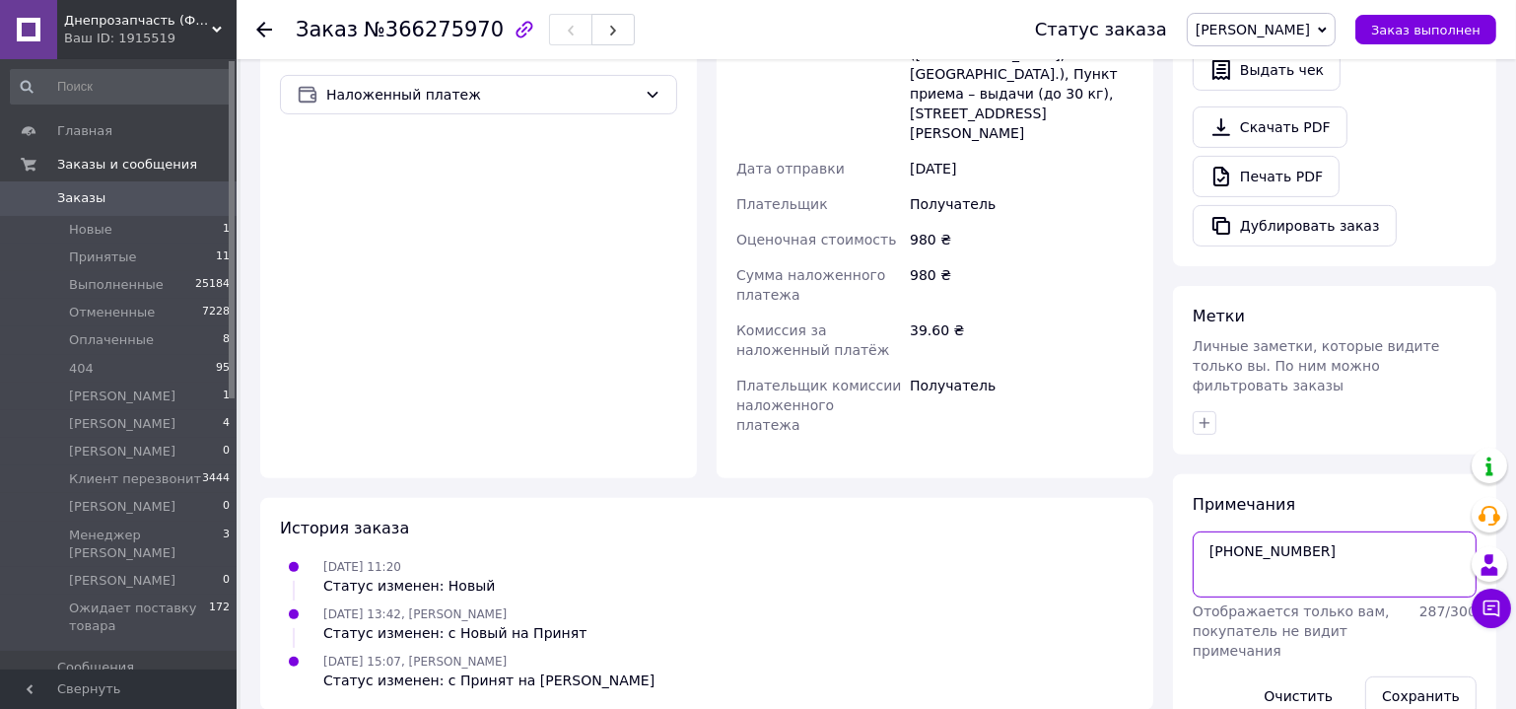
drag, startPoint x: 1233, startPoint y: 507, endPoint x: 1325, endPoint y: 508, distance: 91.7
click at [1325, 531] on textarea "+380672014751" at bounding box center [1335, 563] width 284 height 65
type textarea "+380672014751"
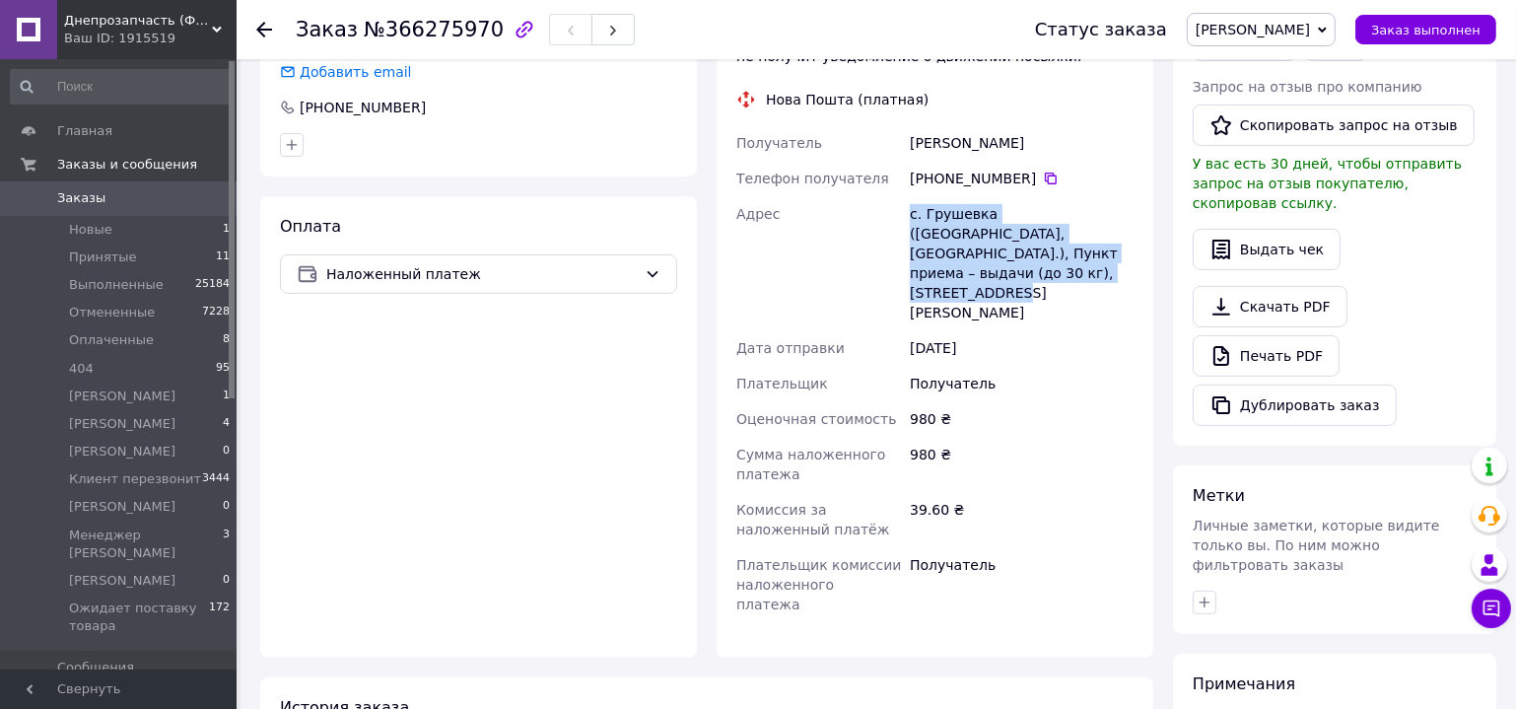
drag, startPoint x: 909, startPoint y: 223, endPoint x: 1001, endPoint y: 263, distance: 100.2
click at [1001, 263] on div "с. Грушевка (Ровенская обл., Ровенский р-н.), Пункт приема – выдачи (до 30 кг),…" at bounding box center [1022, 263] width 232 height 134
copy div "с. Грушевка (Ровенская обл., Ровенский р-н.), Пункт приема – выдачи (до 30 кг),…"
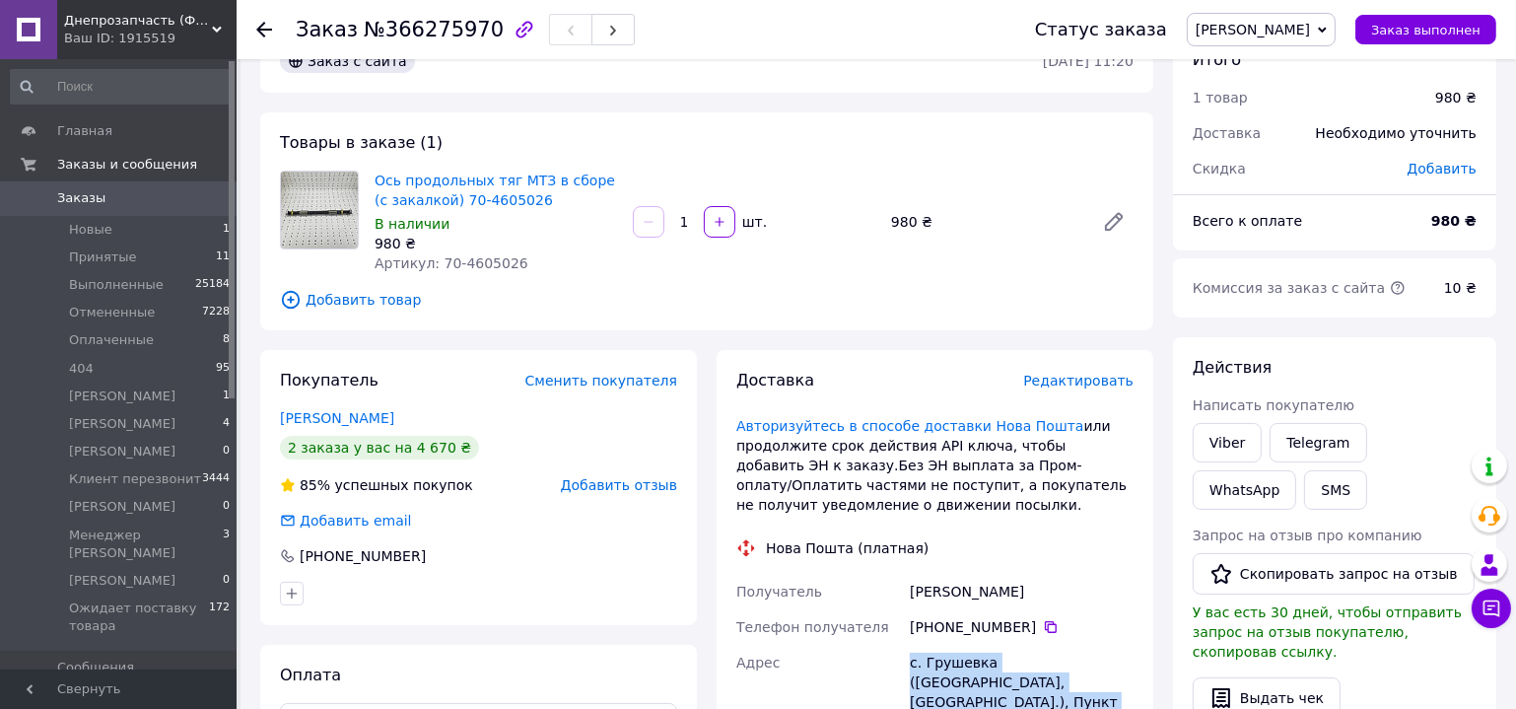
scroll to position [0, 0]
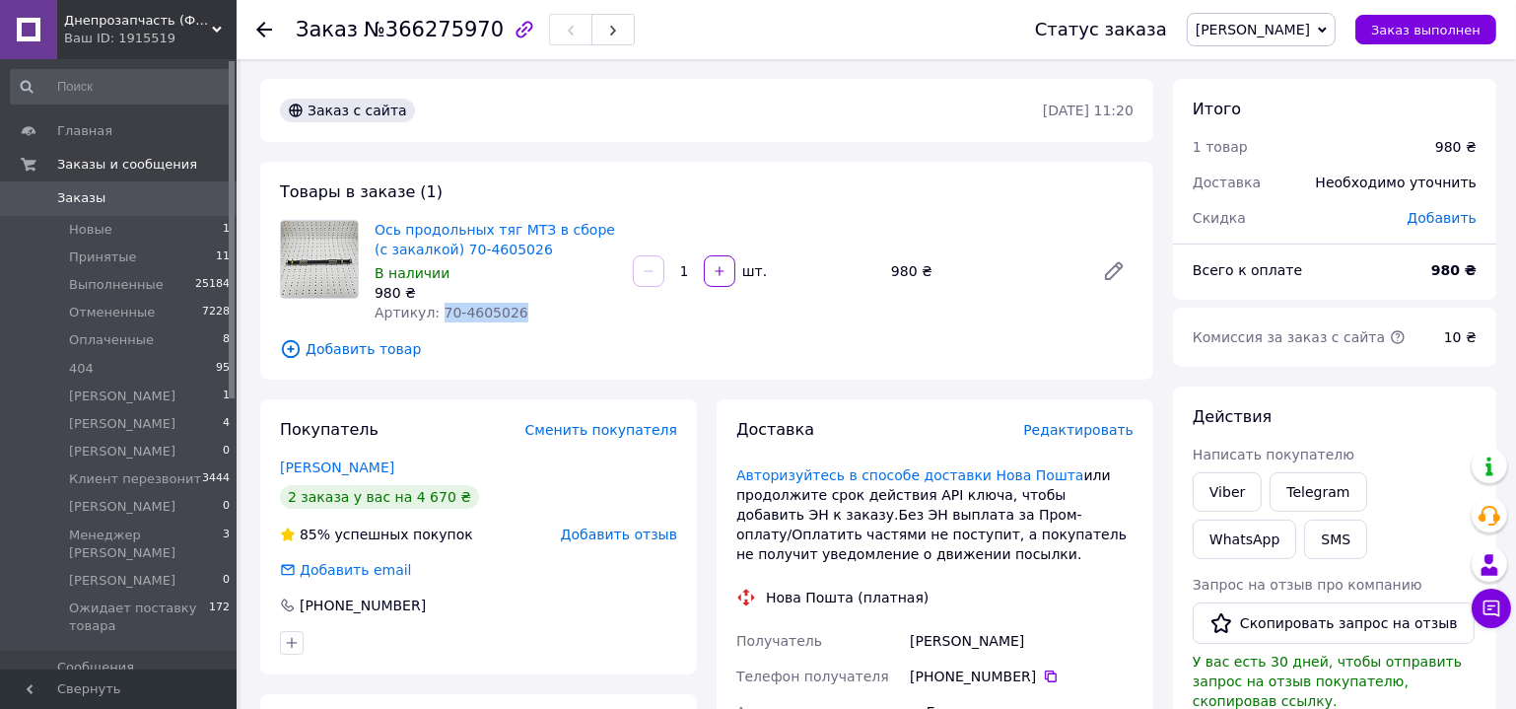
drag, startPoint x: 471, startPoint y: 310, endPoint x: 434, endPoint y: 312, distance: 37.5
click at [434, 312] on div "Артикул: 70-4605026" at bounding box center [496, 313] width 243 height 20
copy span "70-4605026"
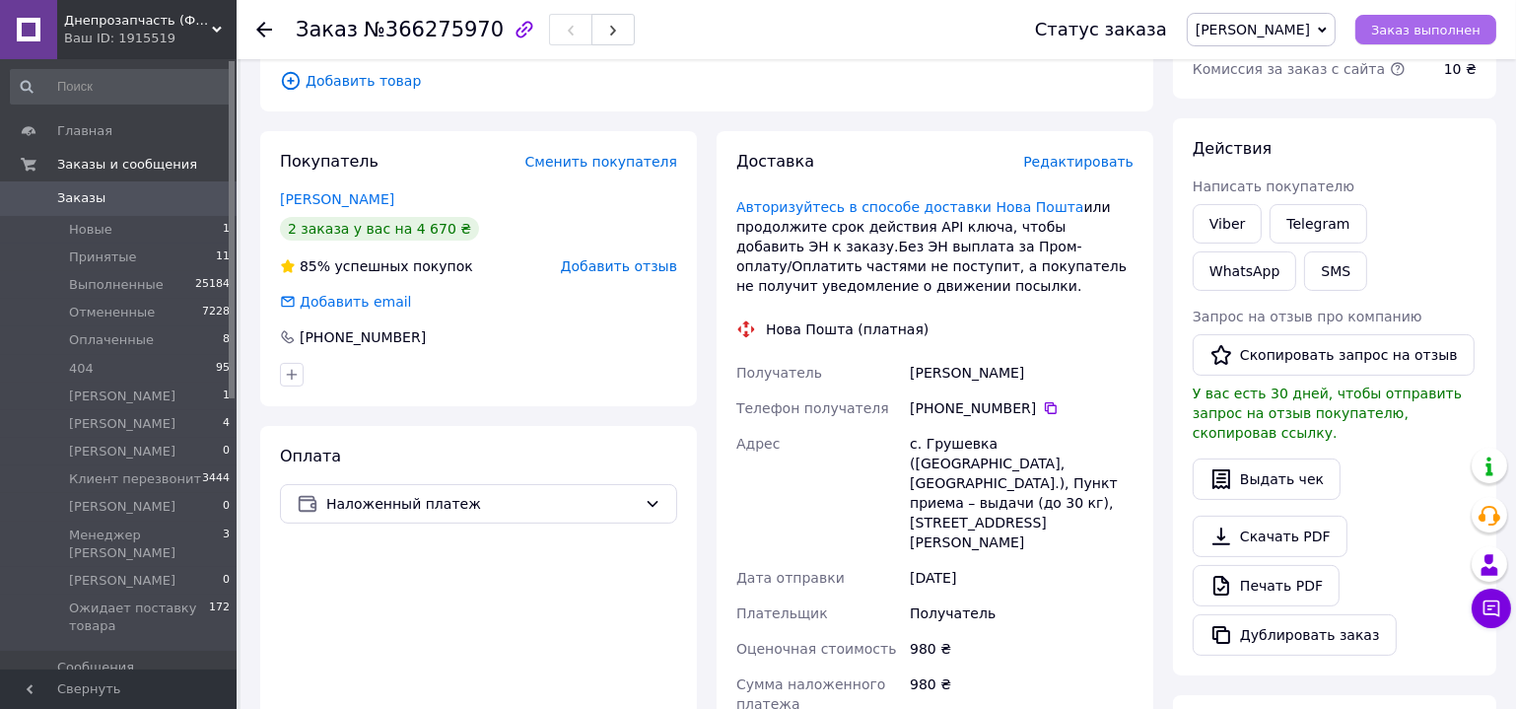
click at [1434, 26] on span "Заказ выполнен" at bounding box center [1425, 30] width 109 height 15
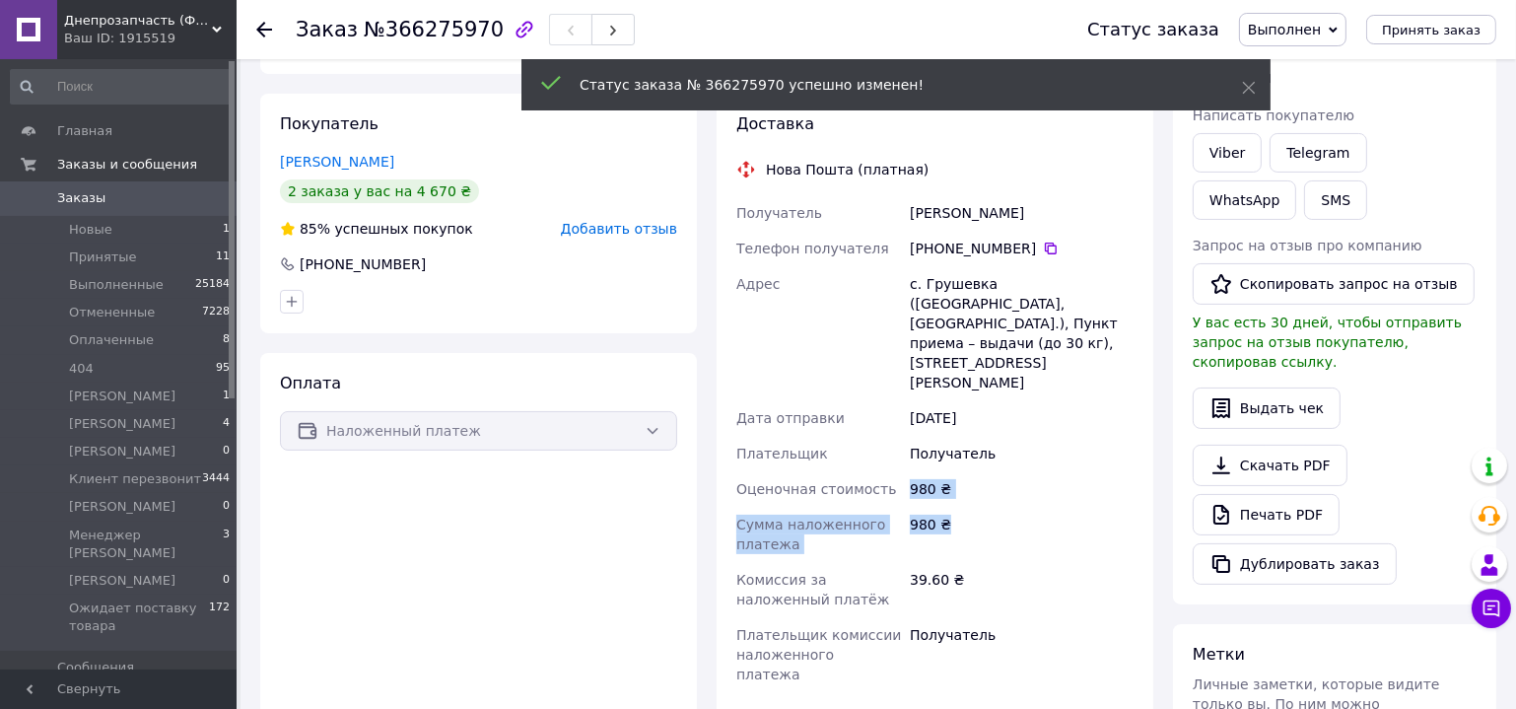
drag, startPoint x: 905, startPoint y: 442, endPoint x: 938, endPoint y: 320, distance: 125.8
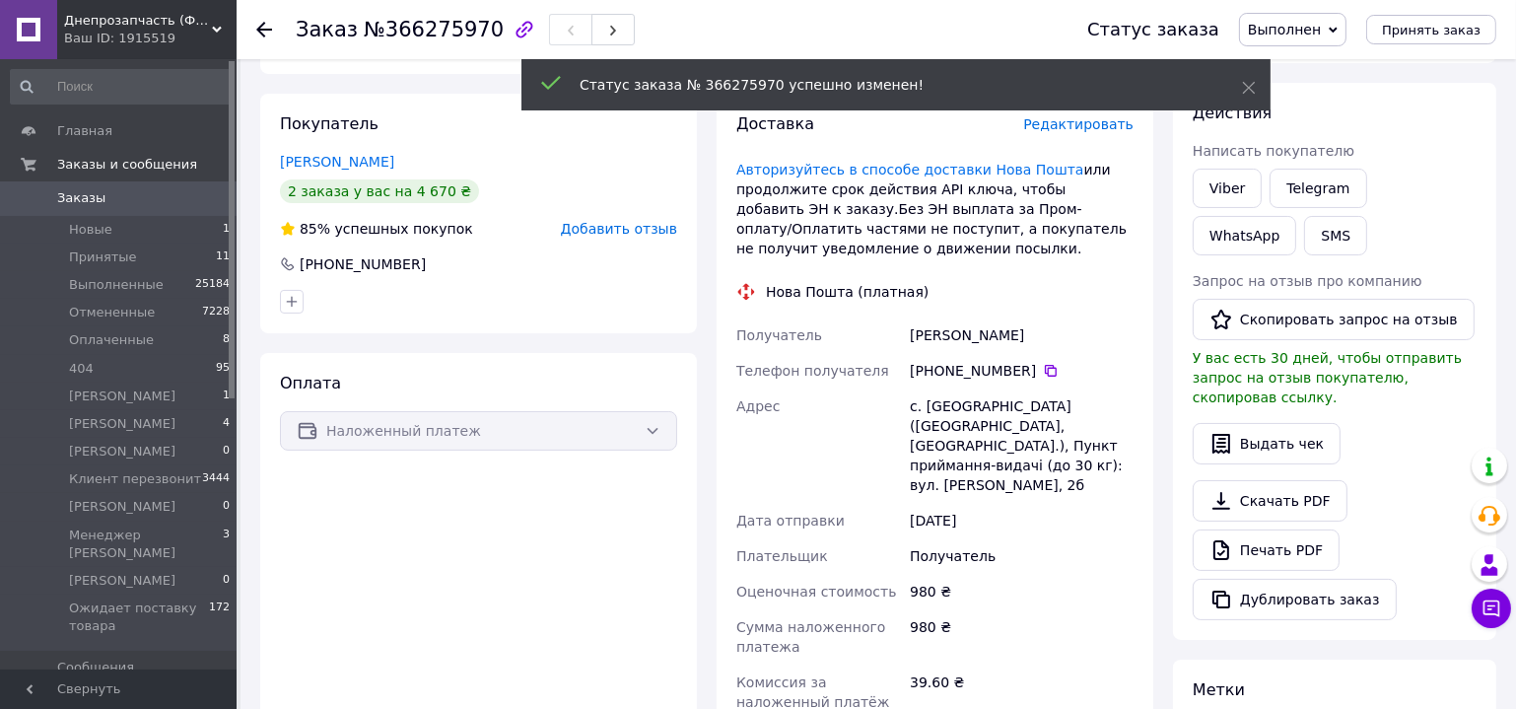
click at [903, 397] on div "Адрес" at bounding box center [819, 445] width 174 height 114
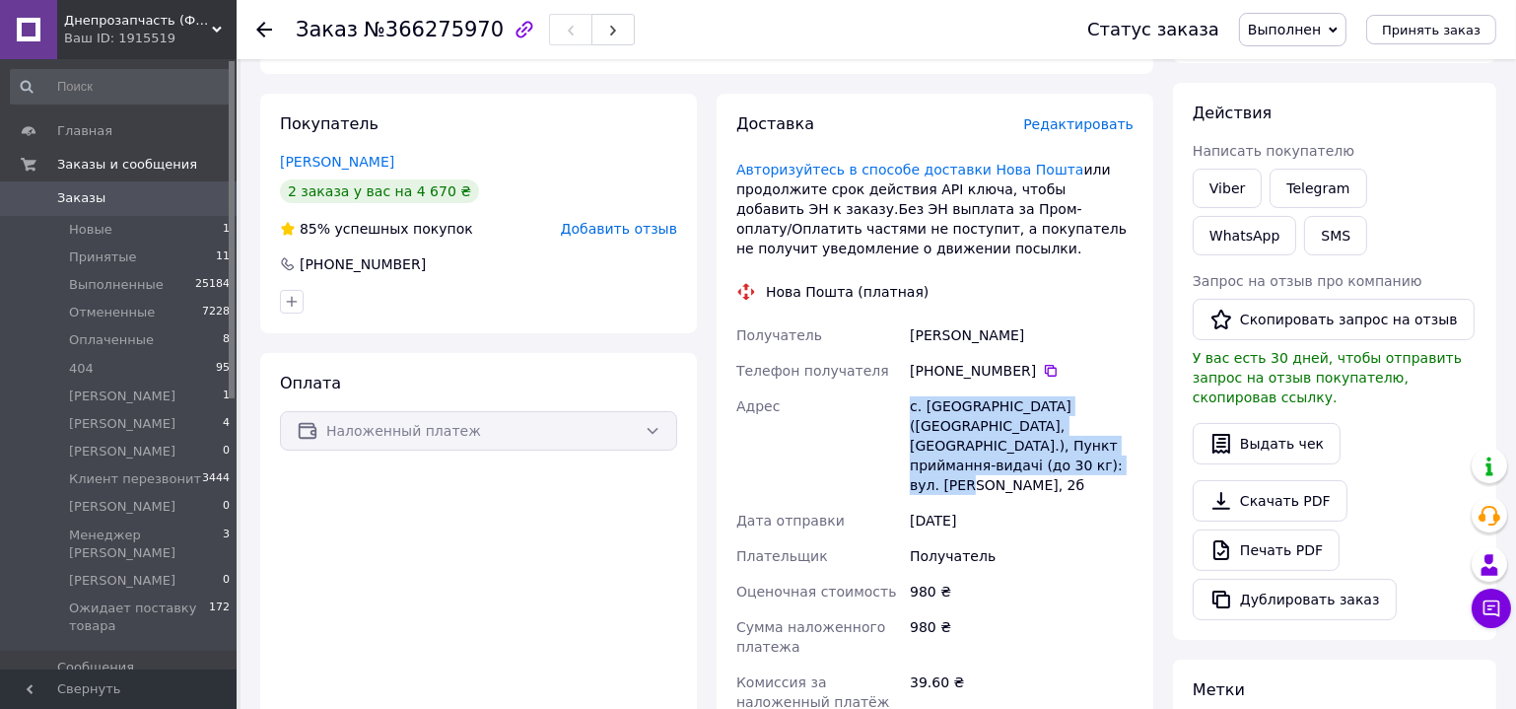
drag, startPoint x: 908, startPoint y: 403, endPoint x: 1020, endPoint y: 465, distance: 128.4
click at [1020, 465] on div "с. Грушівка (Рівненська обл., Рівненський р-н.), Пункт приймання-видачі (до 30 …" at bounding box center [1022, 445] width 232 height 114
copy div "с. Грушівка (Рівненська обл., Рівненський р-н.), Пункт приймання-видачі (до 30 …"
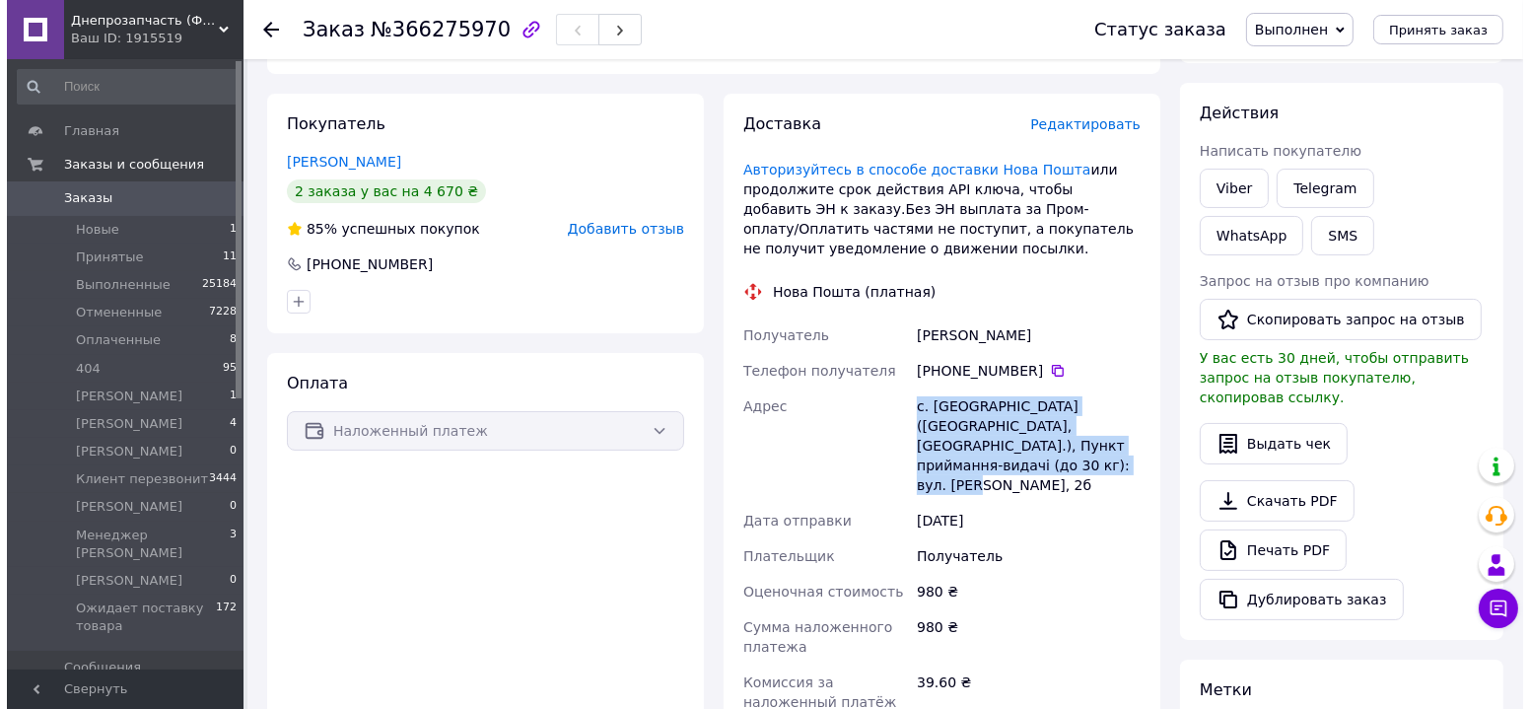
scroll to position [0, 0]
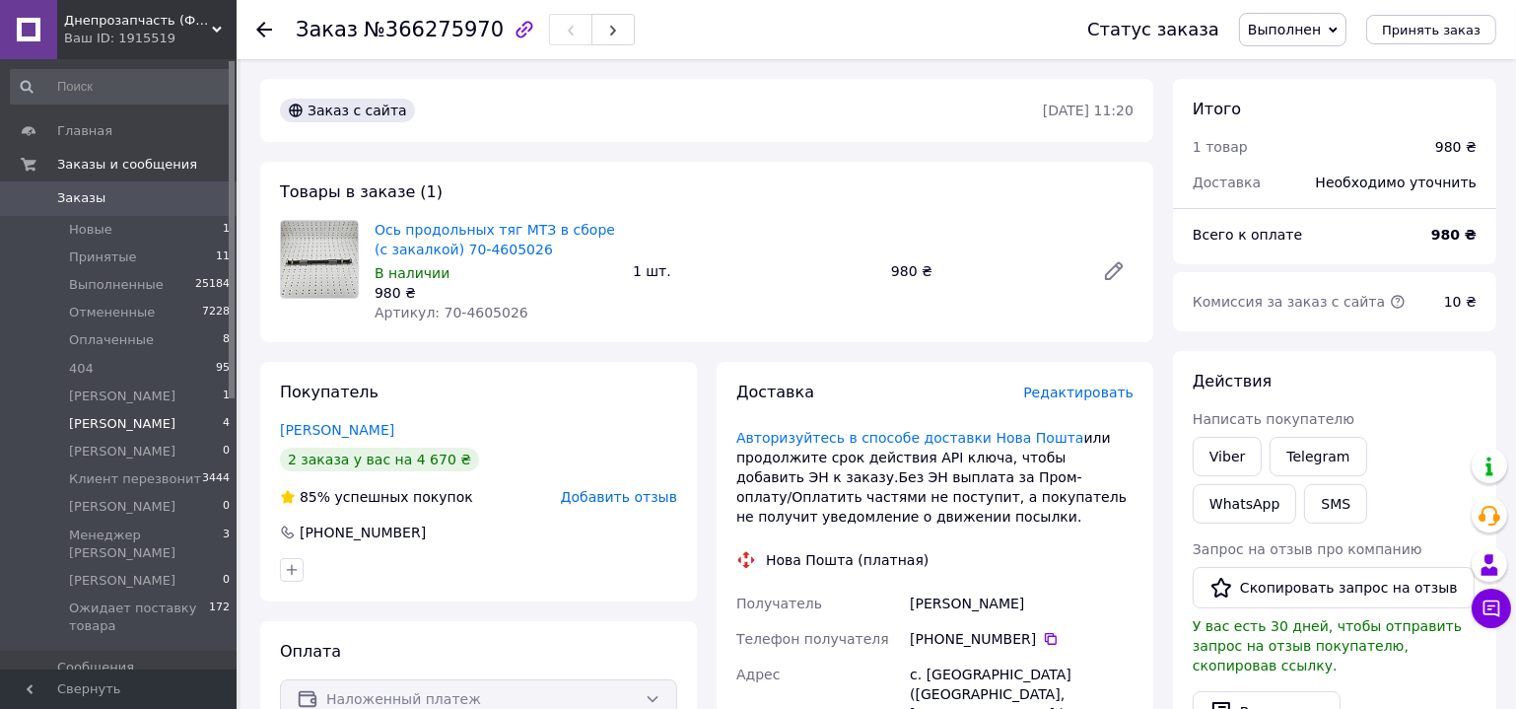
click at [129, 431] on span "[PERSON_NAME]" at bounding box center [122, 424] width 106 height 18
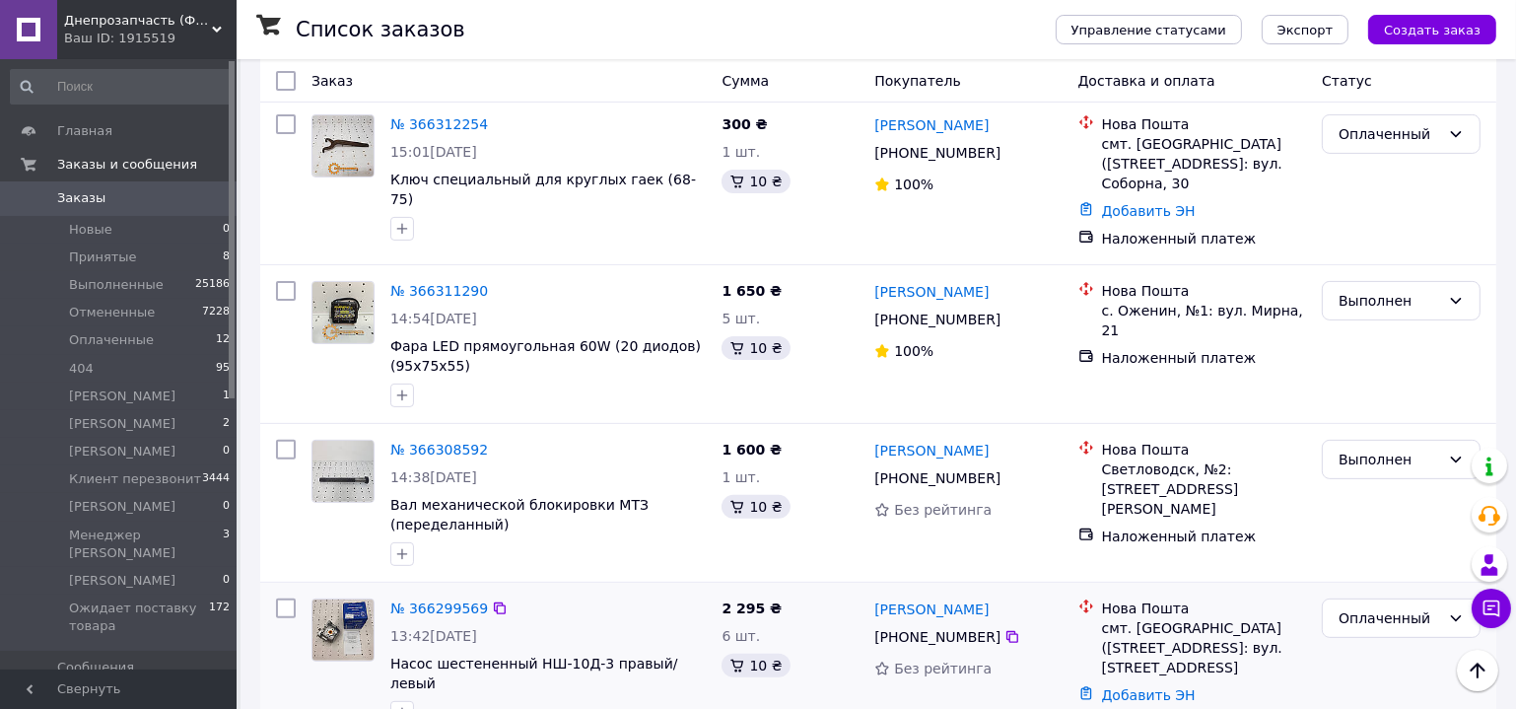
scroll to position [806, 0]
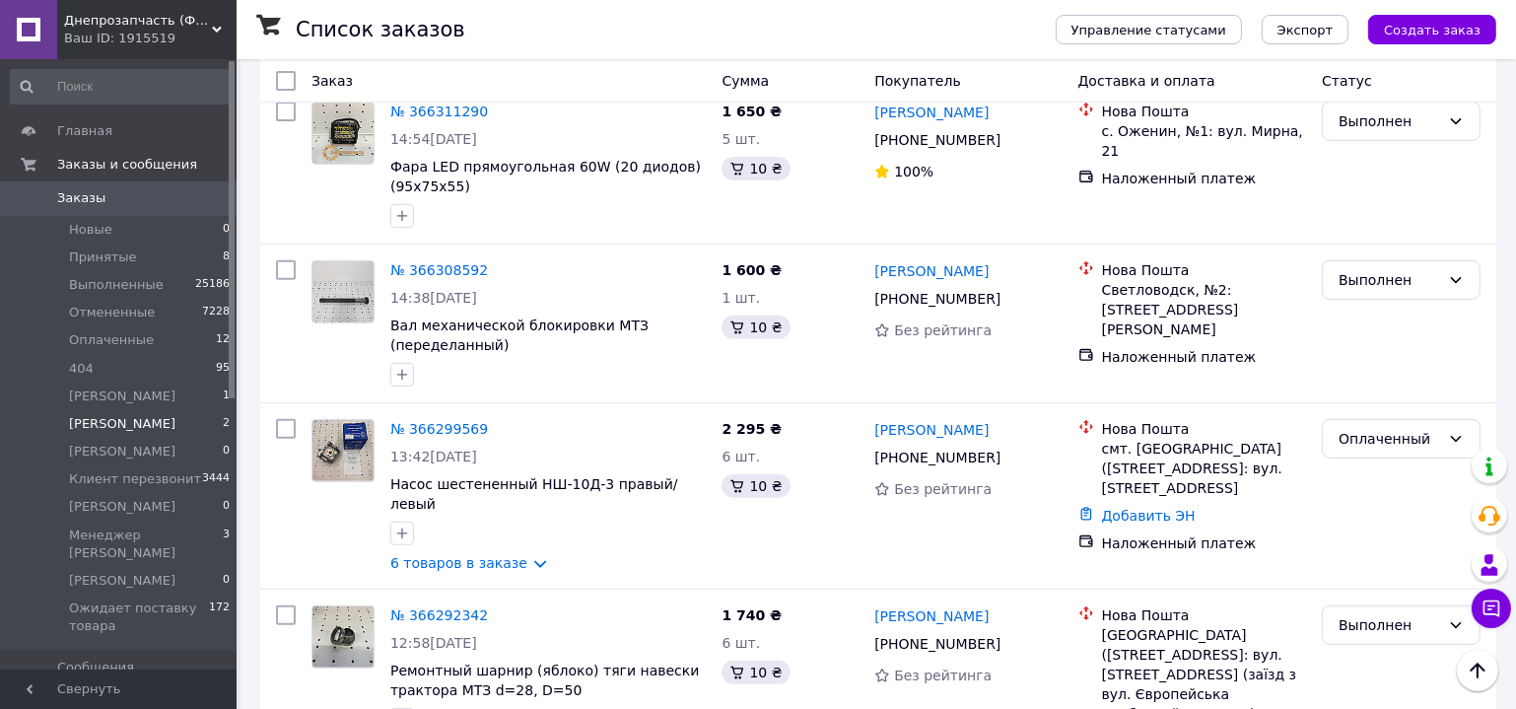
click at [135, 421] on span "[PERSON_NAME]" at bounding box center [122, 424] width 106 height 18
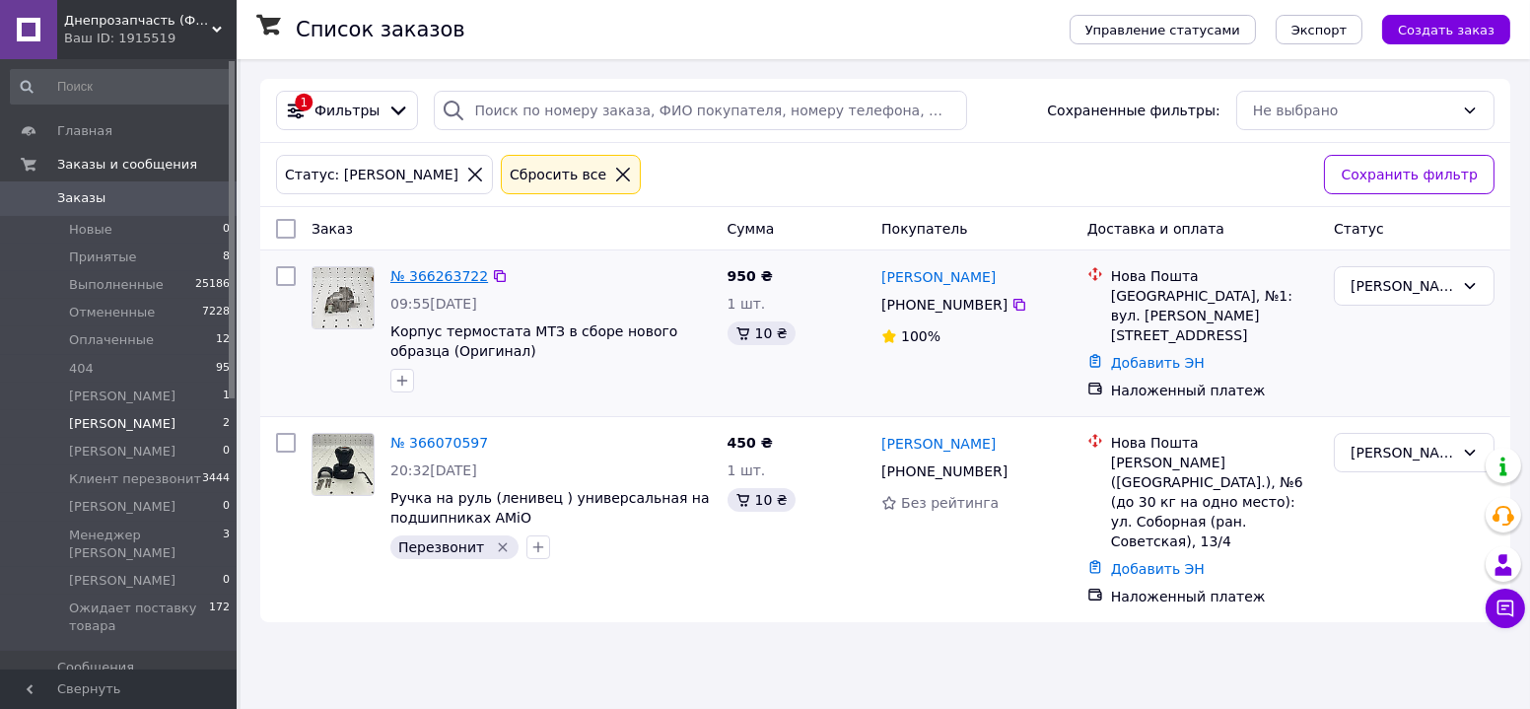
click at [412, 279] on link "№ 366263722" at bounding box center [439, 276] width 98 height 16
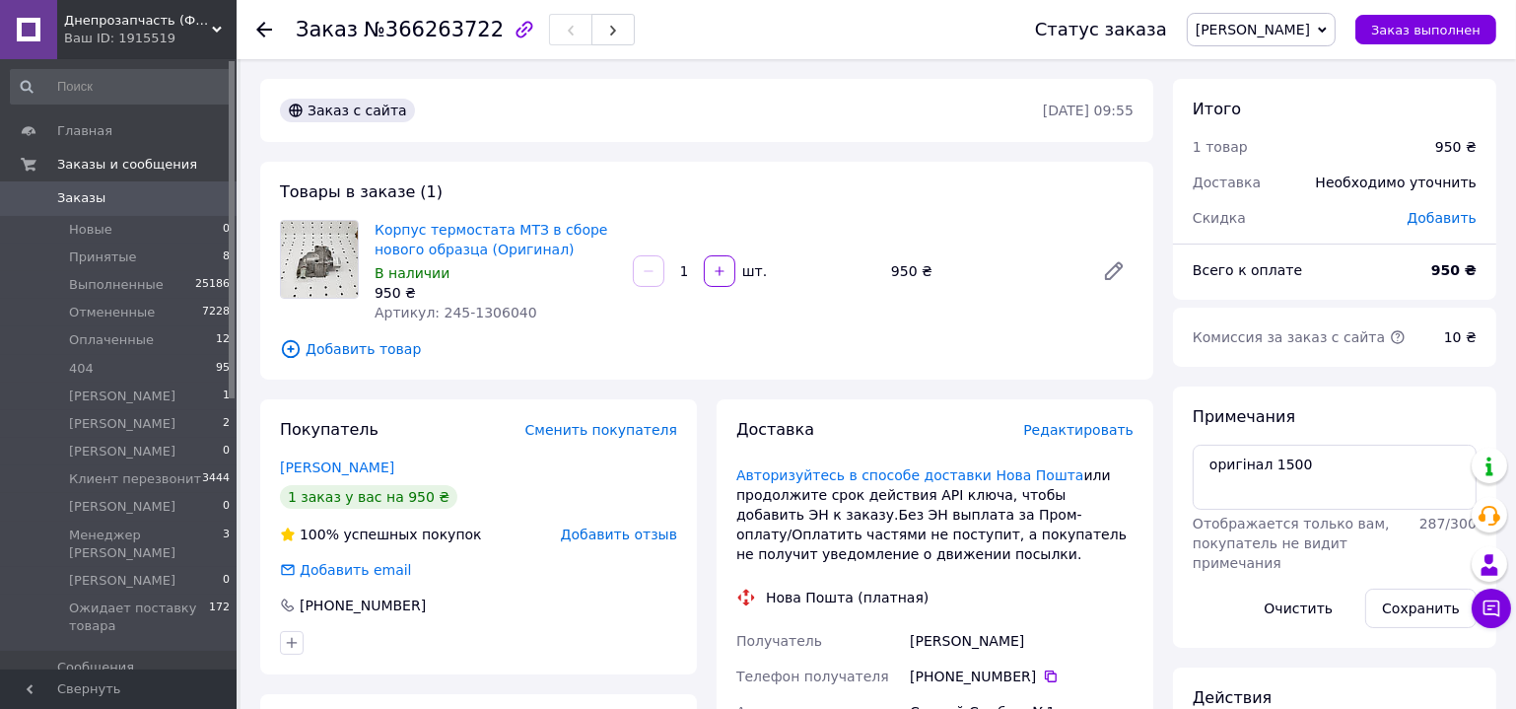
scroll to position [268, 0]
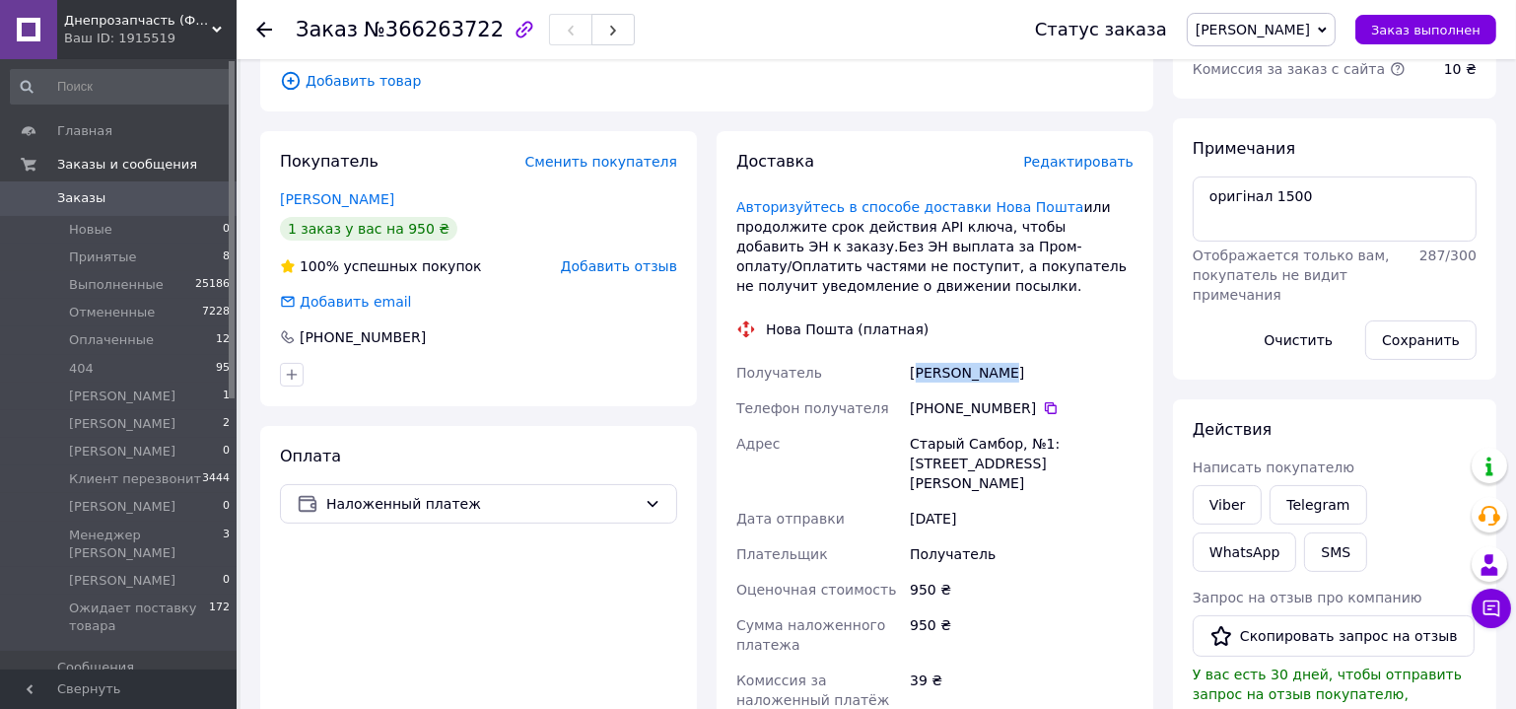
drag, startPoint x: 915, startPoint y: 374, endPoint x: 1011, endPoint y: 375, distance: 96.6
click at [1011, 375] on div "Кость Микола" at bounding box center [1022, 372] width 232 height 35
click at [1020, 374] on div "Кость Микола" at bounding box center [1022, 372] width 232 height 35
drag, startPoint x: 909, startPoint y: 374, endPoint x: 1014, endPoint y: 376, distance: 105.5
click at [1014, 376] on div "Кость Микола" at bounding box center [1022, 372] width 232 height 35
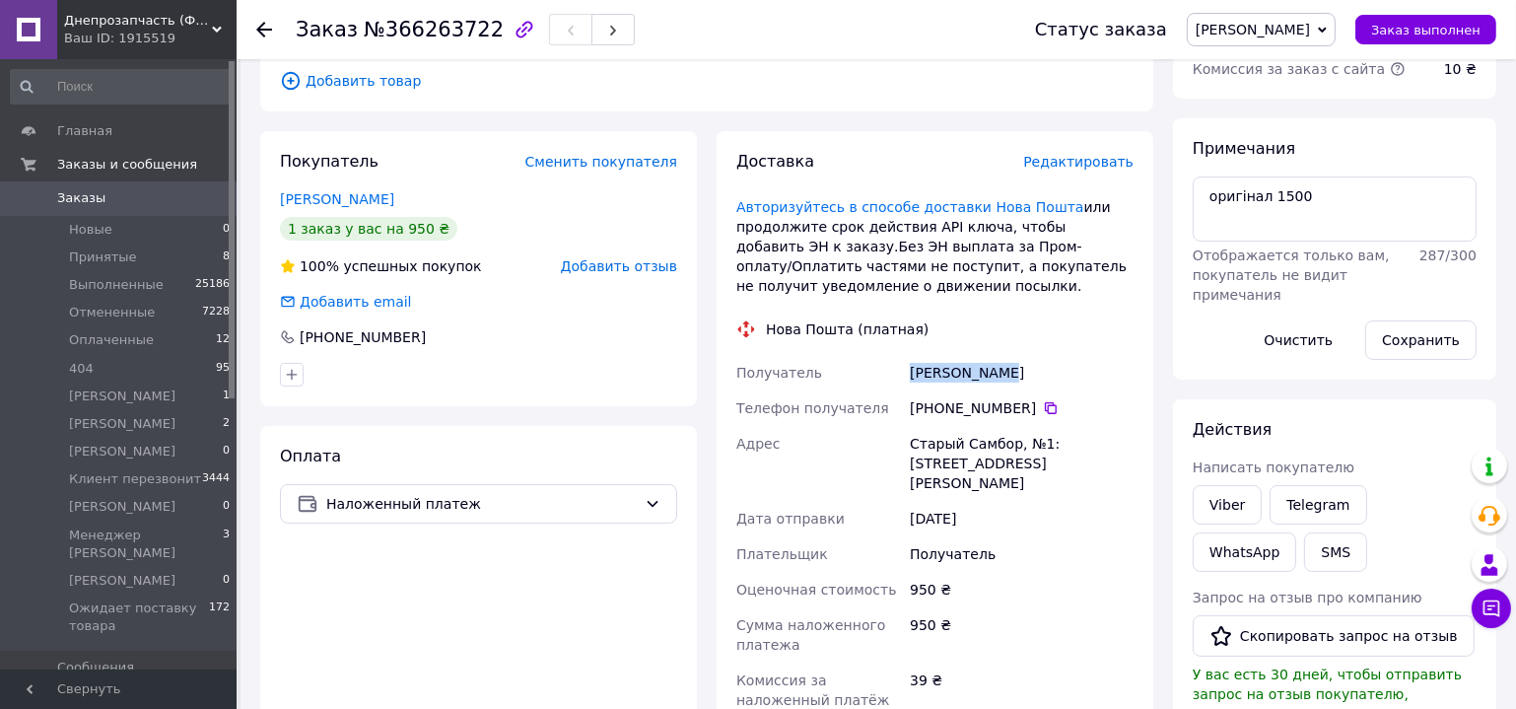
copy div "Кость Микола"
click at [1044, 405] on icon at bounding box center [1051, 408] width 16 height 16
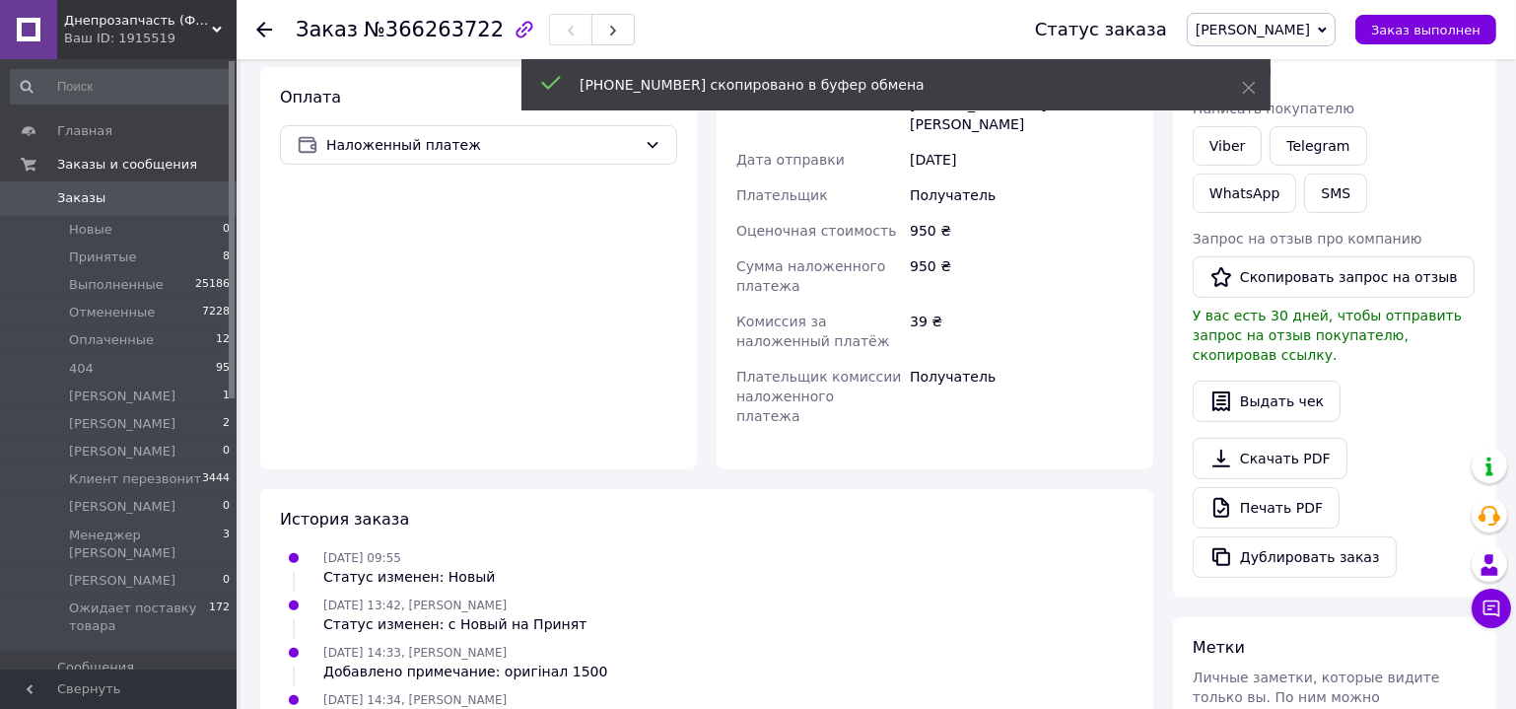
scroll to position [677, 0]
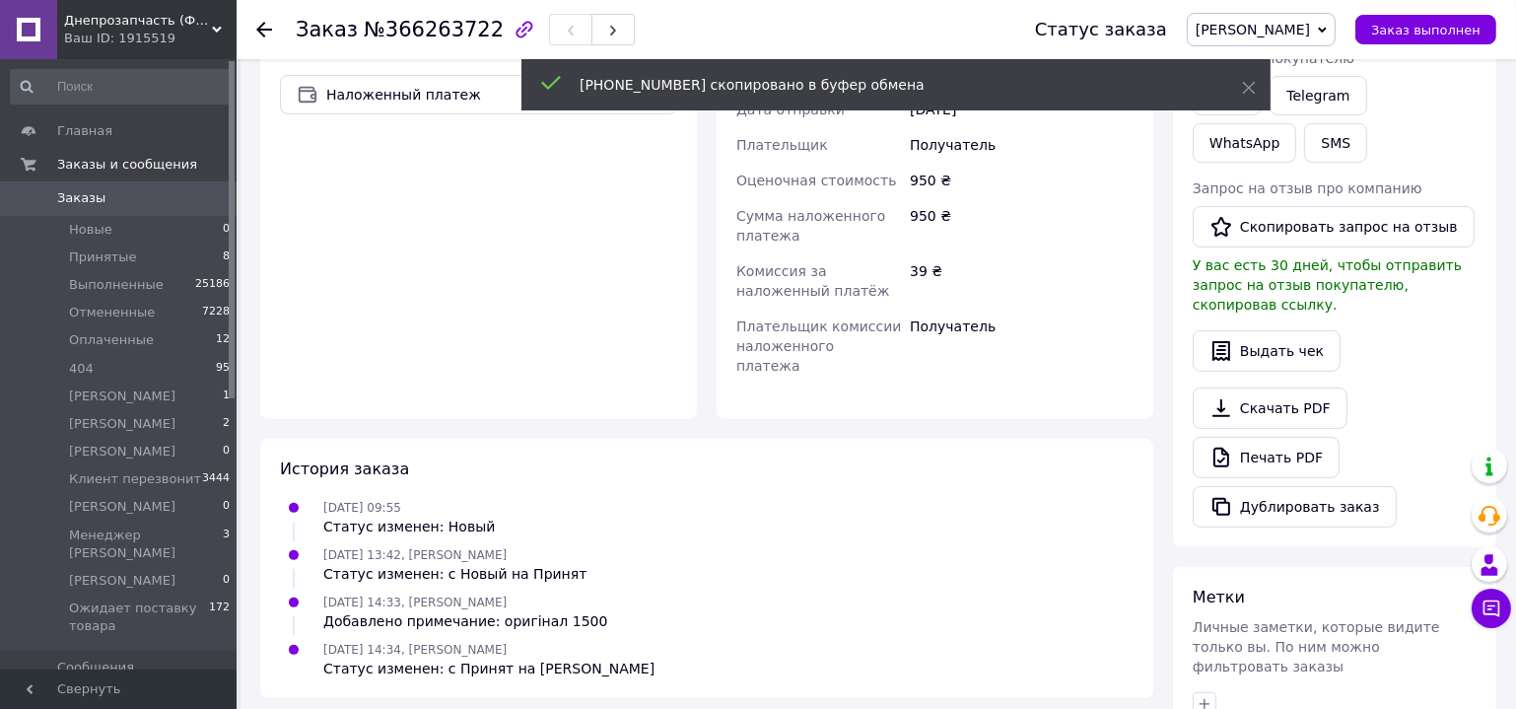
click at [1291, 587] on div "Метки" at bounding box center [1335, 598] width 284 height 23
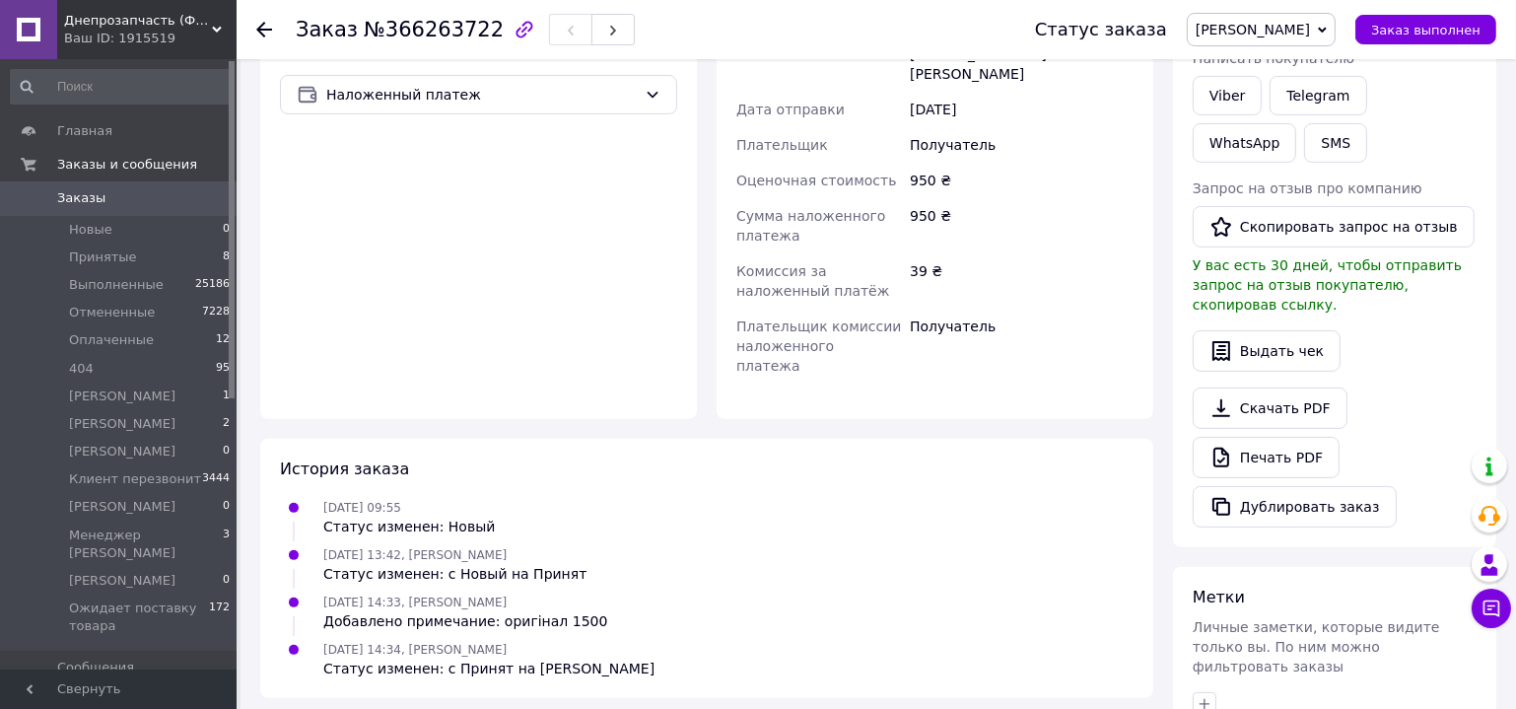
click at [1319, 688] on div at bounding box center [1335, 704] width 292 height 32
click at [1310, 619] on span "Личные заметки, которые видите только вы. По ним можно фильтровать заказы" at bounding box center [1316, 646] width 247 height 55
click at [1296, 619] on span "Личные заметки, которые видите только вы. По ним можно фильтровать заказы" at bounding box center [1316, 646] width 247 height 55
click at [1295, 619] on span "Личные заметки, которые видите только вы. По ним можно фильтровать заказы" at bounding box center [1316, 646] width 247 height 55
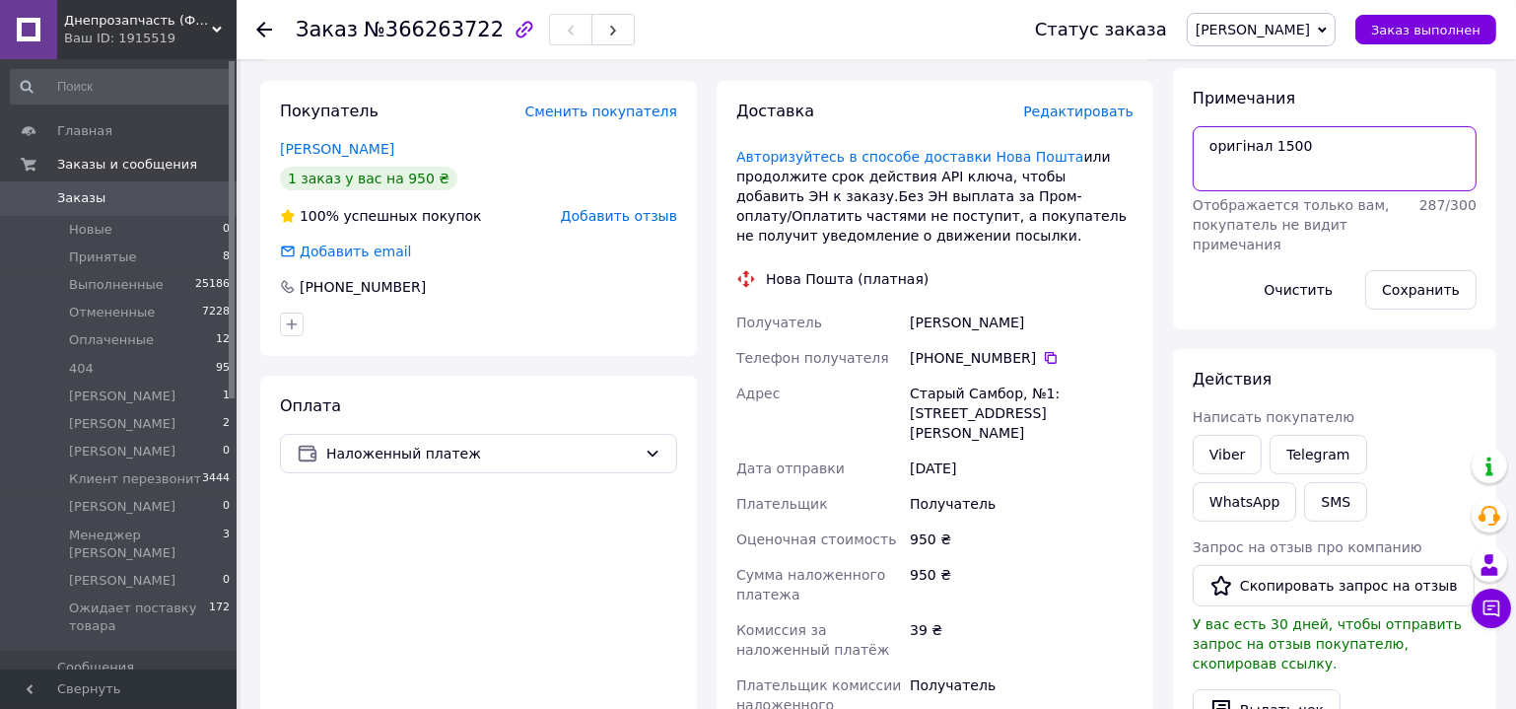
drag, startPoint x: 1325, startPoint y: 163, endPoint x: 1164, endPoint y: 163, distance: 160.7
click at [1164, 163] on div "Итого 1 товар 950 ₴ Доставка Необходимо уточнить Скидка Добавить Всего к оплате…" at bounding box center [1334, 427] width 343 height 1334
paste textarea "+380977610936"
drag, startPoint x: 1284, startPoint y: 143, endPoint x: 1235, endPoint y: 154, distance: 50.5
click at [1235, 154] on textarea "+380977610936" at bounding box center [1335, 158] width 284 height 65
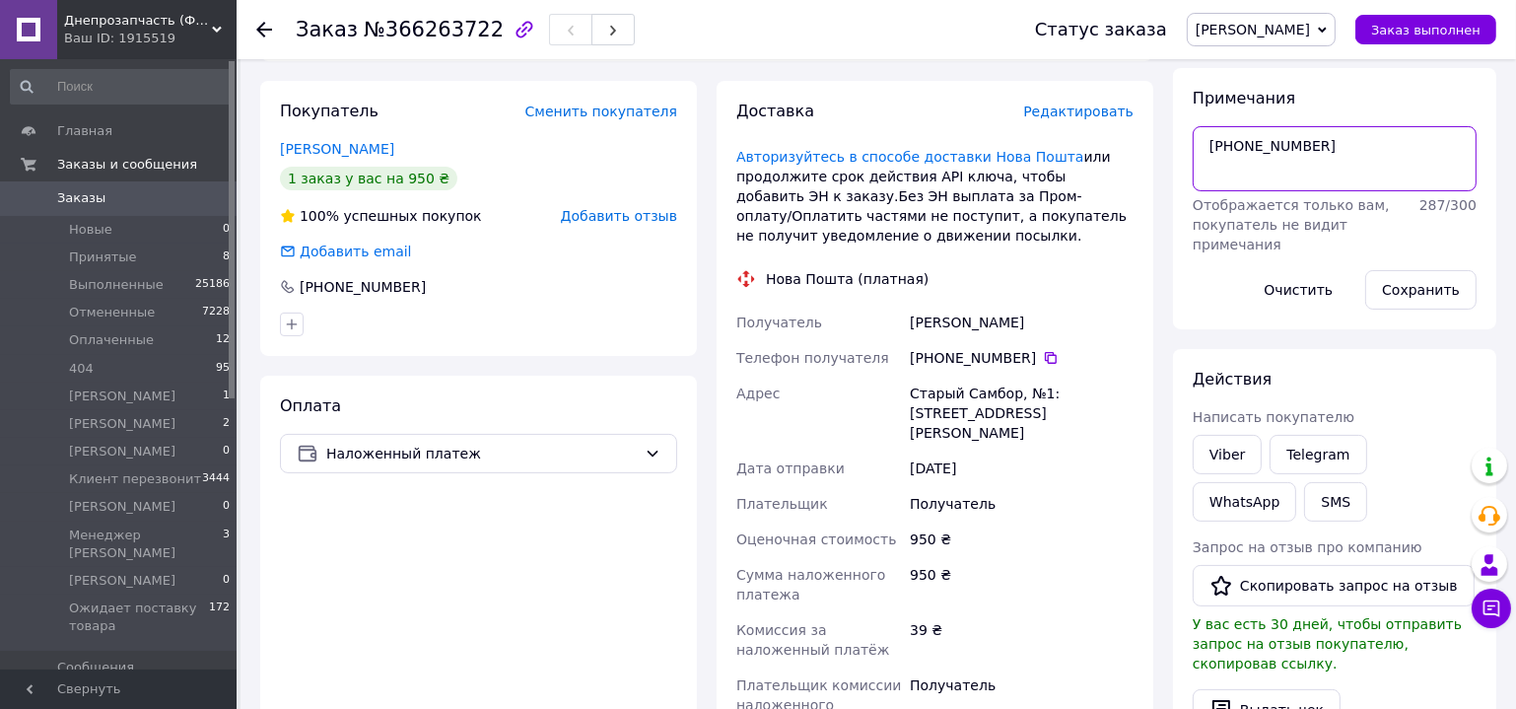
type textarea "+380977610936"
drag, startPoint x: 909, startPoint y: 399, endPoint x: 1011, endPoint y: 421, distance: 104.8
click at [1011, 421] on div "Старый Самбор, №1: ул. Витовского, 39" at bounding box center [1022, 413] width 232 height 75
copy div "Старый Самбор, №1: ул. Витовского, 39"
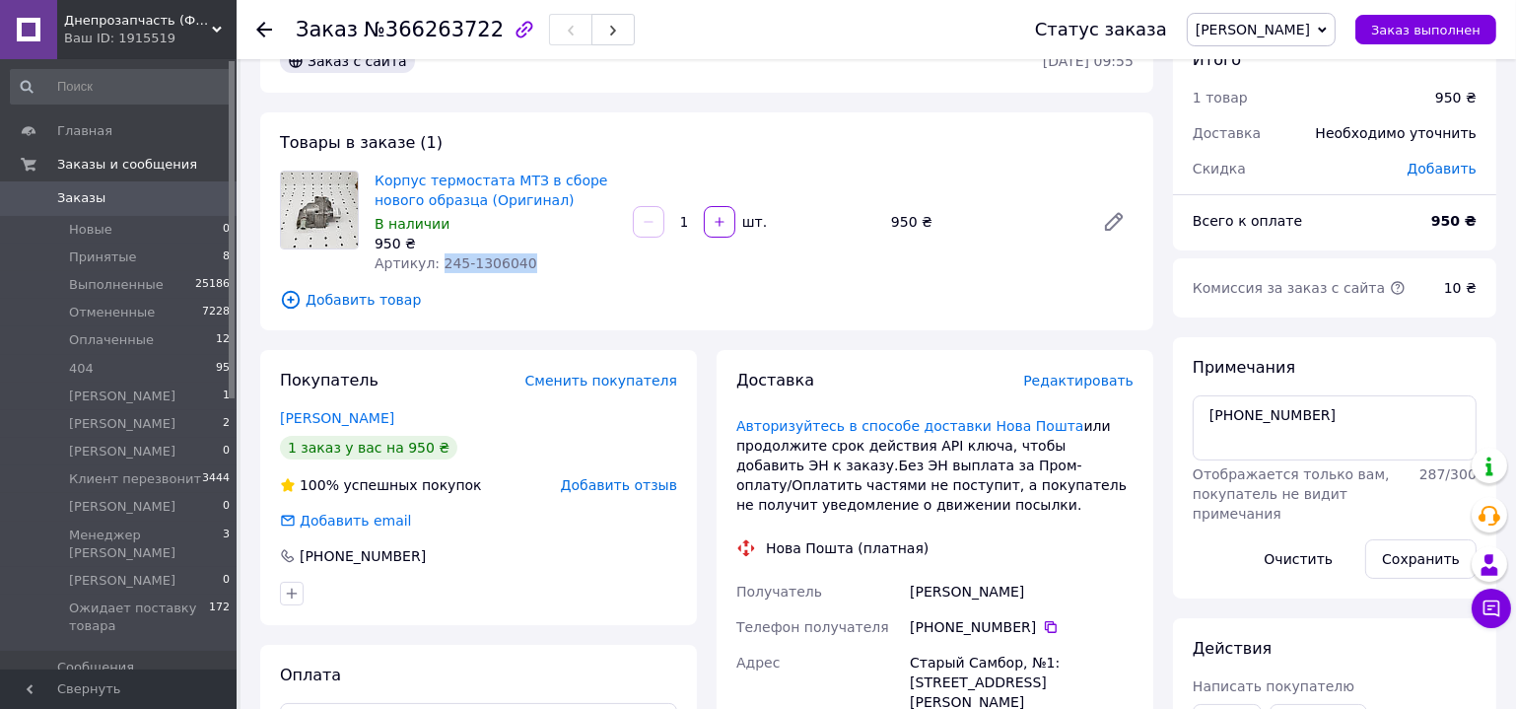
drag, startPoint x: 531, startPoint y: 266, endPoint x: 438, endPoint y: 270, distance: 93.7
click at [434, 272] on div "Корпус термостата МТЗ в сборе нового образца (Оригинал) В наличии 950 ₴ Артикул…" at bounding box center [496, 222] width 258 height 110
copy span "245-1306040"
click at [1438, 31] on span "Заказ выполнен" at bounding box center [1425, 30] width 109 height 15
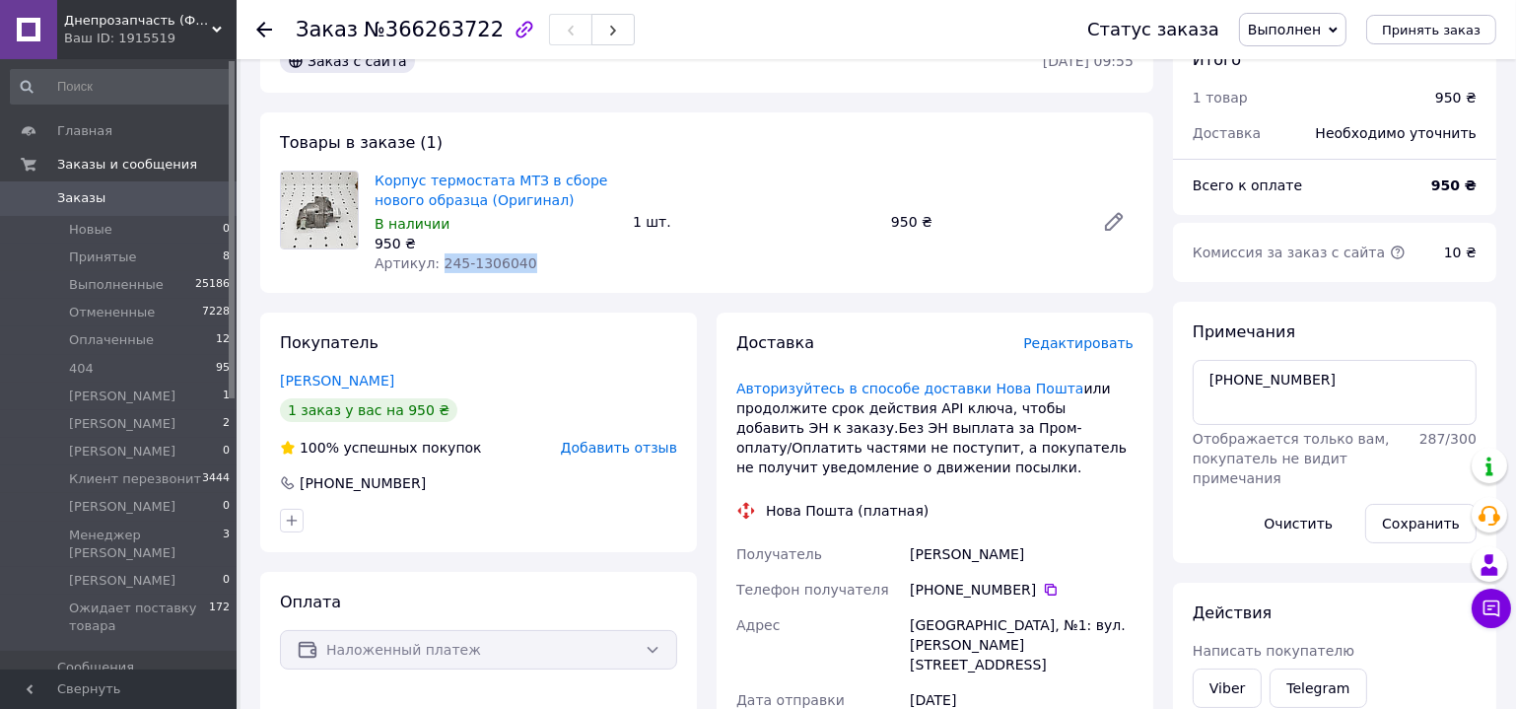
scroll to position [0, 0]
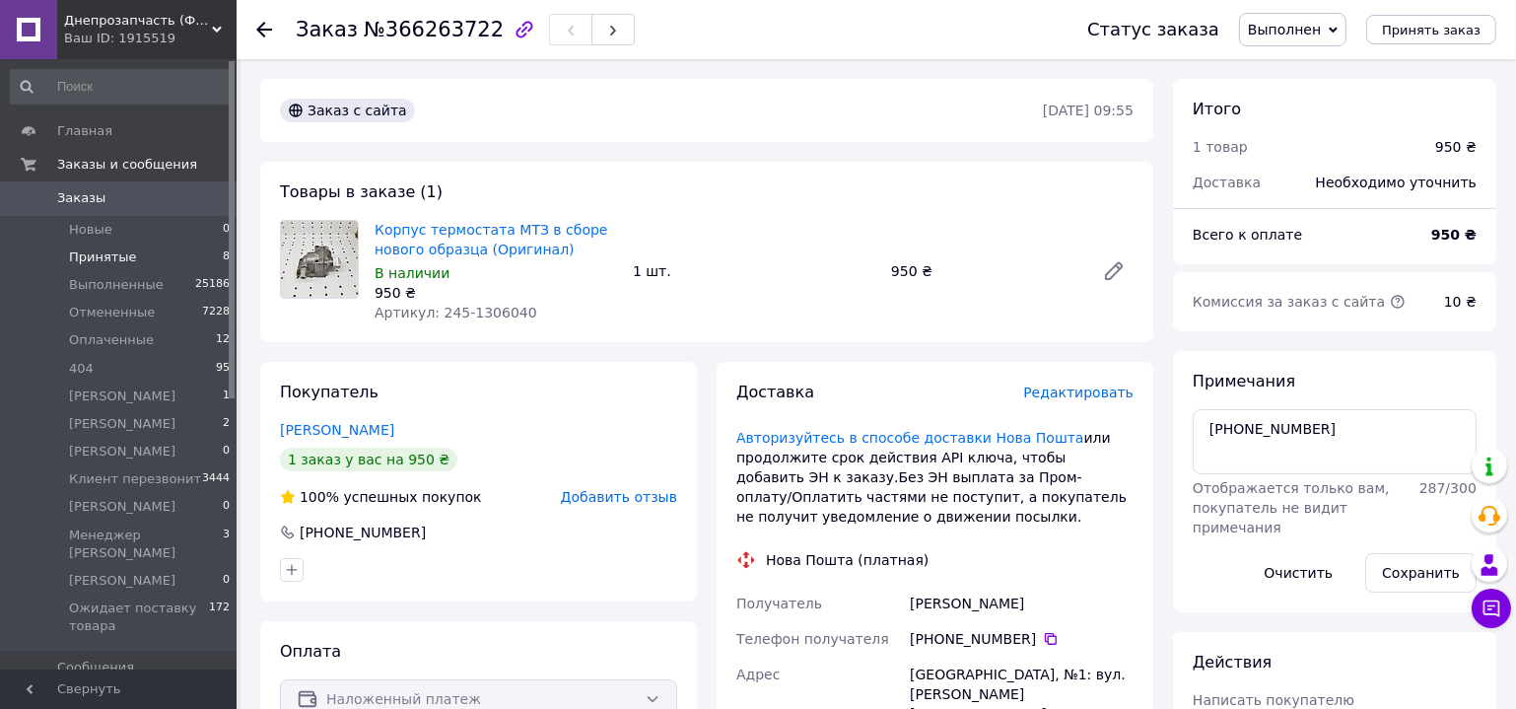
click at [135, 251] on li "Принятые 8" at bounding box center [121, 257] width 242 height 28
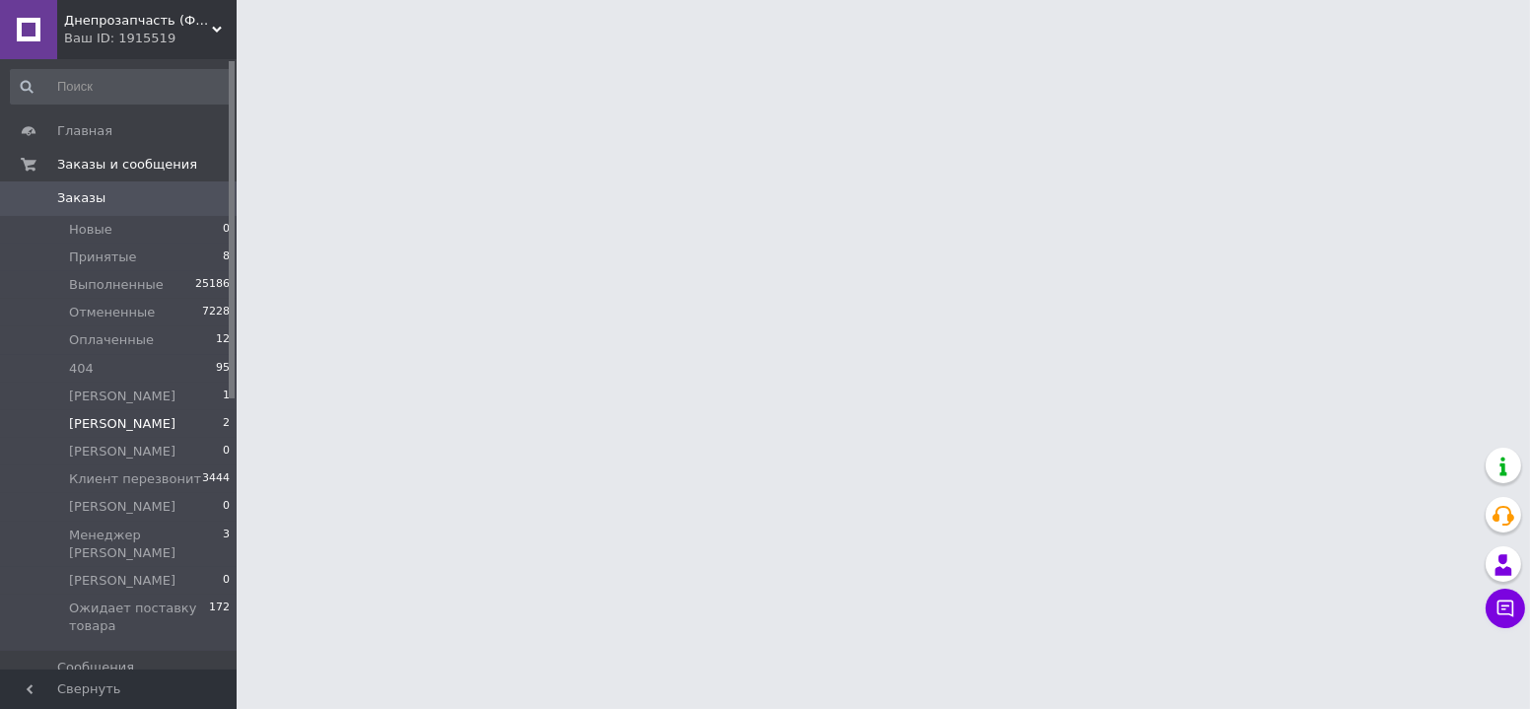
click at [130, 436] on li "Гаркуша Андрій 2" at bounding box center [121, 424] width 242 height 28
click at [137, 427] on span "[PERSON_NAME]" at bounding box center [122, 424] width 106 height 18
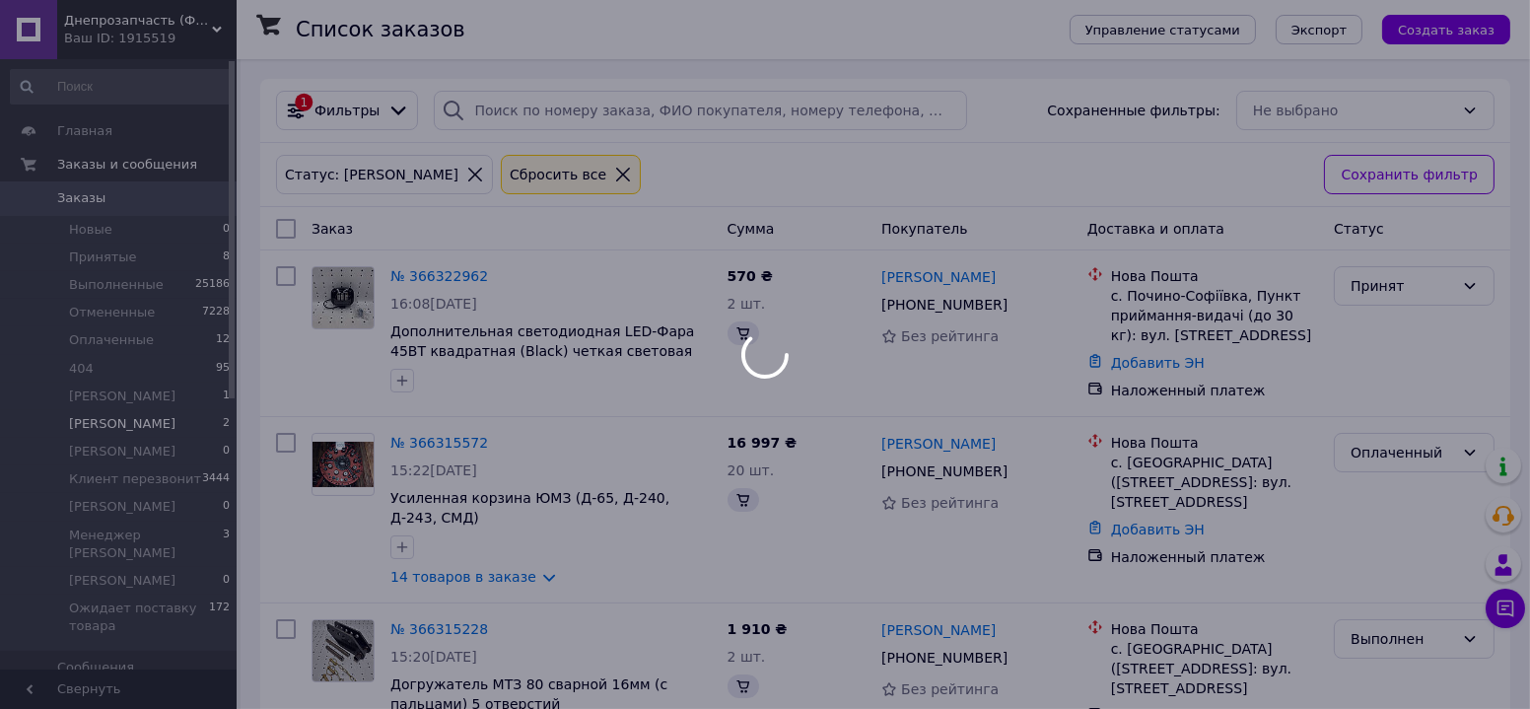
click at [139, 427] on span "[PERSON_NAME]" at bounding box center [122, 424] width 106 height 18
click at [139, 425] on div at bounding box center [765, 354] width 1530 height 709
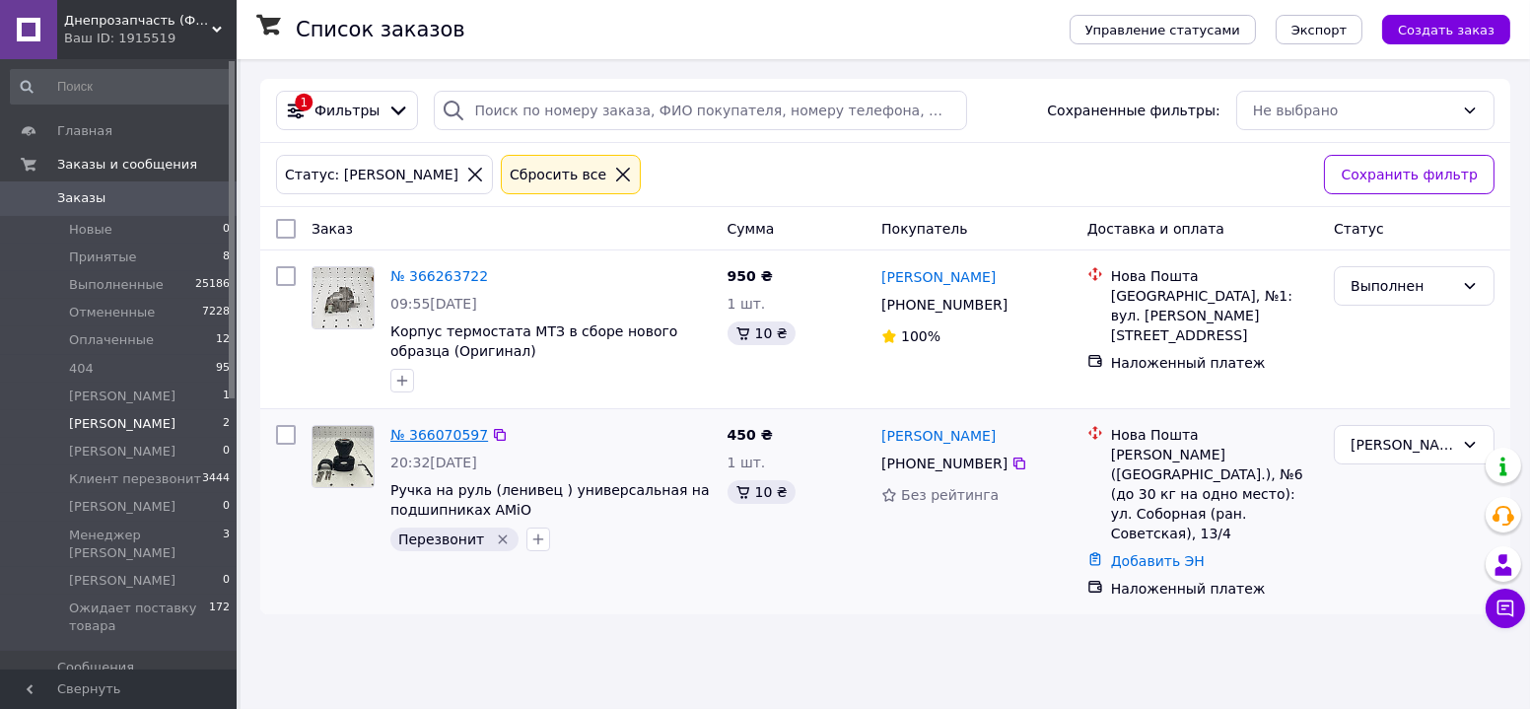
click at [427, 433] on link "№ 366070597" at bounding box center [439, 435] width 98 height 16
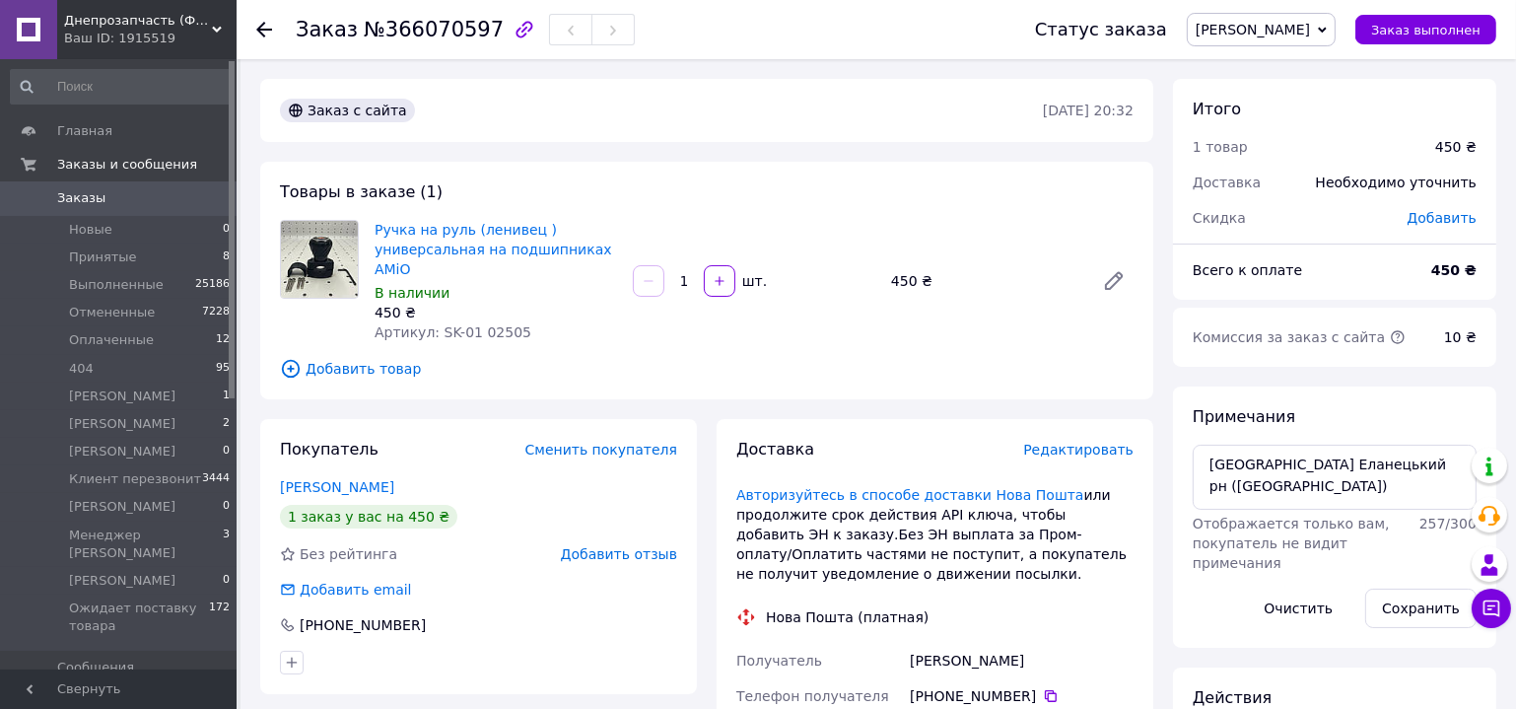
drag, startPoint x: 571, startPoint y: 351, endPoint x: 540, endPoint y: 343, distance: 31.6
click at [571, 351] on div "Товары в заказе (1) Ручка на руль (ленивец ) универсальная на подшипниках AMiO …" at bounding box center [706, 281] width 893 height 238
drag, startPoint x: 522, startPoint y: 338, endPoint x: 436, endPoint y: 342, distance: 86.8
click at [436, 342] on div "Ручка на руль (ленивец ) универсальная на подшипниках AMiO В наличии 450 ₴ Арти…" at bounding box center [496, 281] width 258 height 130
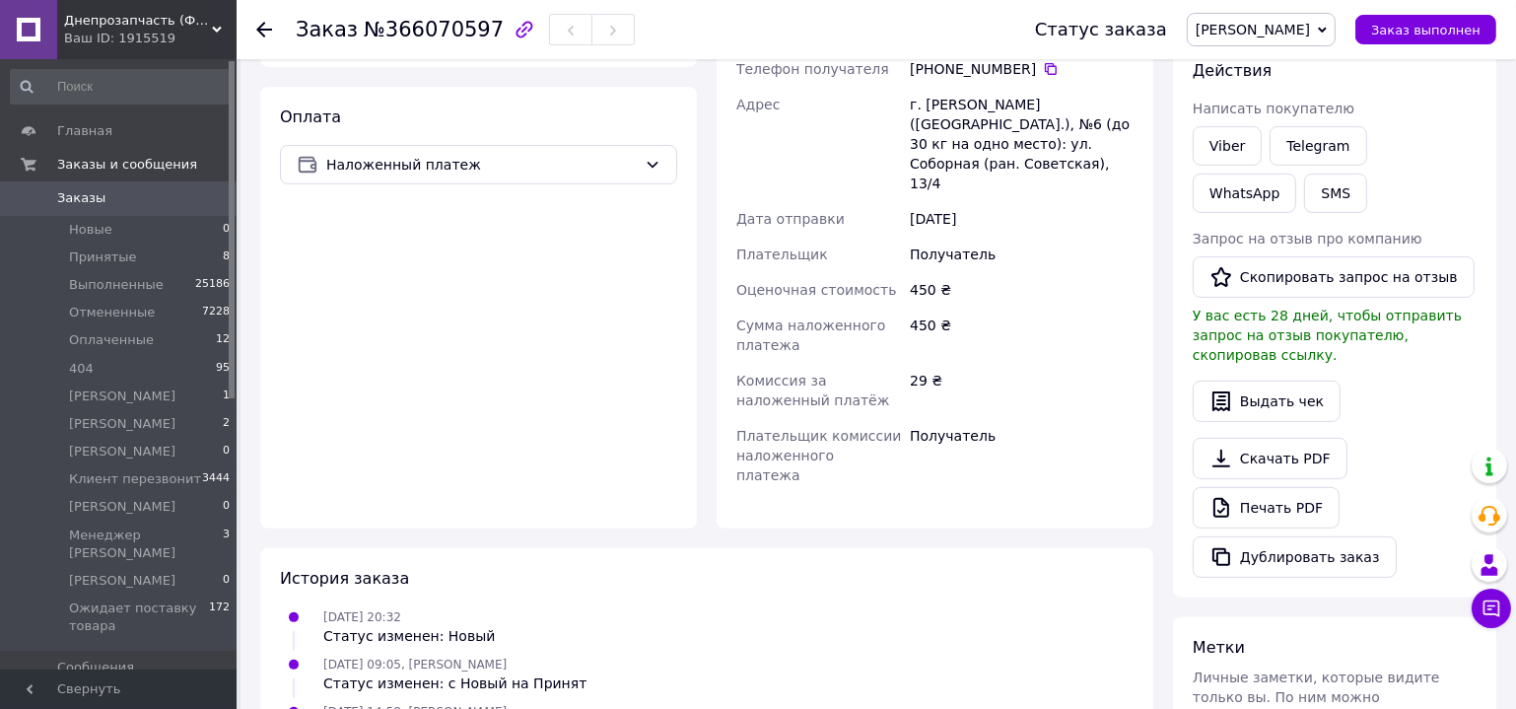
scroll to position [268, 0]
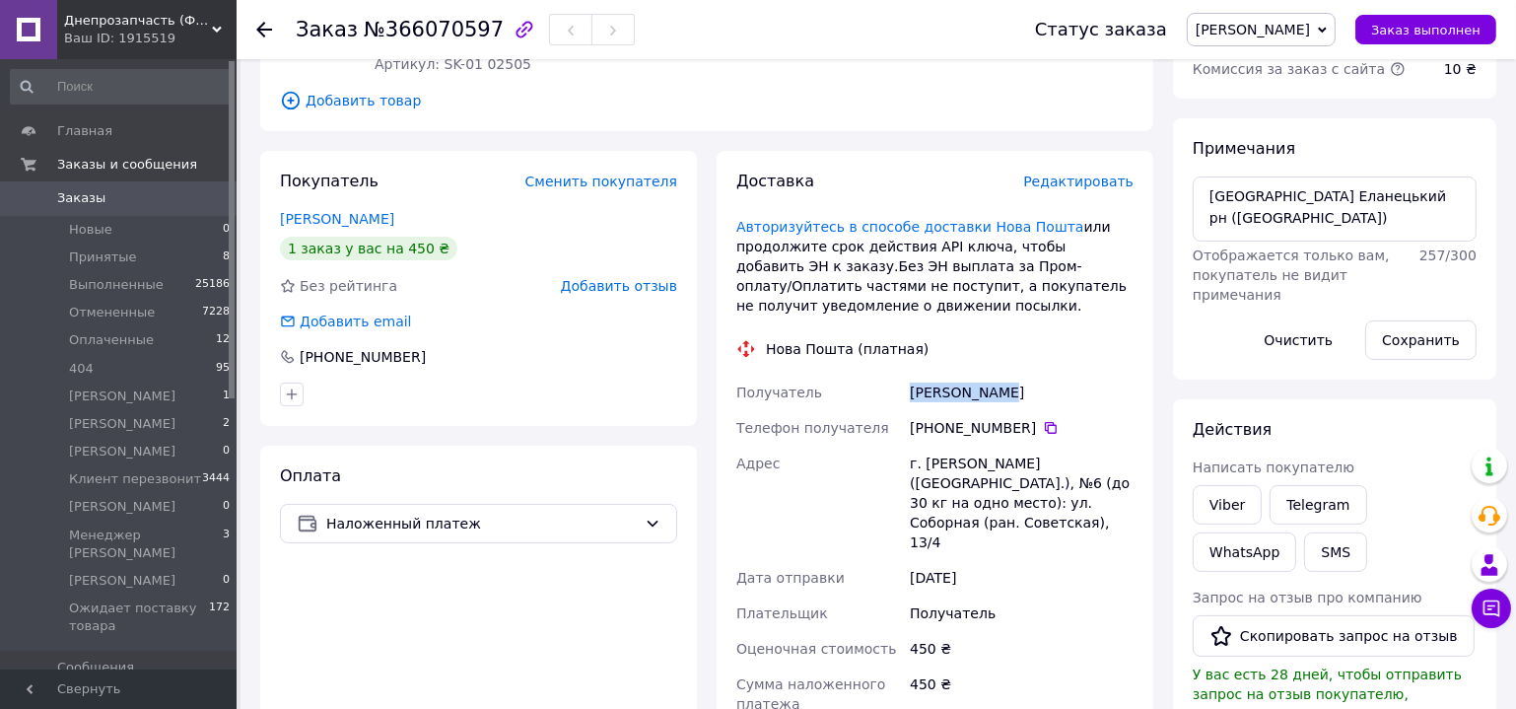
drag, startPoint x: 905, startPoint y: 391, endPoint x: 994, endPoint y: 397, distance: 88.9
click at [993, 398] on div "Лептуга Ігор" at bounding box center [1022, 392] width 232 height 35
click at [1043, 426] on icon at bounding box center [1051, 428] width 16 height 16
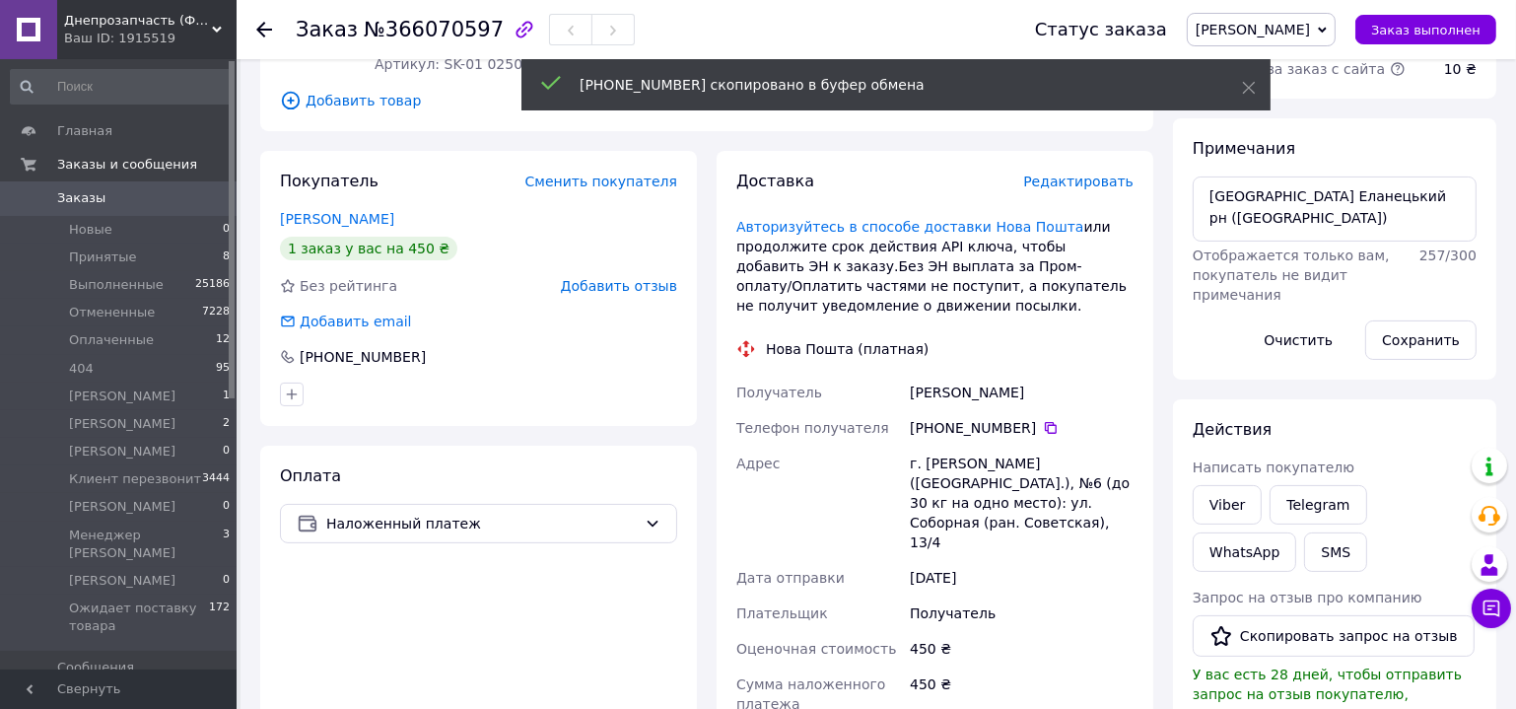
scroll to position [178, 0]
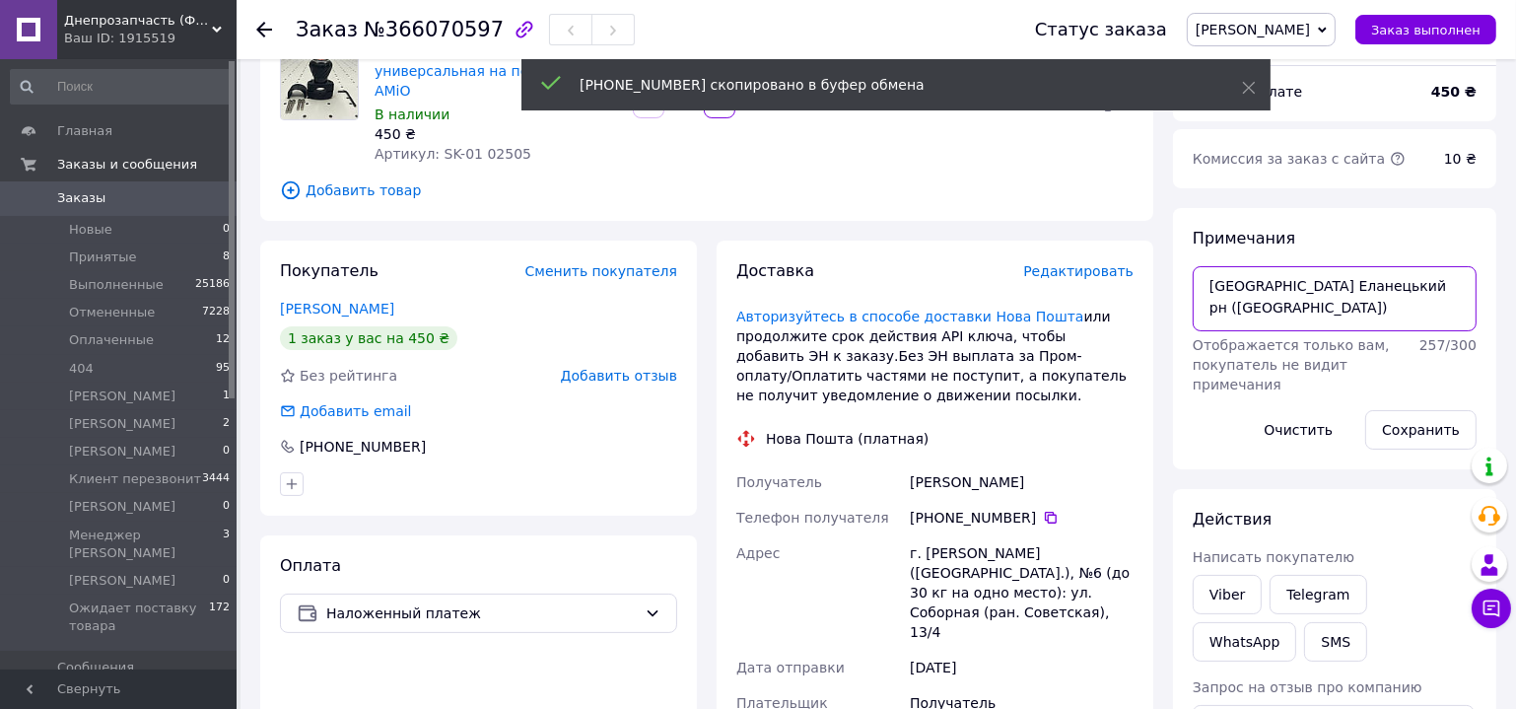
click at [1276, 315] on textarea "Нововасилівка Еланецький рн (Вознесенський)" at bounding box center [1335, 298] width 284 height 65
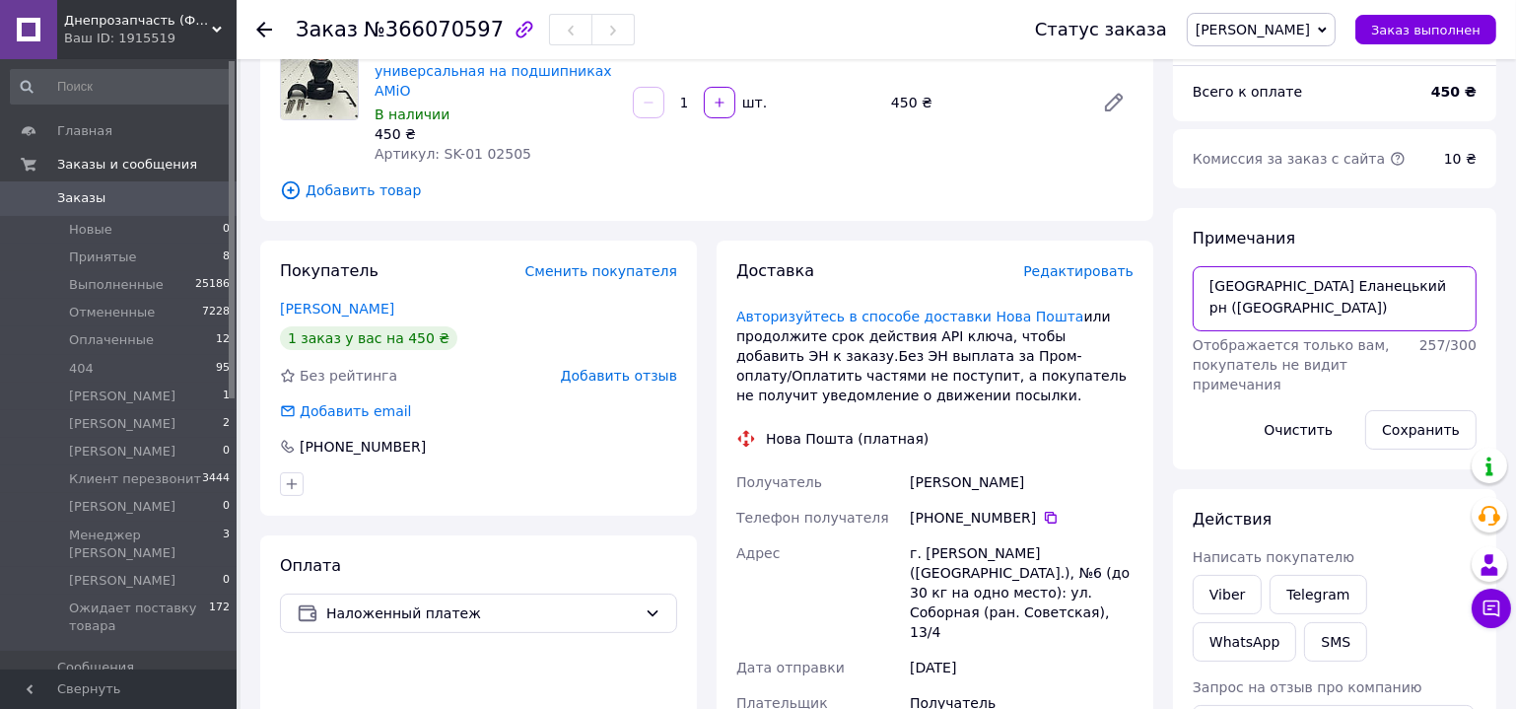
click at [1344, 321] on textarea "Нововасилівка Еланецький рн (Вознесенський)" at bounding box center [1335, 298] width 284 height 65
click at [1313, 331] on textarea "Нововасилівка Еланецький рн (Вознесенський)" at bounding box center [1335, 298] width 284 height 65
paste textarea "+380730057777"
drag, startPoint x: 1316, startPoint y: 334, endPoint x: 1237, endPoint y: 334, distance: 78.9
click at [1235, 331] on textarea "Нововасилівка Еланецький рн (Вознесенський) +380730057777" at bounding box center [1335, 298] width 284 height 65
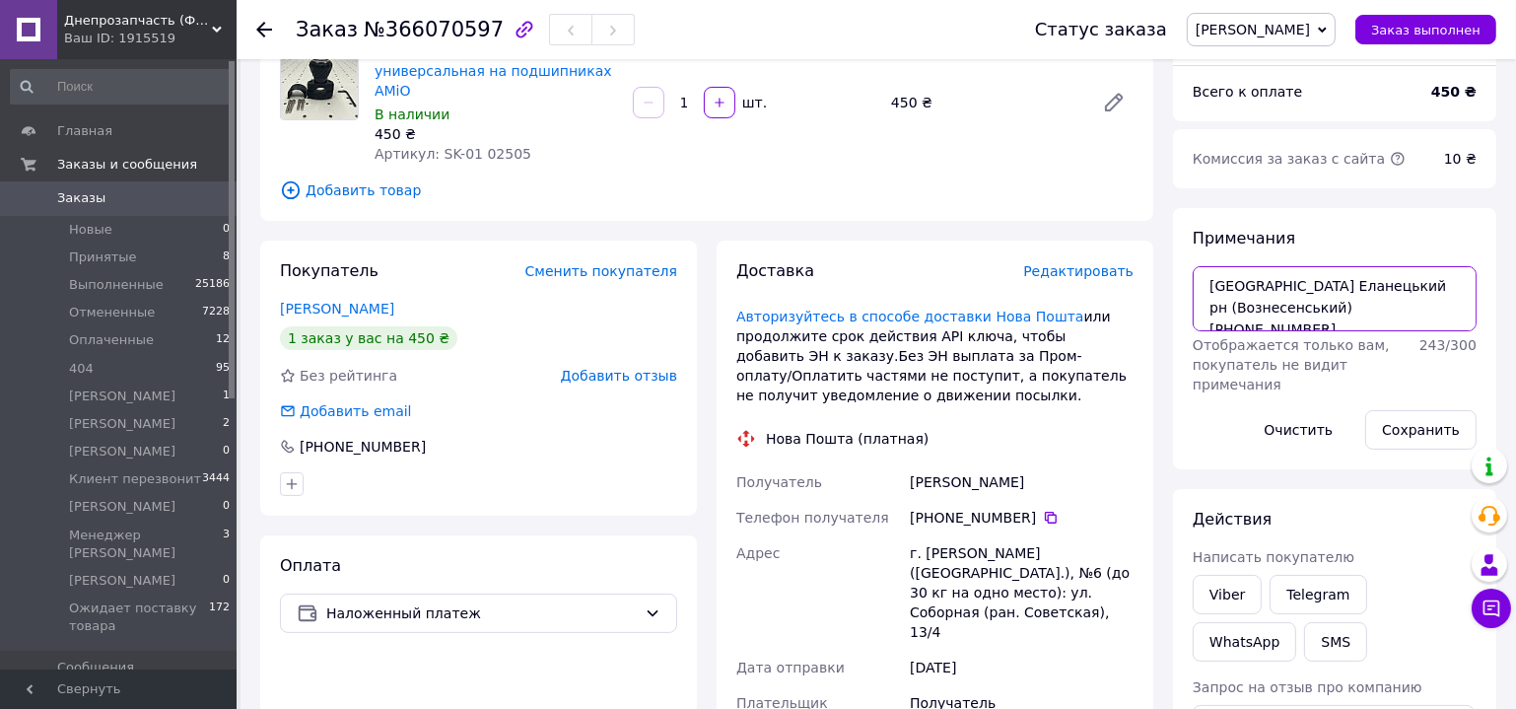
type textarea "Нововасилівка Еланецький рн (Вознесенський) +380730057777"
click at [903, 551] on div "Адрес" at bounding box center [819, 592] width 174 height 114
click at [904, 552] on div "Адрес" at bounding box center [819, 592] width 174 height 114
drag, startPoint x: 1196, startPoint y: 281, endPoint x: 1331, endPoint y: 304, distance: 136.9
click at [1331, 304] on textarea "Нововасилівка Еланецький рн (Вознесенський) +380730057777" at bounding box center [1335, 298] width 284 height 65
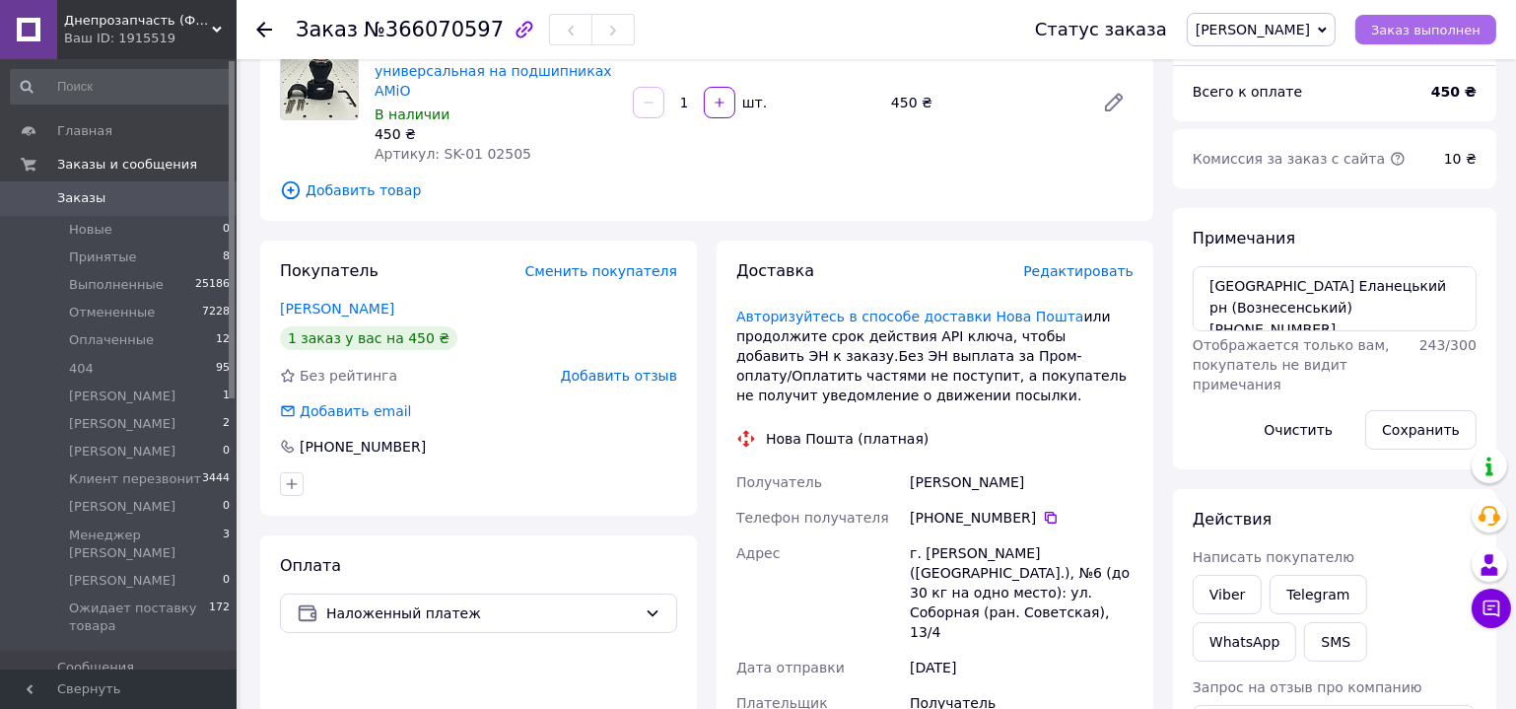
drag, startPoint x: 1452, startPoint y: 28, endPoint x: 1462, endPoint y: 26, distance: 10.1
click at [1454, 26] on span "Заказ выполнен" at bounding box center [1425, 30] width 109 height 15
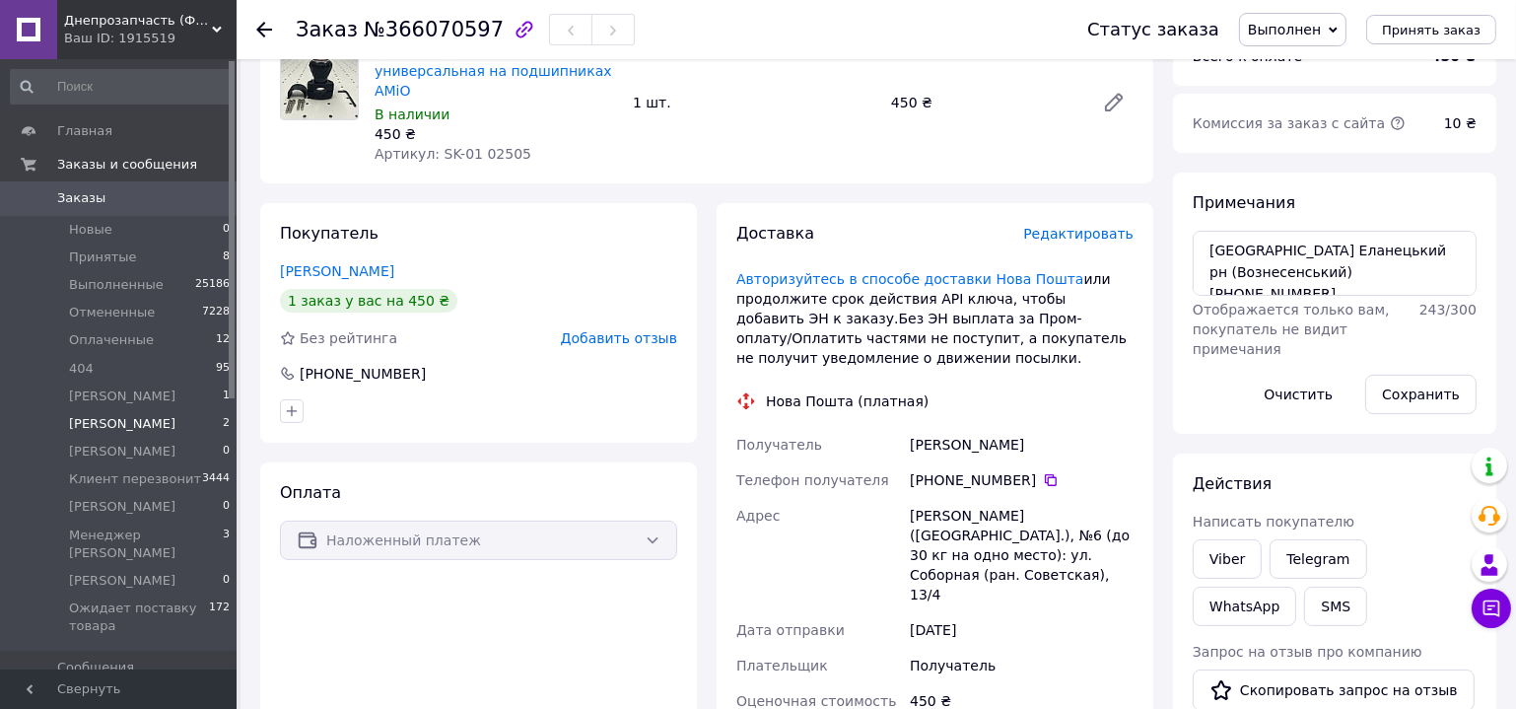
click at [140, 423] on span "[PERSON_NAME]" at bounding box center [122, 424] width 106 height 18
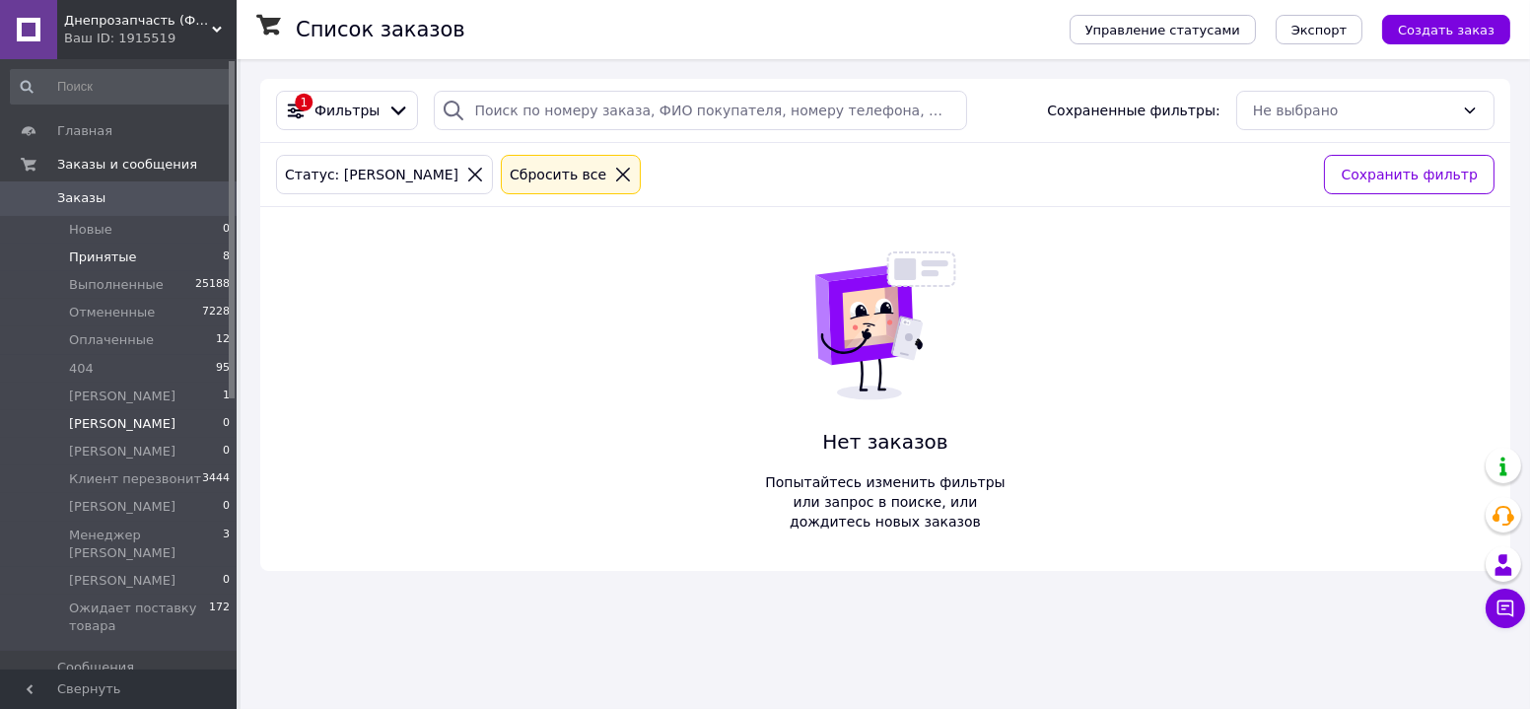
click at [132, 257] on li "Принятые 8" at bounding box center [121, 257] width 242 height 28
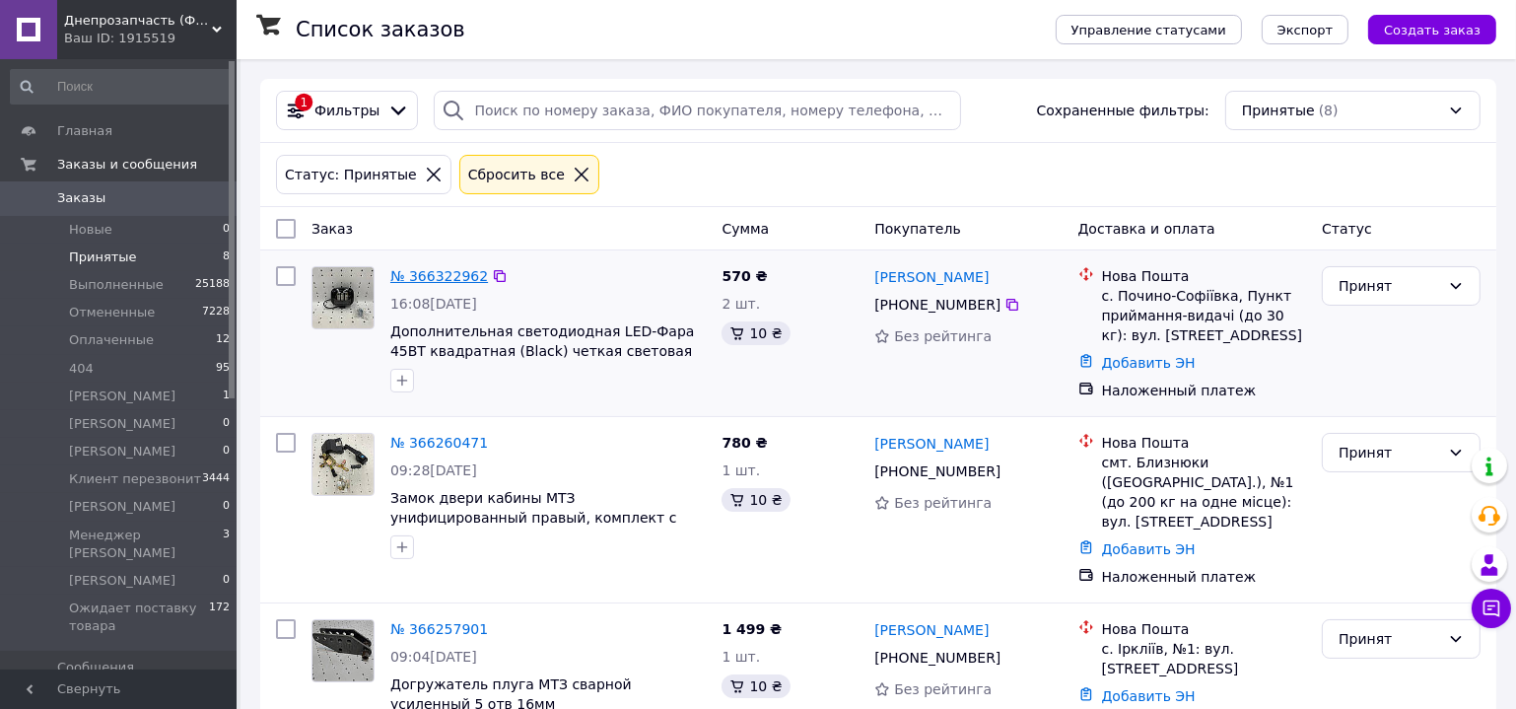
click at [437, 272] on link "№ 366322962" at bounding box center [439, 276] width 98 height 16
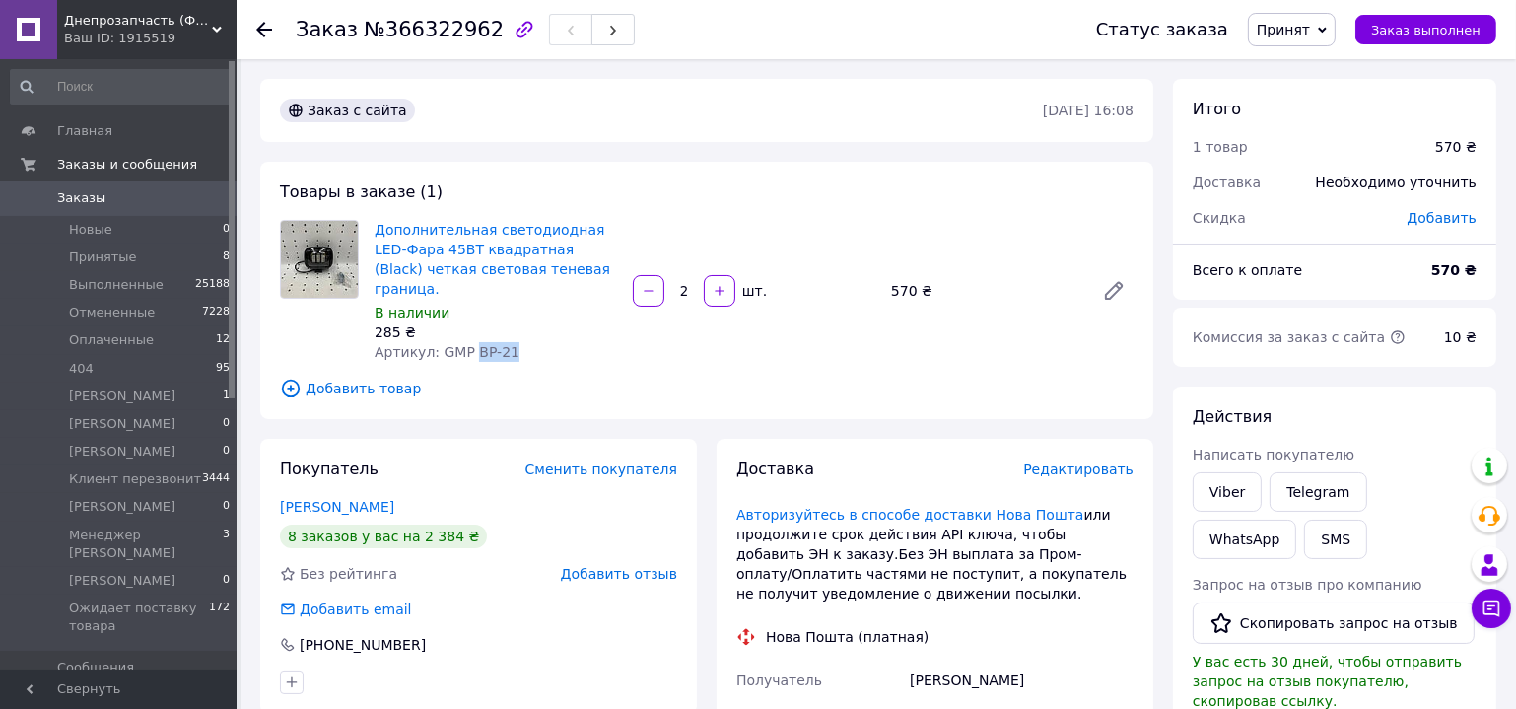
drag, startPoint x: 509, startPoint y: 331, endPoint x: 468, endPoint y: 334, distance: 40.5
click at [468, 342] on div "Артикул: GMP BP-21" at bounding box center [496, 352] width 243 height 20
copy span "BP-21"
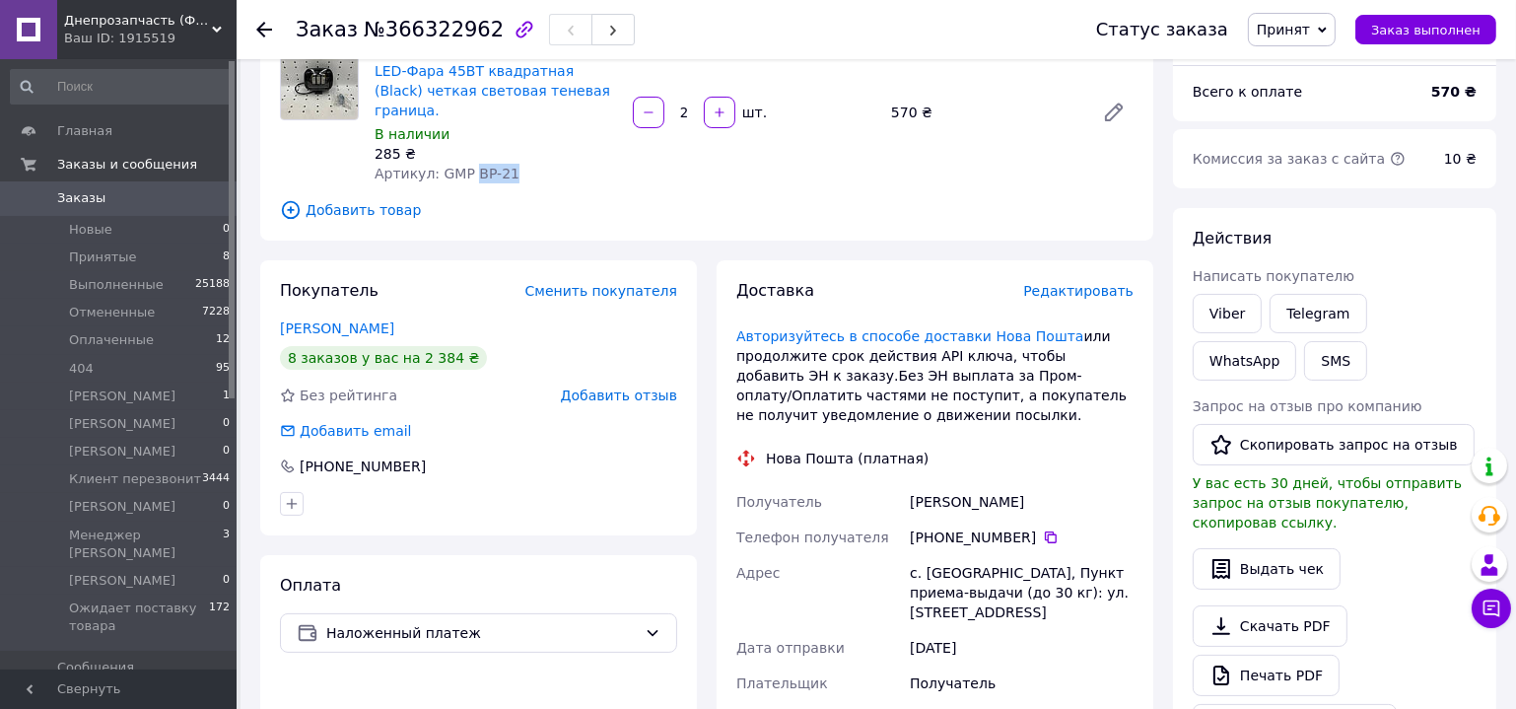
drag, startPoint x: 907, startPoint y: 479, endPoint x: 1047, endPoint y: 479, distance: 140.0
click at [1047, 484] on div "Колісник Олександр" at bounding box center [1022, 501] width 232 height 35
copy div "Колісник Олександр"
click at [1432, 35] on span "Заказ выполнен" at bounding box center [1425, 30] width 109 height 15
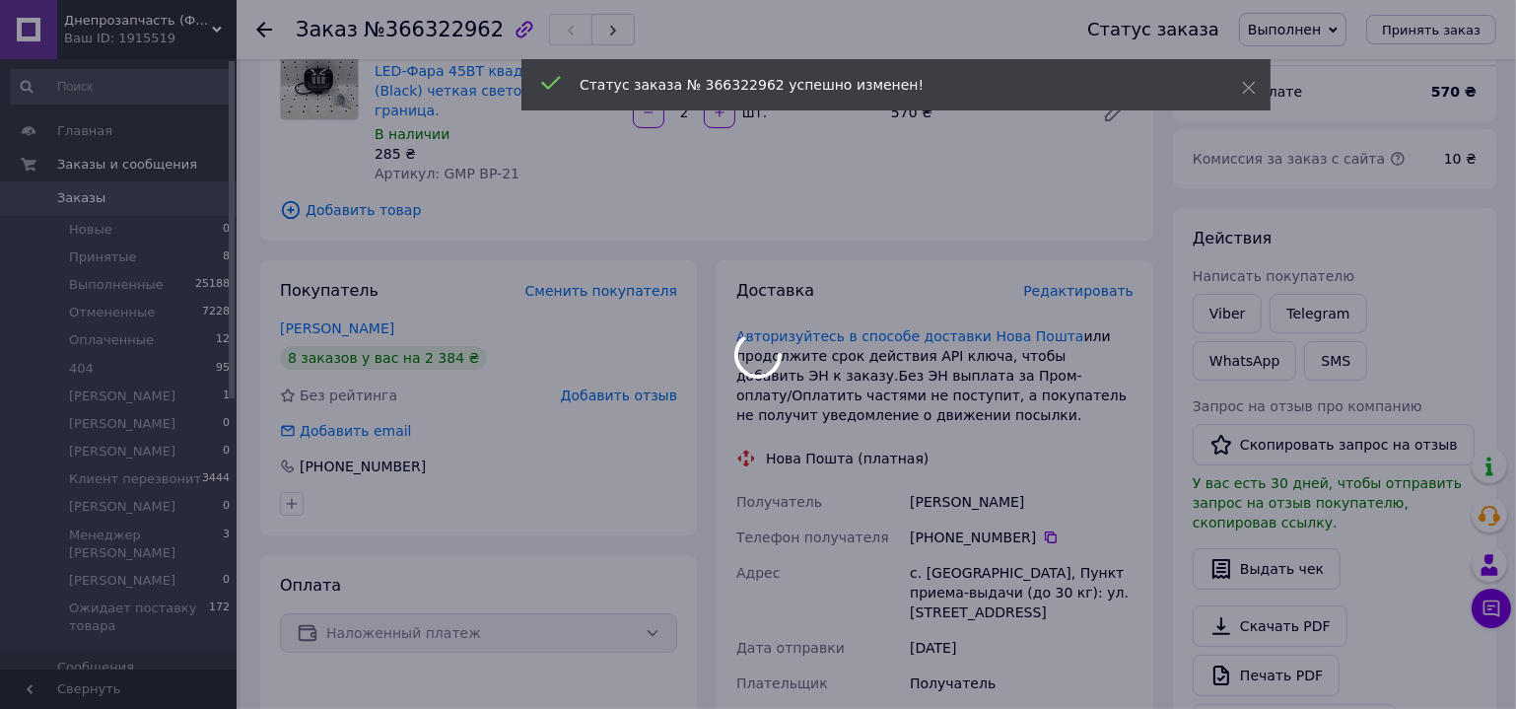
click at [1043, 521] on div at bounding box center [758, 354] width 1516 height 709
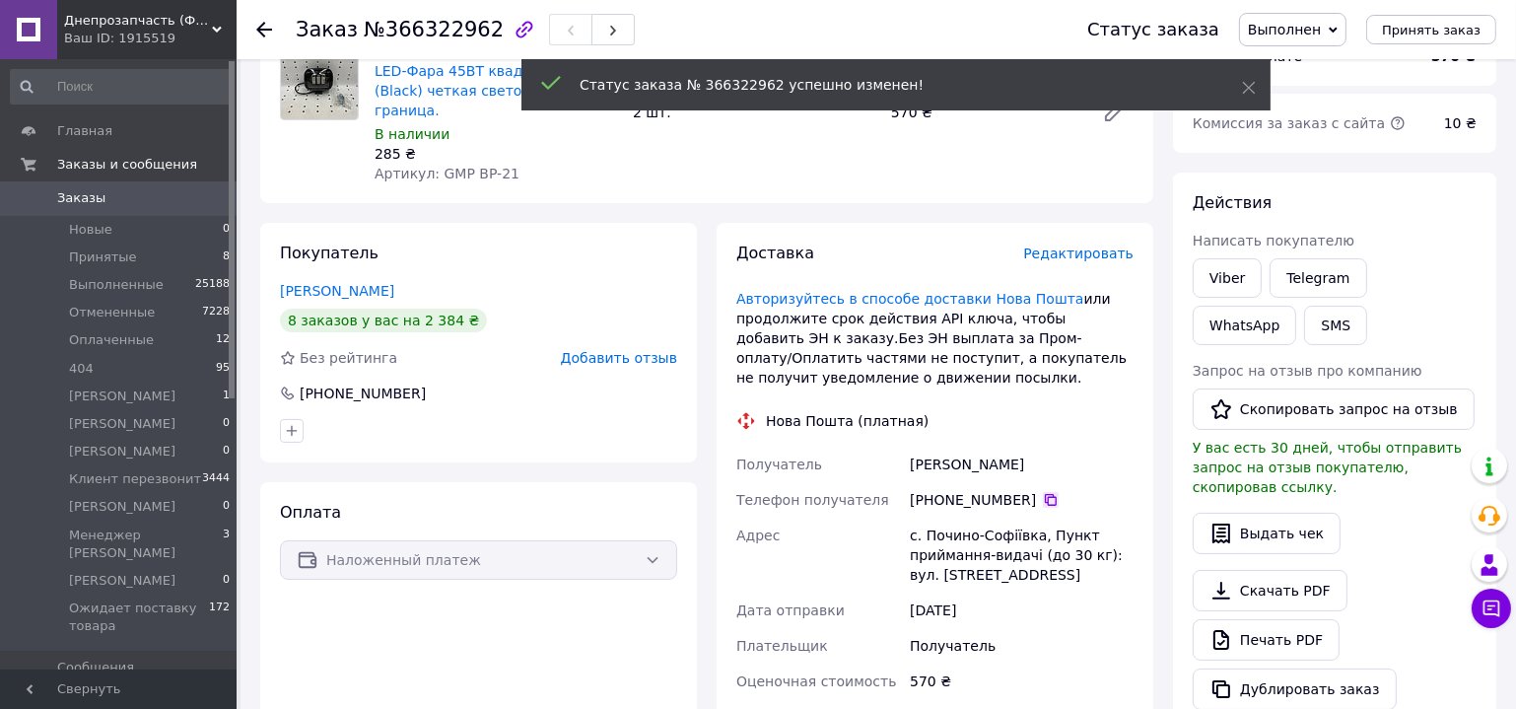
click at [1043, 492] on icon at bounding box center [1051, 500] width 16 height 16
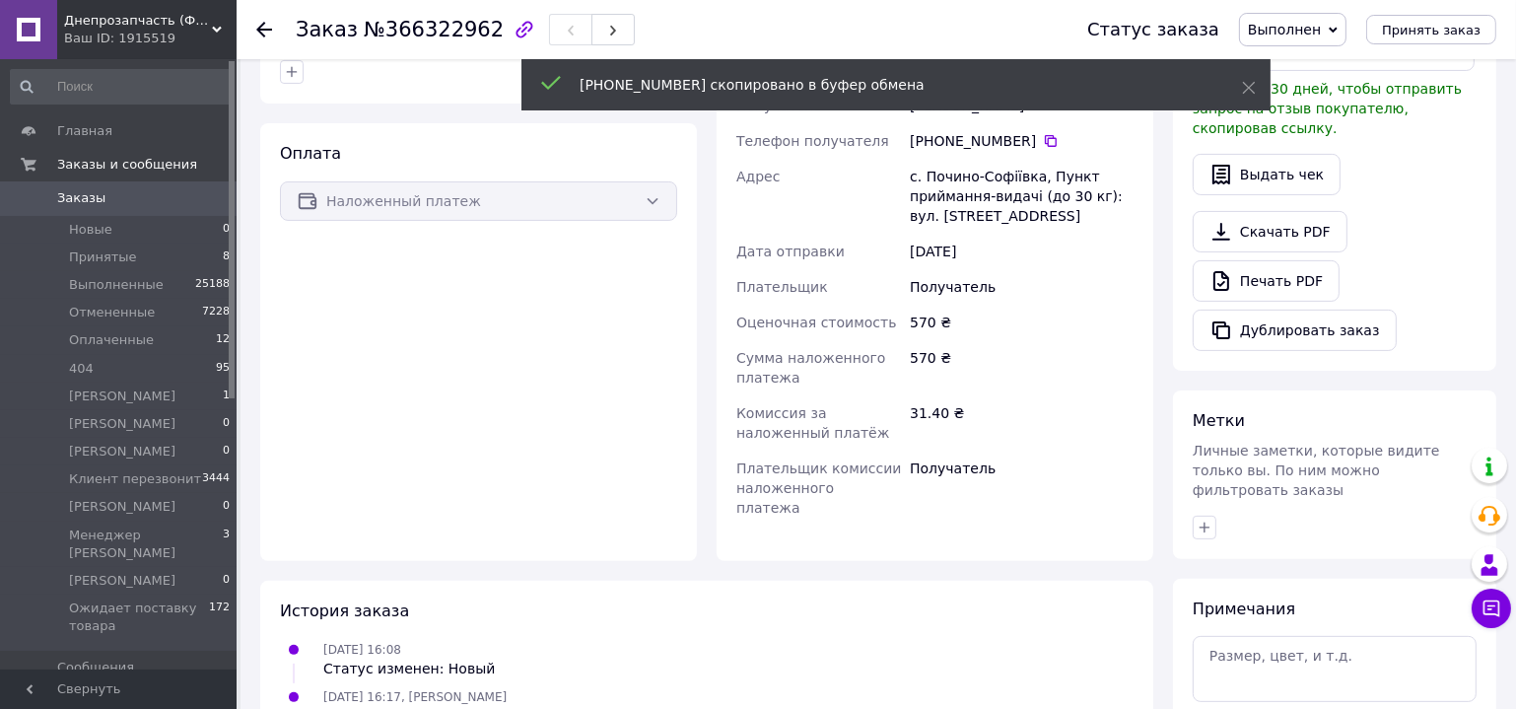
scroll to position [627, 0]
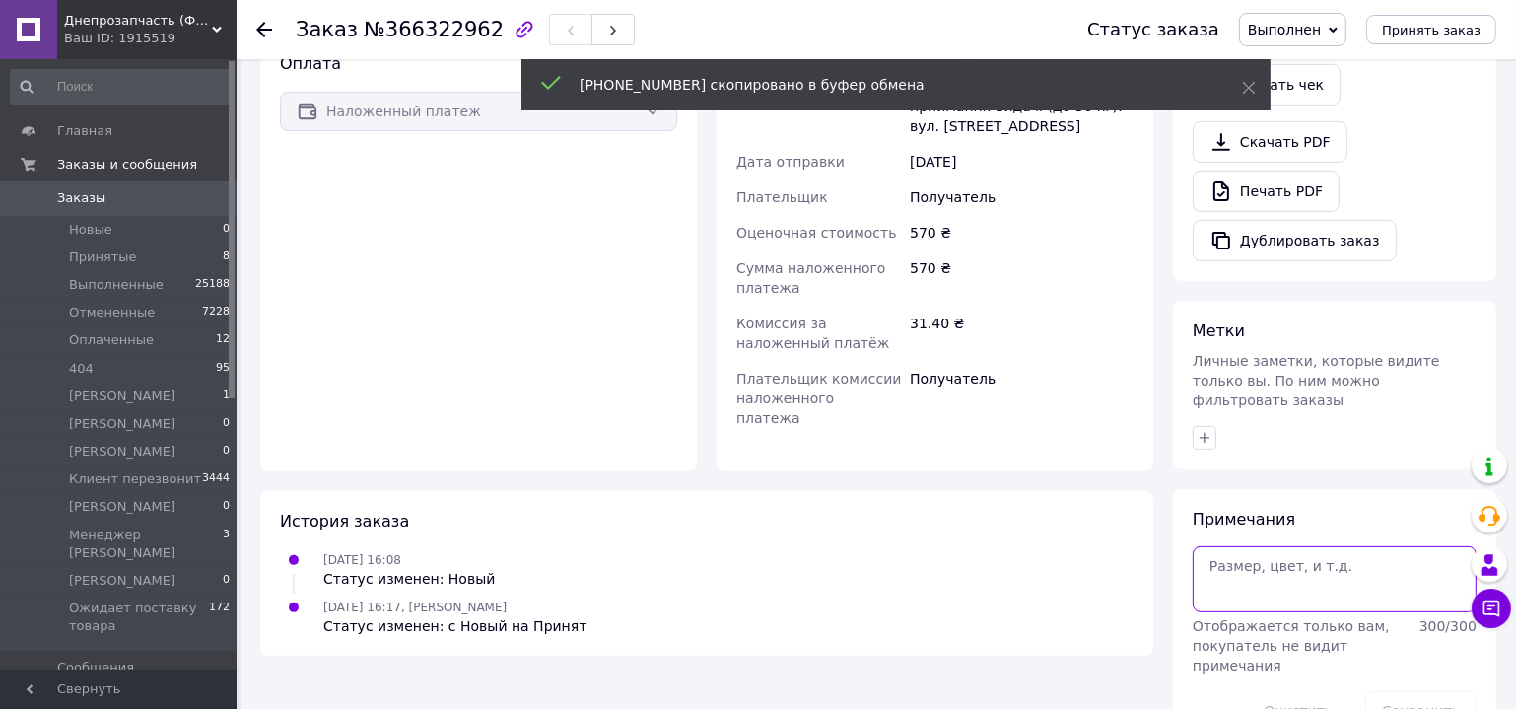
click at [1263, 546] on textarea at bounding box center [1335, 578] width 284 height 65
paste textarea "+380974198653"
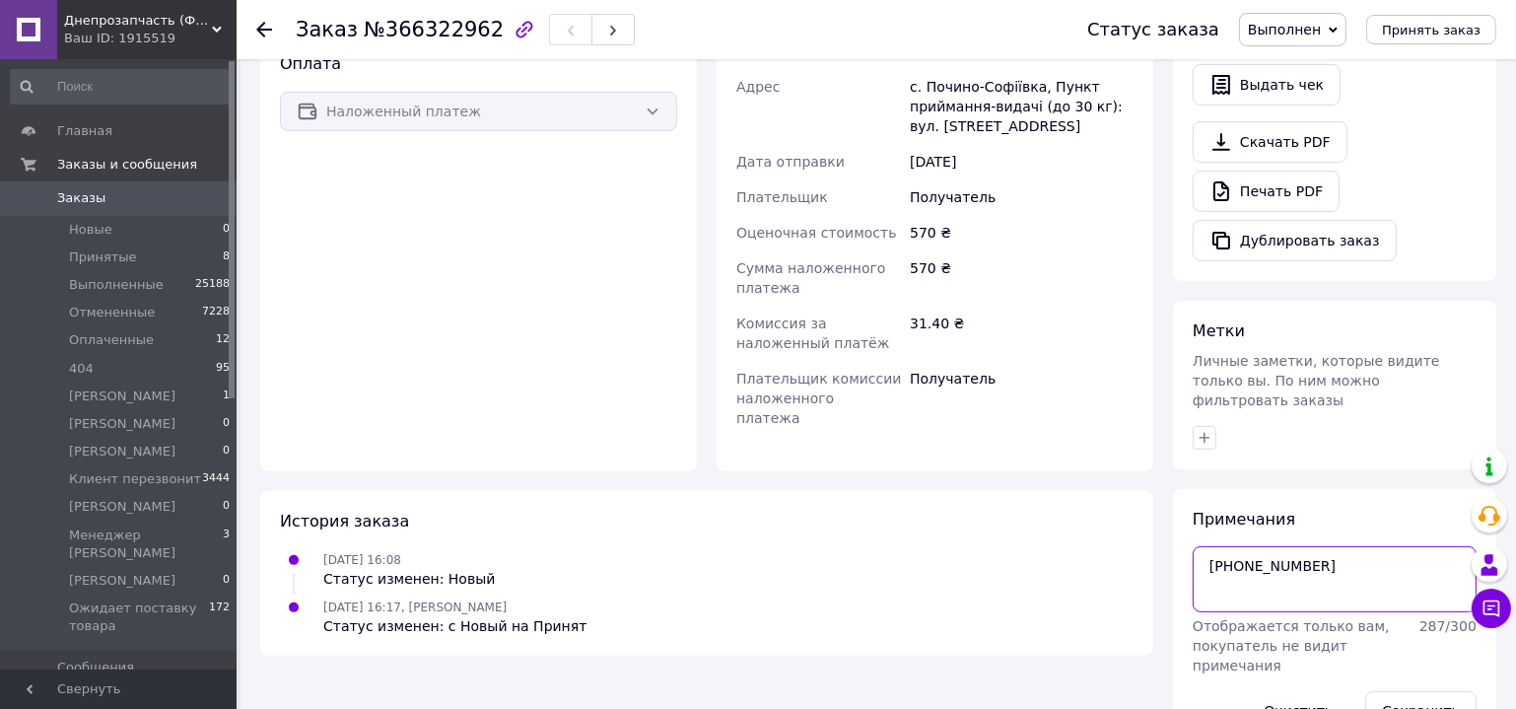
drag, startPoint x: 1293, startPoint y: 523, endPoint x: 1237, endPoint y: 531, distance: 56.7
click at [1237, 546] on textarea "+380974198653" at bounding box center [1335, 578] width 284 height 65
type textarea "+380974198653"
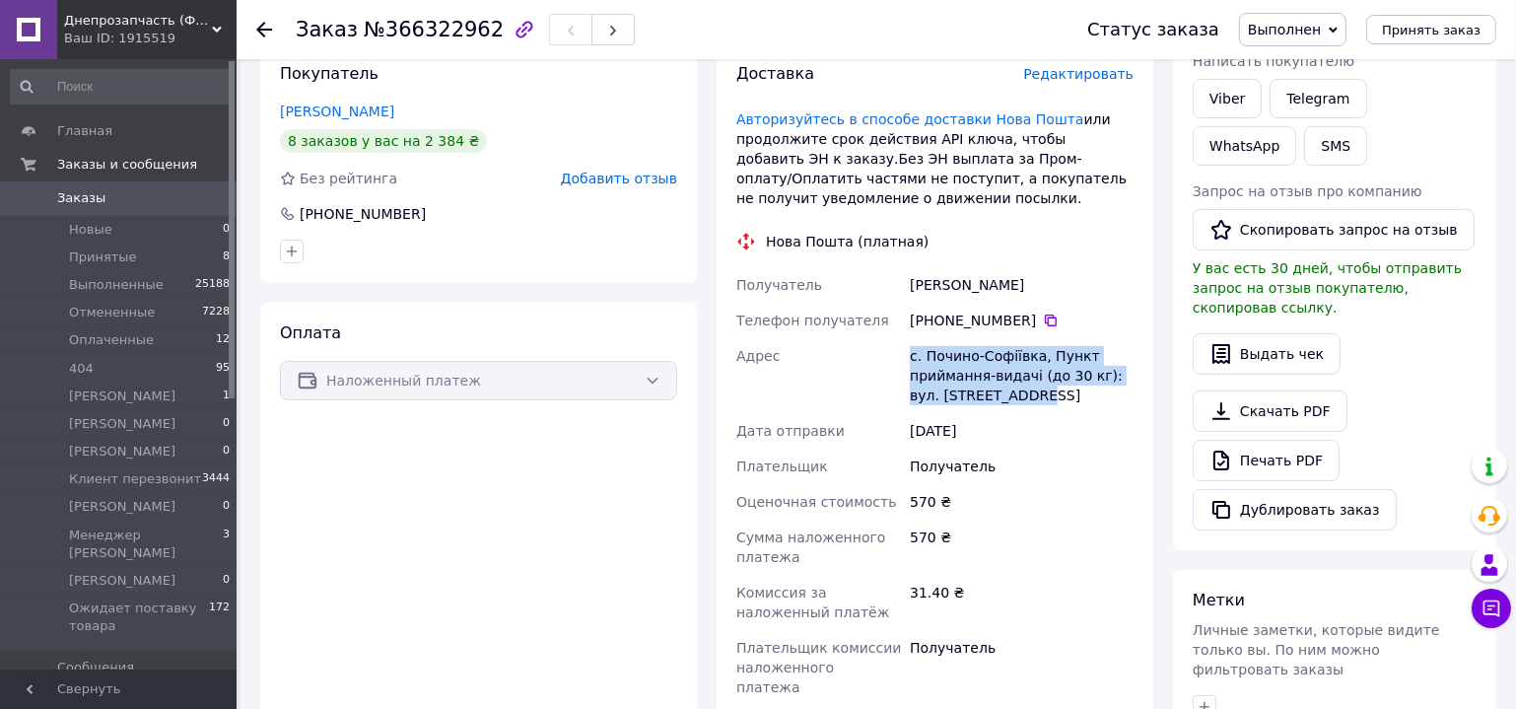
drag, startPoint x: 912, startPoint y: 336, endPoint x: 1004, endPoint y: 369, distance: 97.3
click at [1004, 369] on div "с. Почино-Софіївка, Пункт приймання-видачі (до 30 кг): вул. Центральна, 9" at bounding box center [1022, 375] width 232 height 75
copy div "с. Почино-Софіївка, Пункт приймання-видачі (до 30 кг): вул. Центральна, 9"
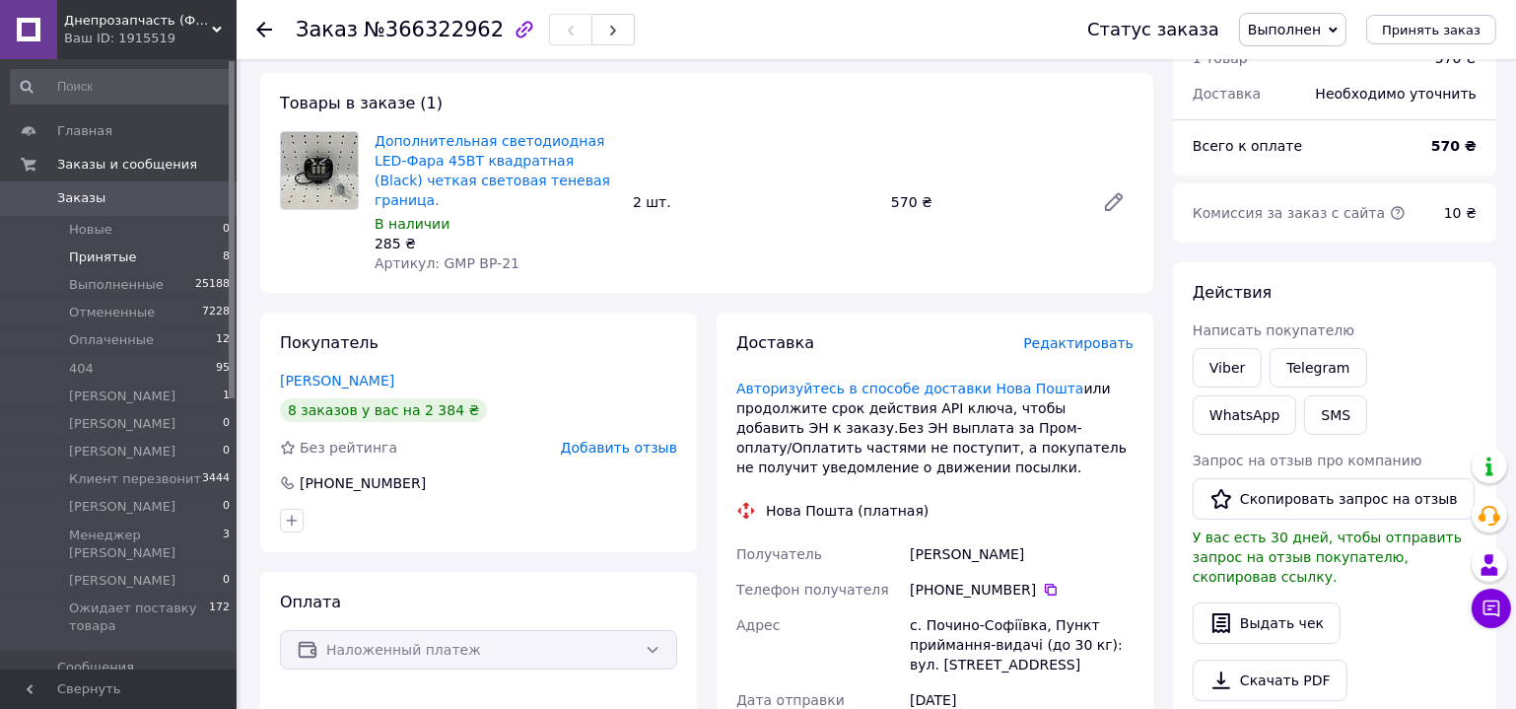
click at [104, 267] on li "Принятые 8" at bounding box center [121, 257] width 242 height 28
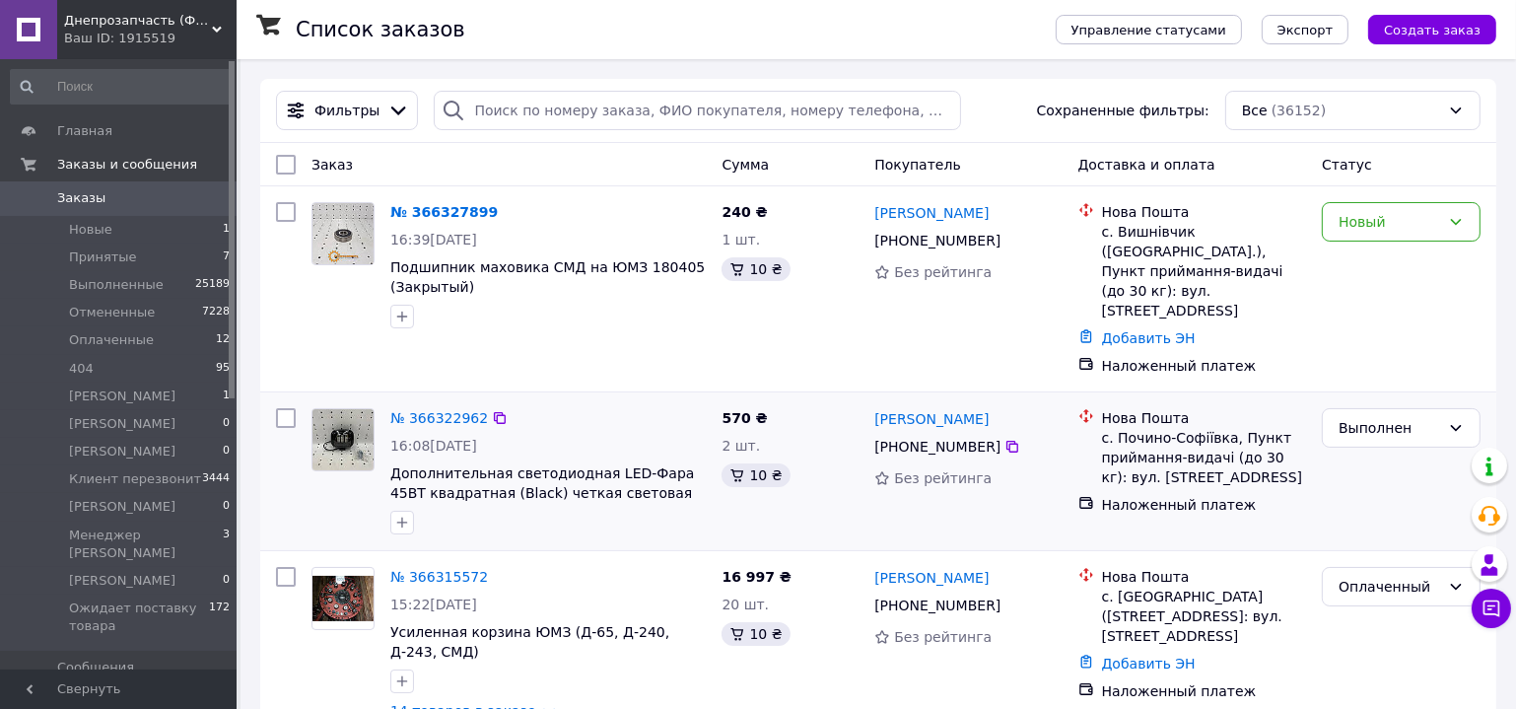
scroll to position [488, 0]
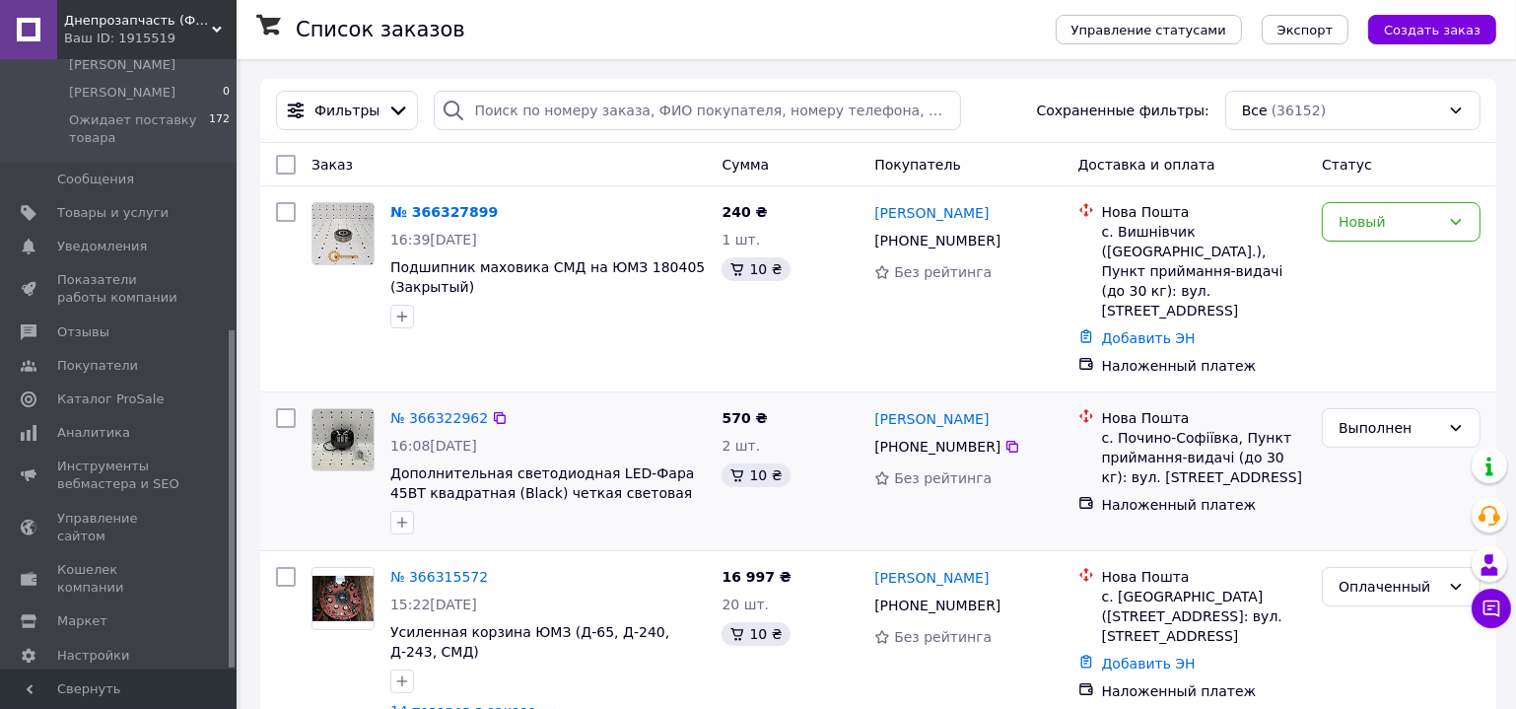
click at [324, 416] on img at bounding box center [342, 439] width 61 height 61
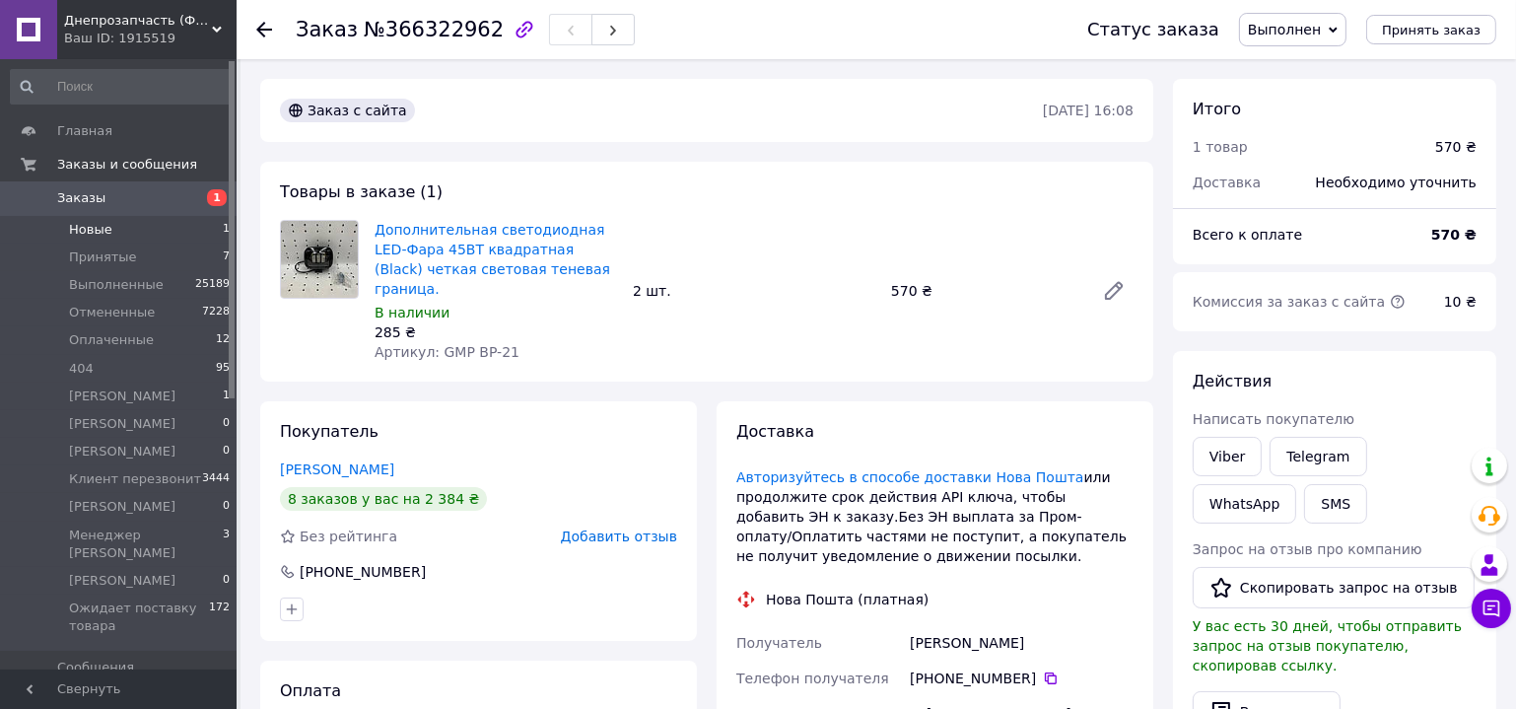
click at [122, 236] on li "Новые 1" at bounding box center [121, 230] width 242 height 28
